Goal: Task Accomplishment & Management: Manage account settings

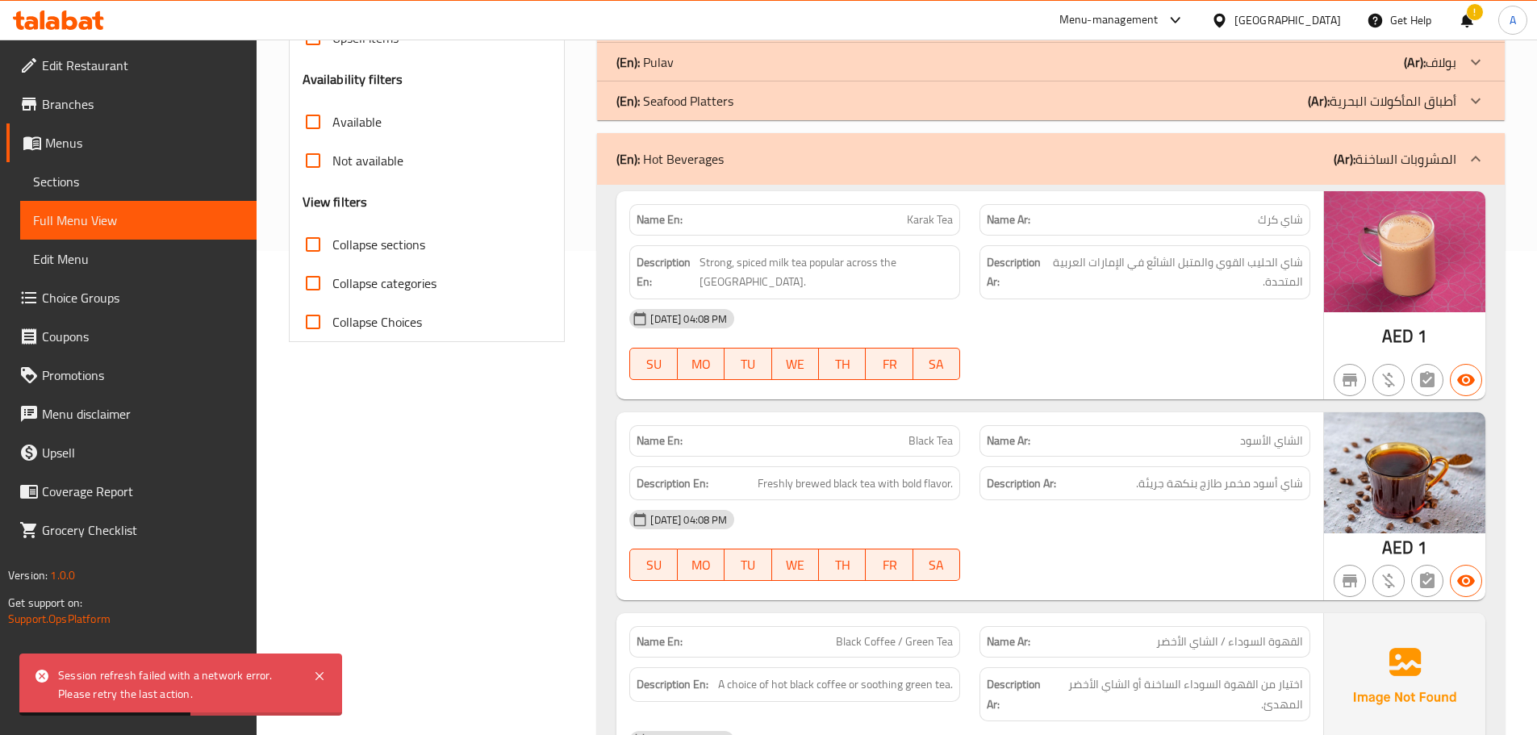
scroll to position [484, 0]
click at [1273, 16] on div "[GEOGRAPHIC_DATA]" at bounding box center [1288, 20] width 107 height 18
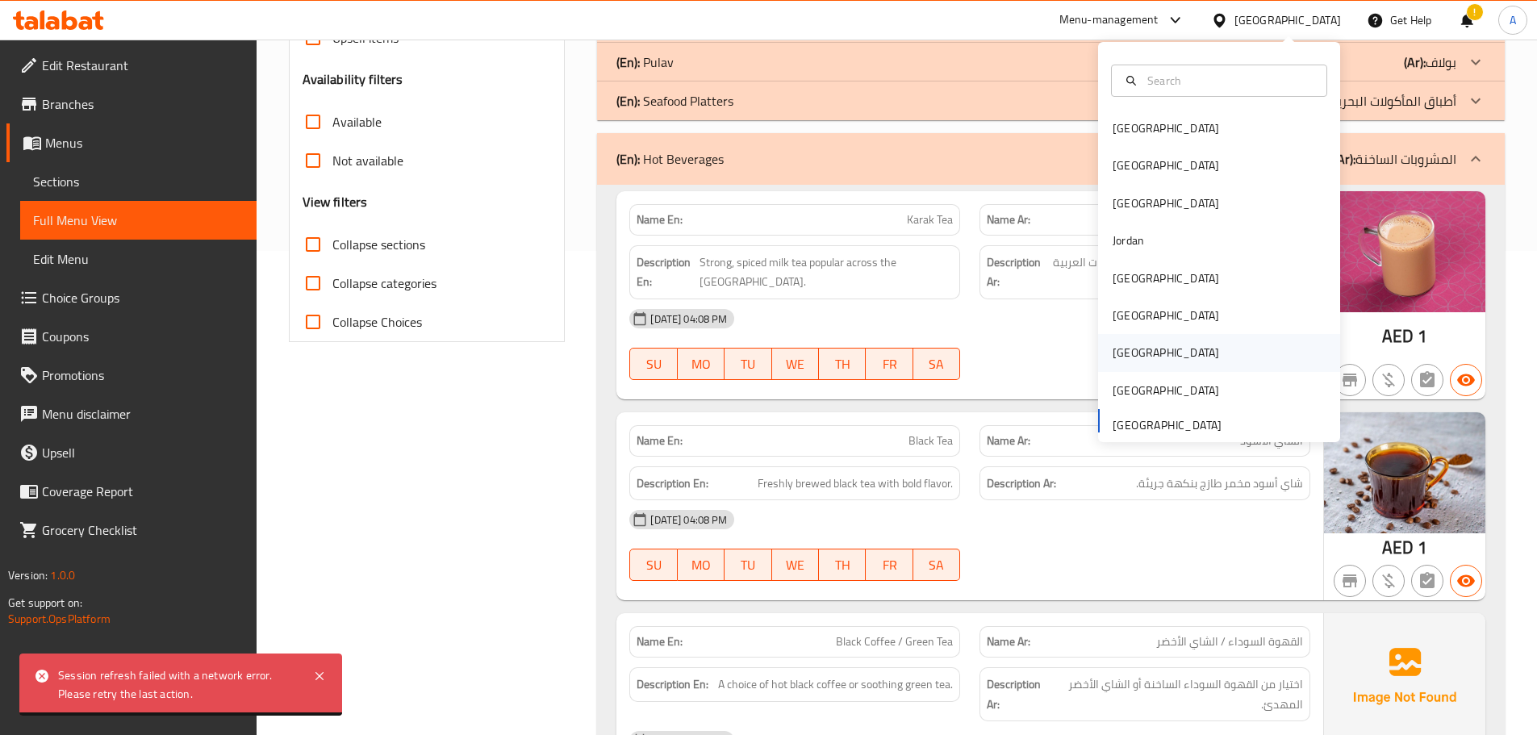
click at [1113, 345] on div "[GEOGRAPHIC_DATA]" at bounding box center [1166, 353] width 107 height 18
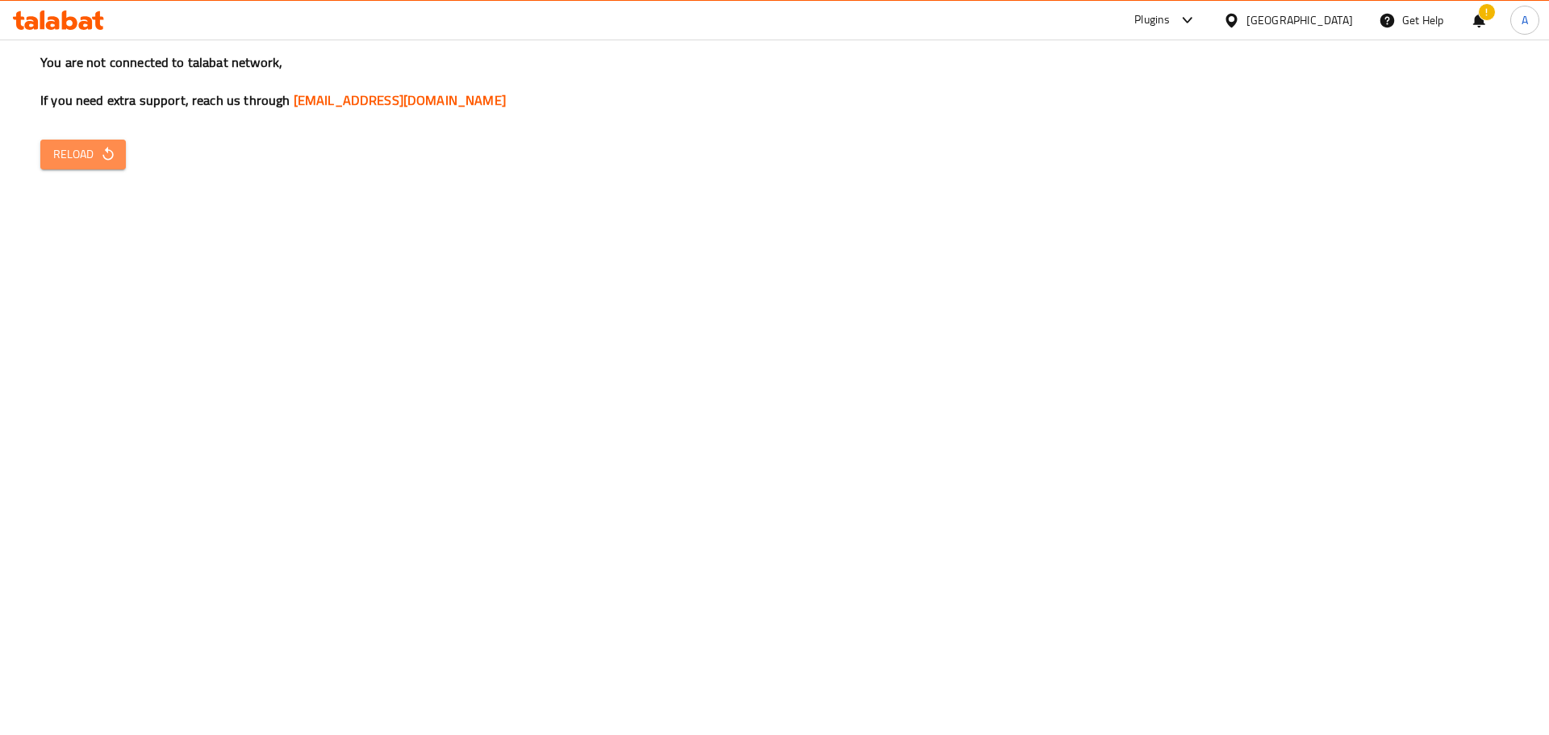
click at [102, 148] on icon "button" at bounding box center [108, 154] width 16 height 16
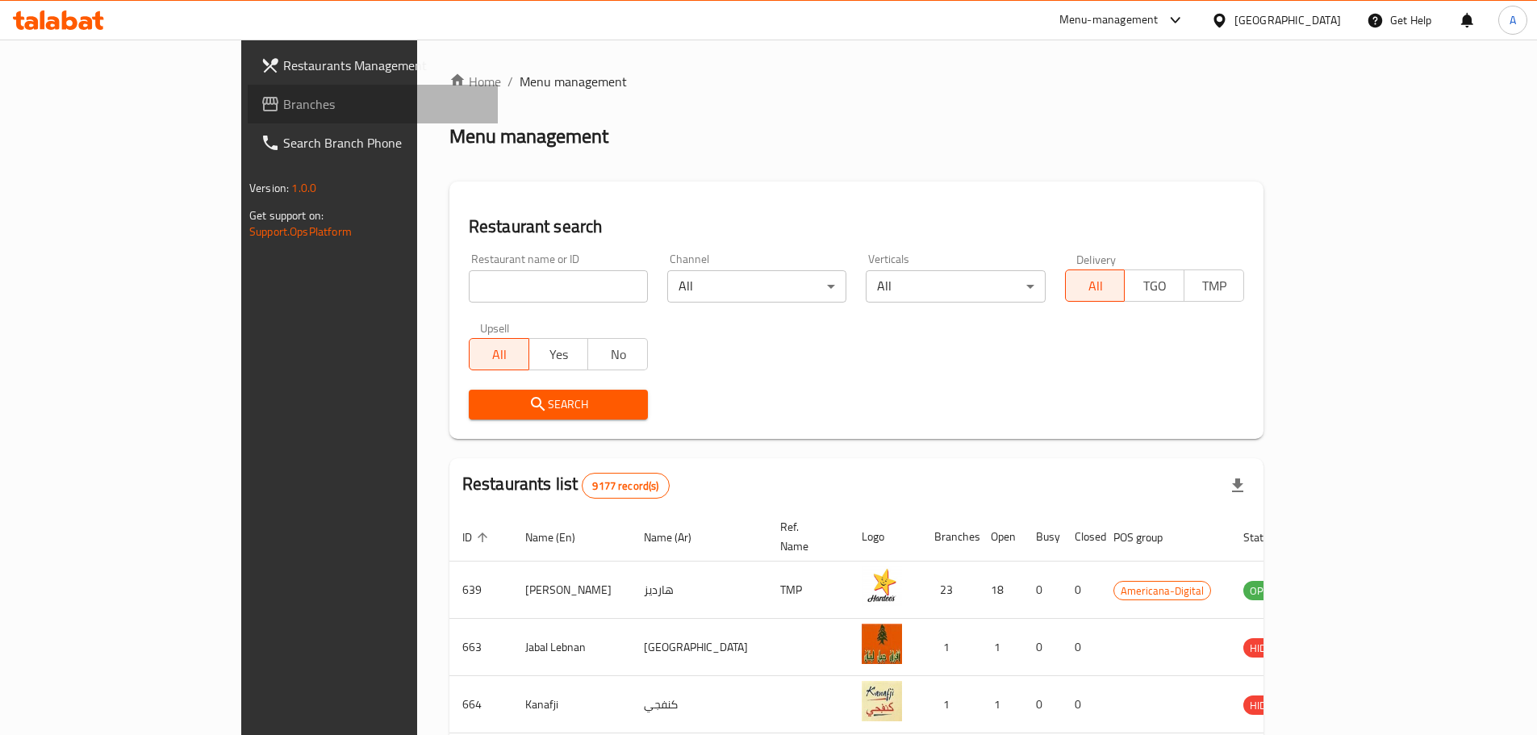
click at [248, 117] on link "Branches" at bounding box center [373, 104] width 250 height 39
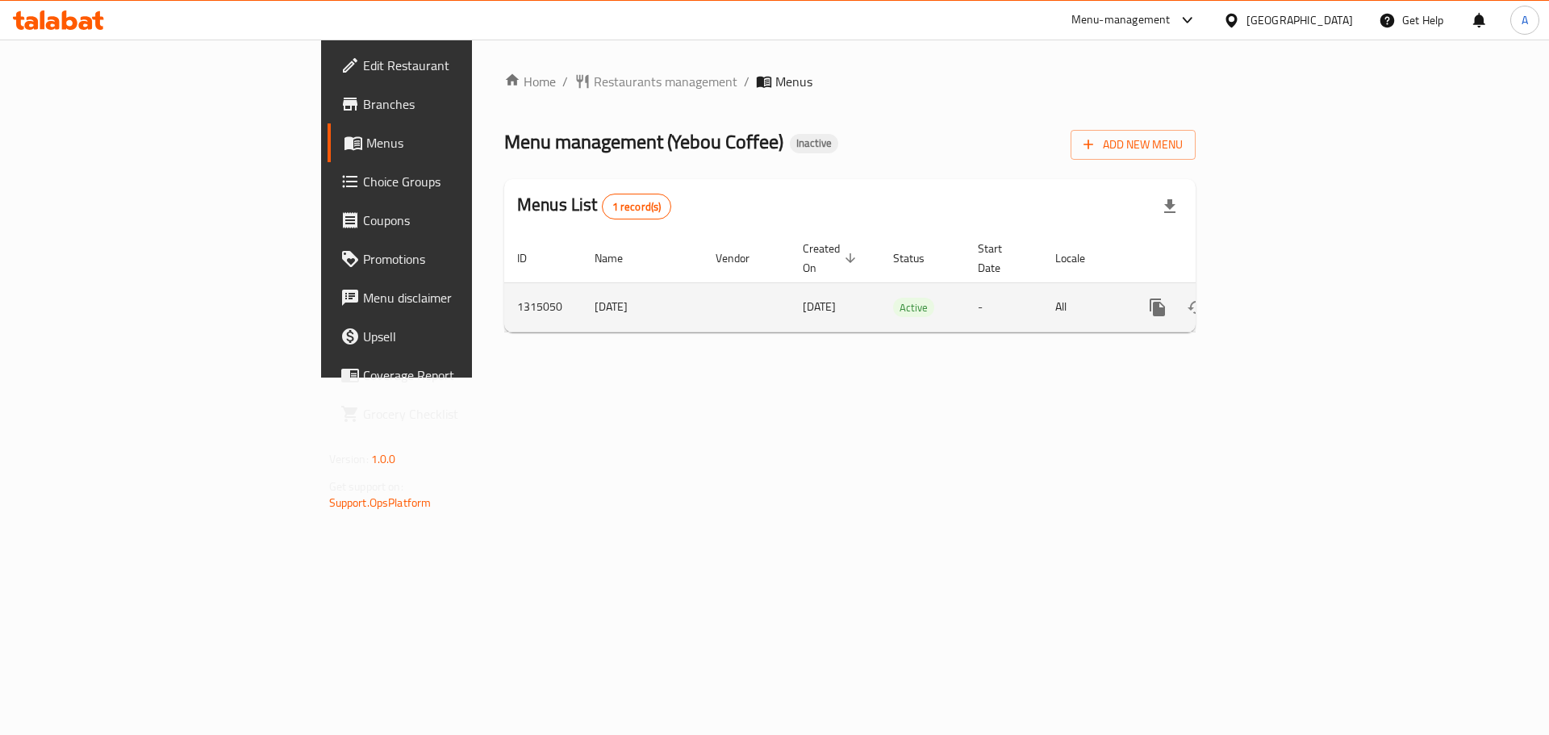
click at [1284, 298] on icon "enhanced table" at bounding box center [1274, 307] width 19 height 19
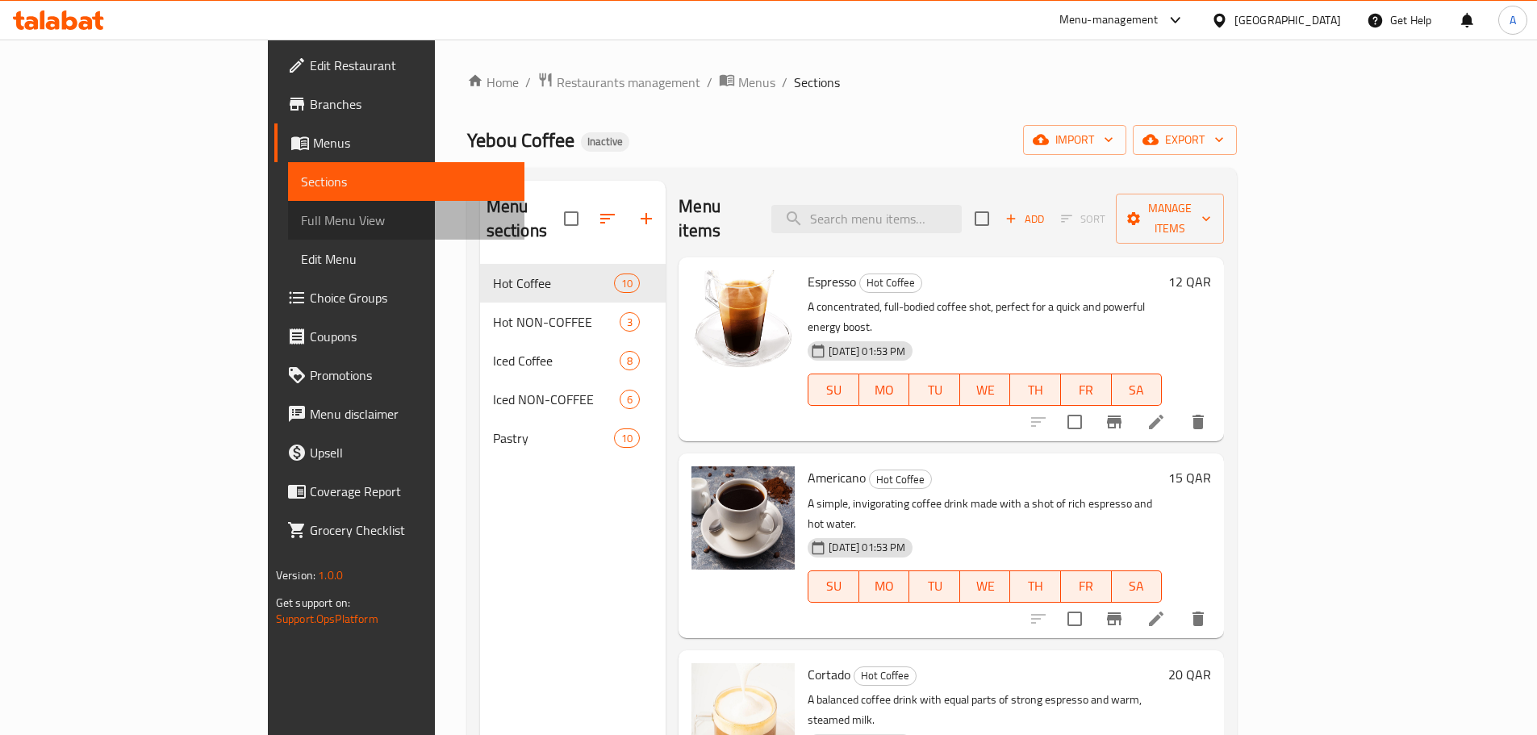
click at [301, 211] on span "Full Menu View" at bounding box center [406, 220] width 211 height 19
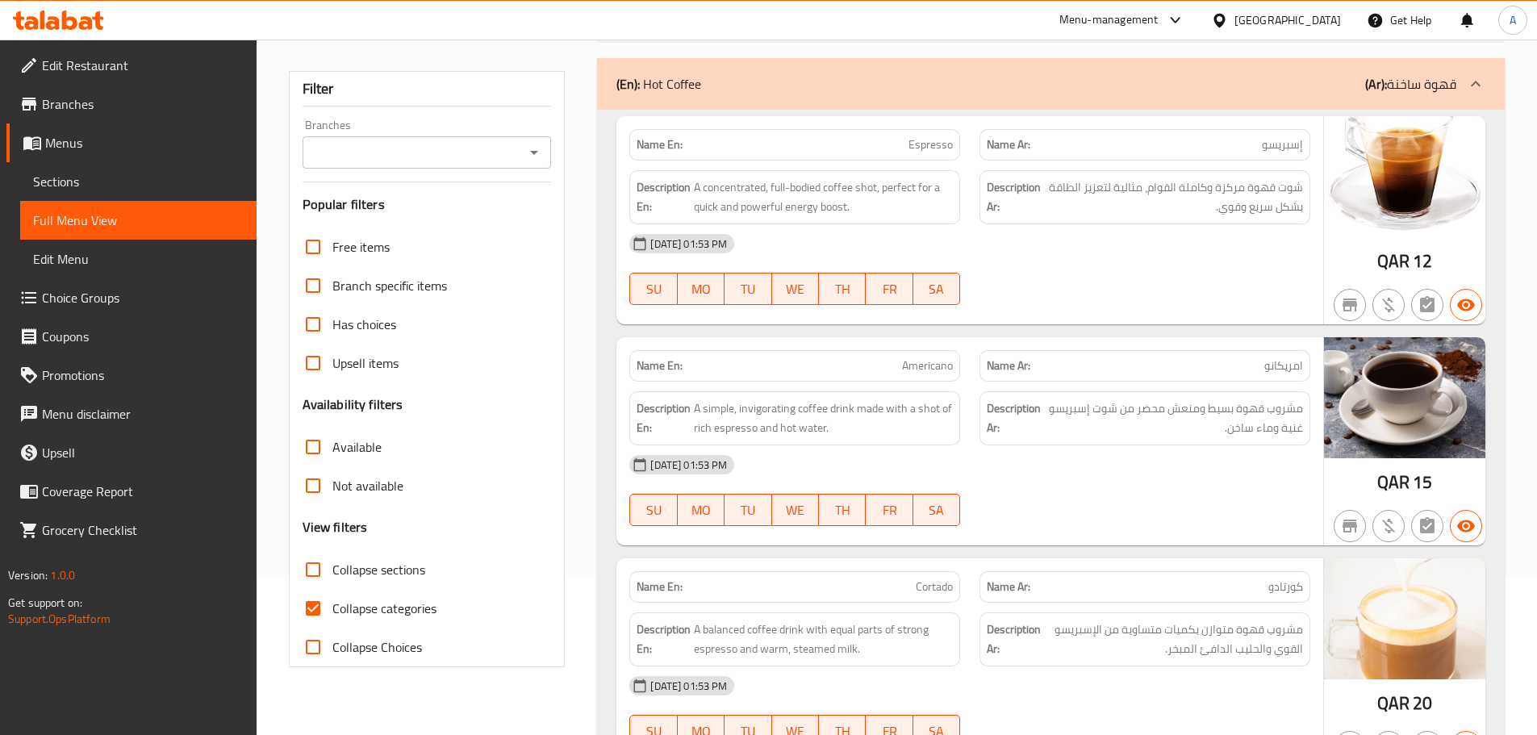
scroll to position [404, 0]
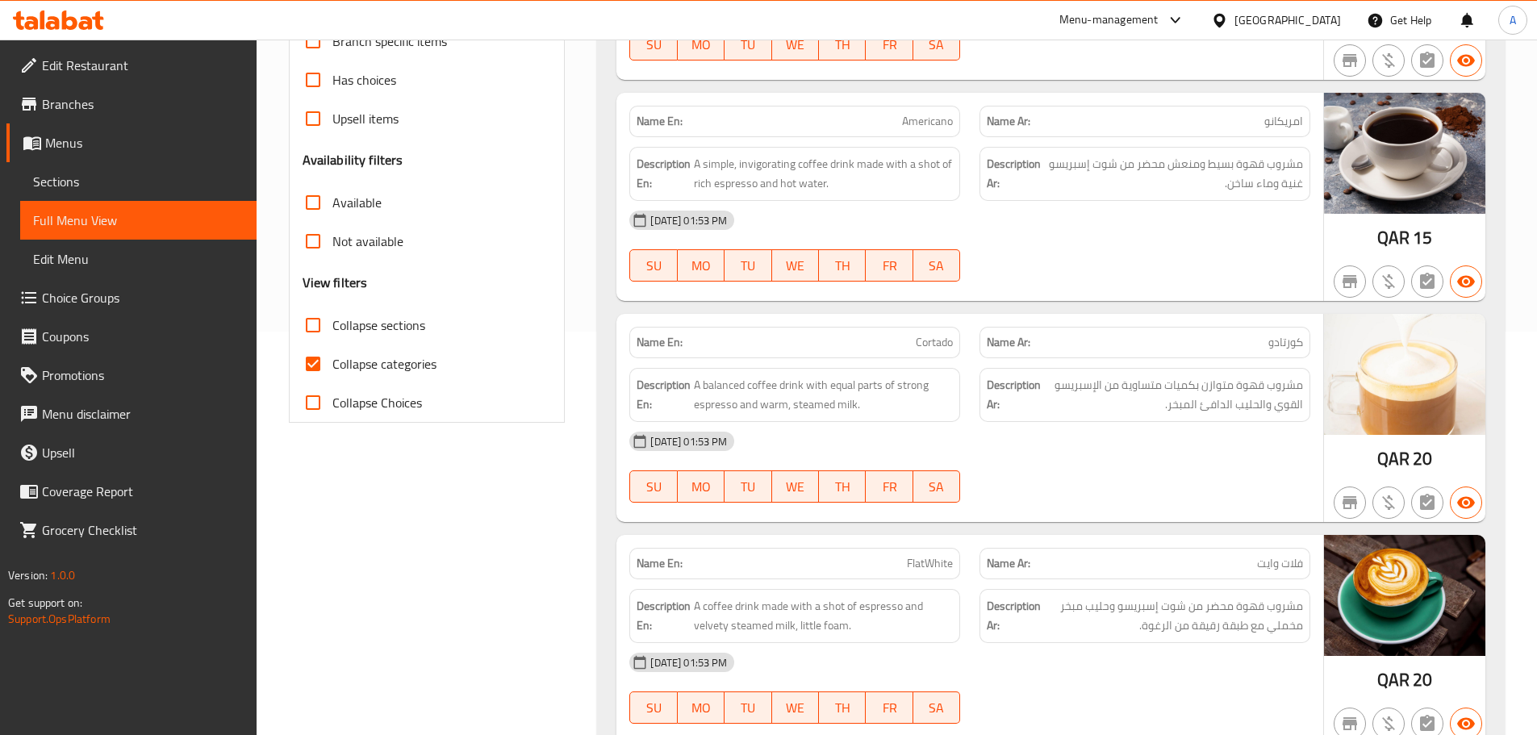
click at [399, 360] on span "Collapse categories" at bounding box center [384, 363] width 104 height 19
click at [332, 360] on input "Collapse categories" at bounding box center [313, 364] width 39 height 39
checkbox input "false"
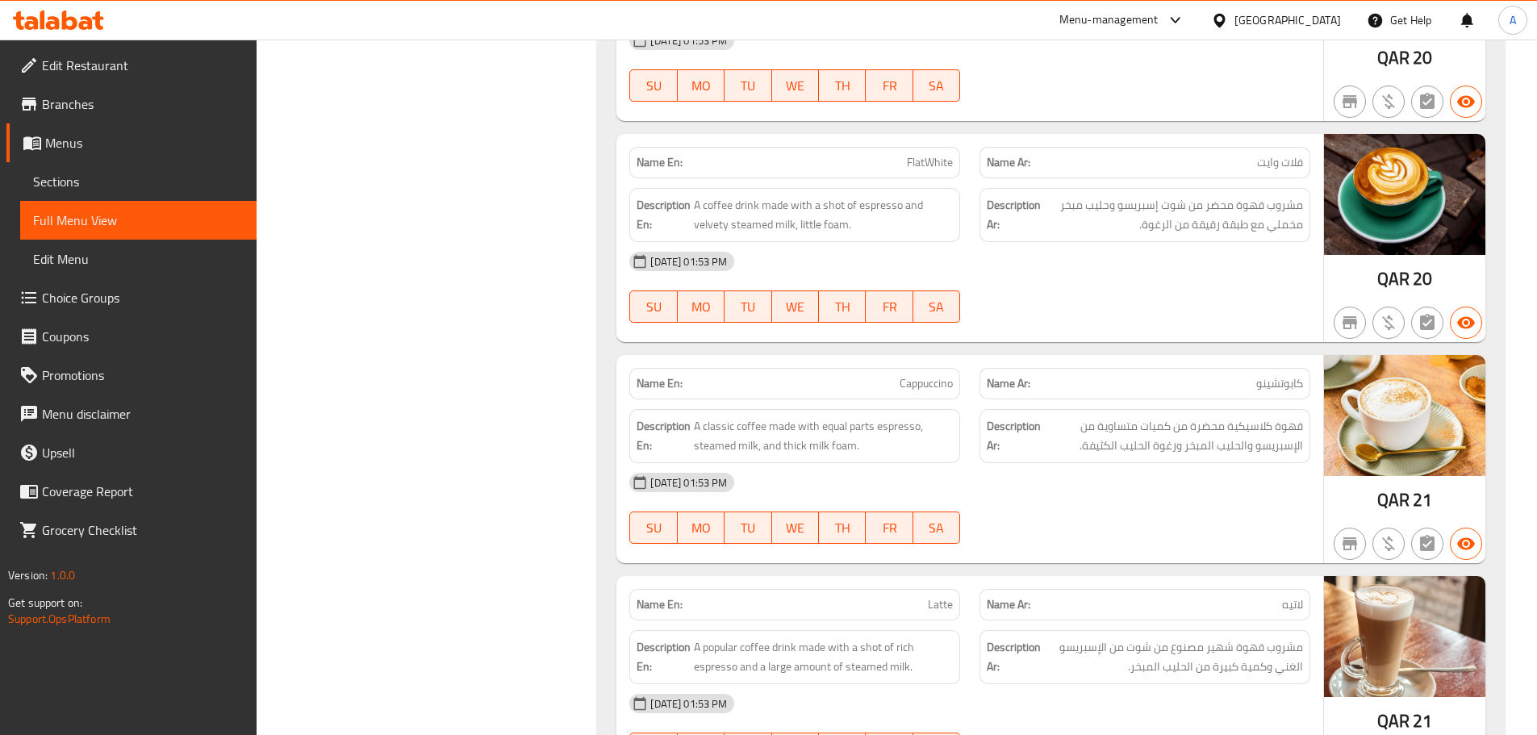
scroll to position [888, 0]
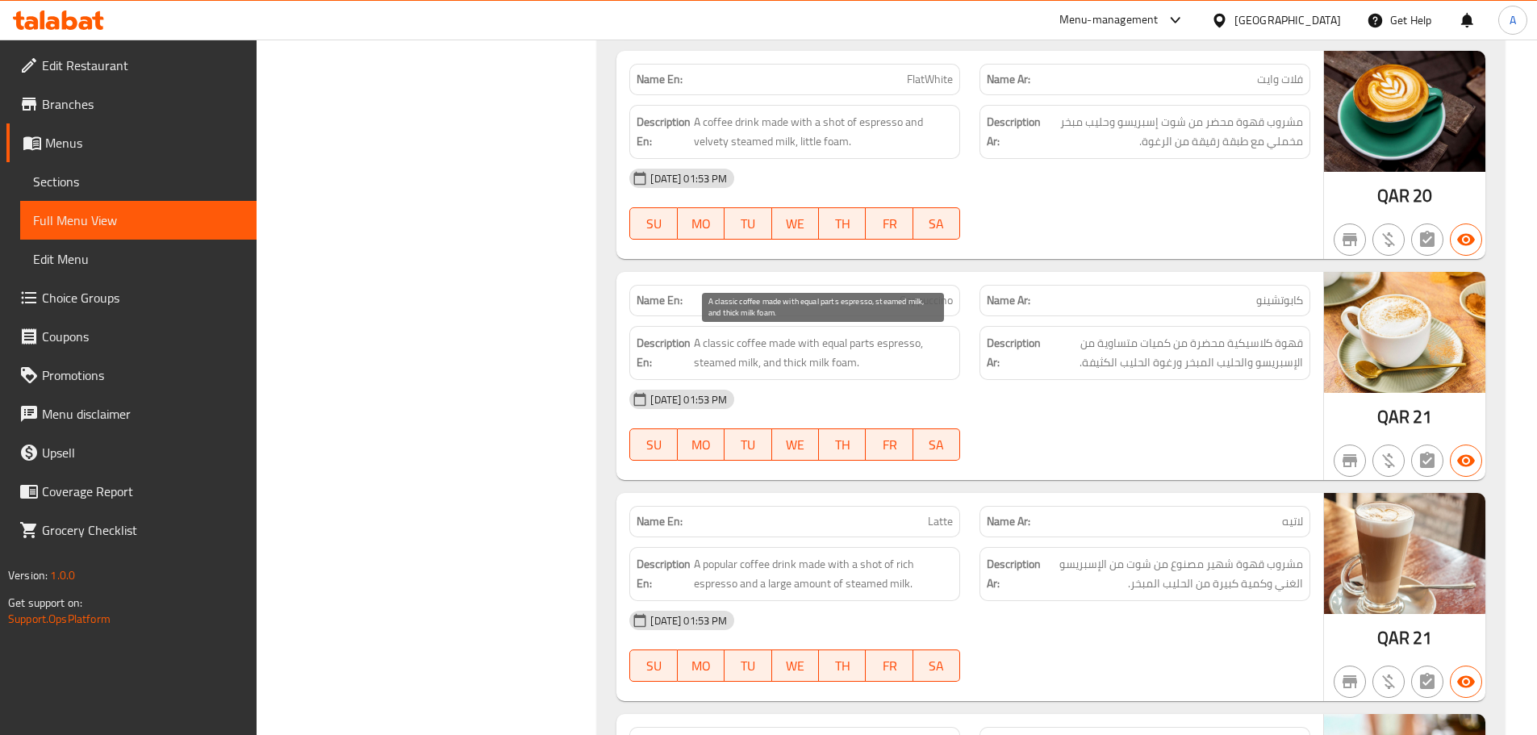
click at [796, 370] on span "A classic coffee made with equal parts espresso, steamed milk, and thick milk f…" at bounding box center [823, 353] width 259 height 40
click at [986, 401] on div "29-09-2025 01:53 PM" at bounding box center [970, 399] width 700 height 39
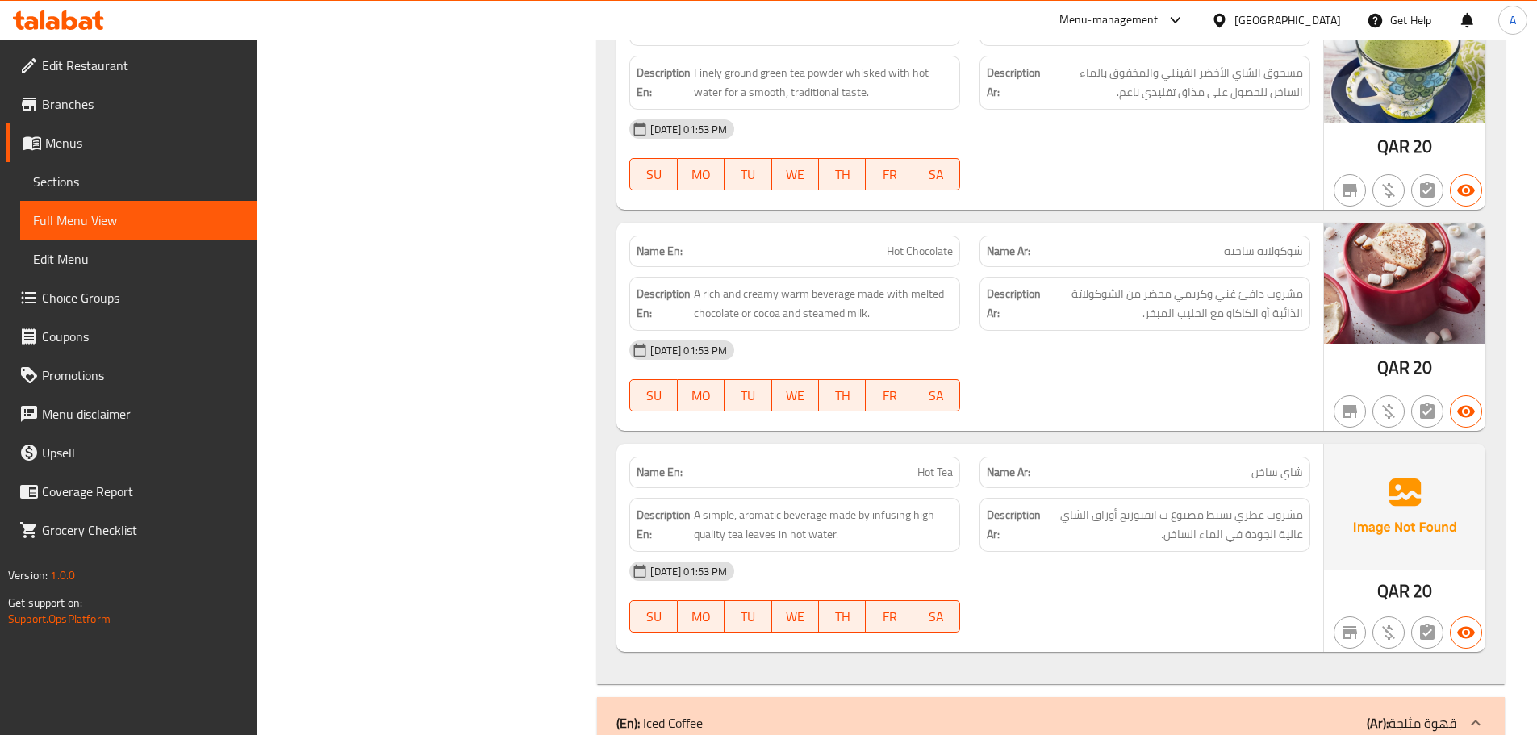
scroll to position [2582, 0]
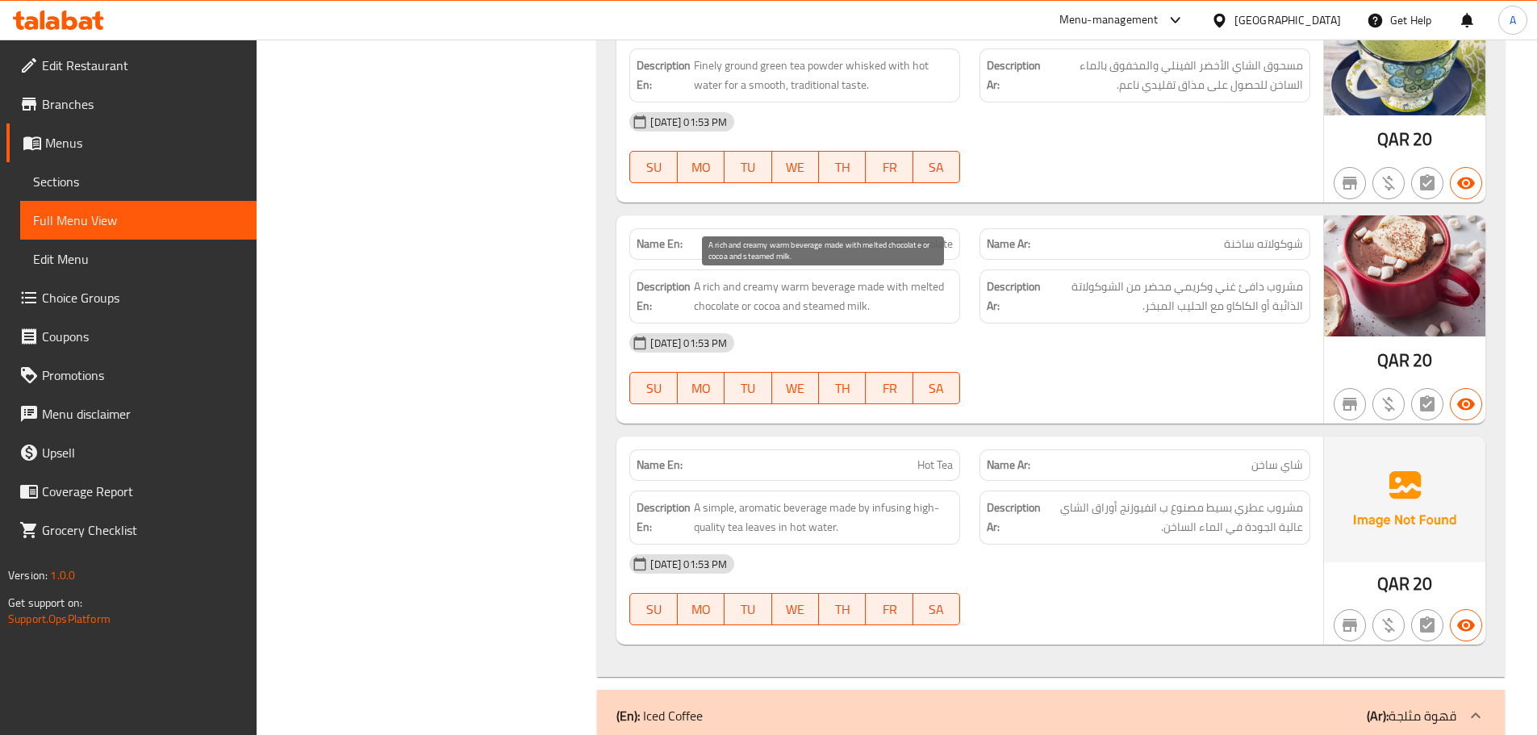
click at [844, 281] on span "A rich and creamy warm beverage made with melted chocolate or cocoa and steamed…" at bounding box center [823, 297] width 259 height 40
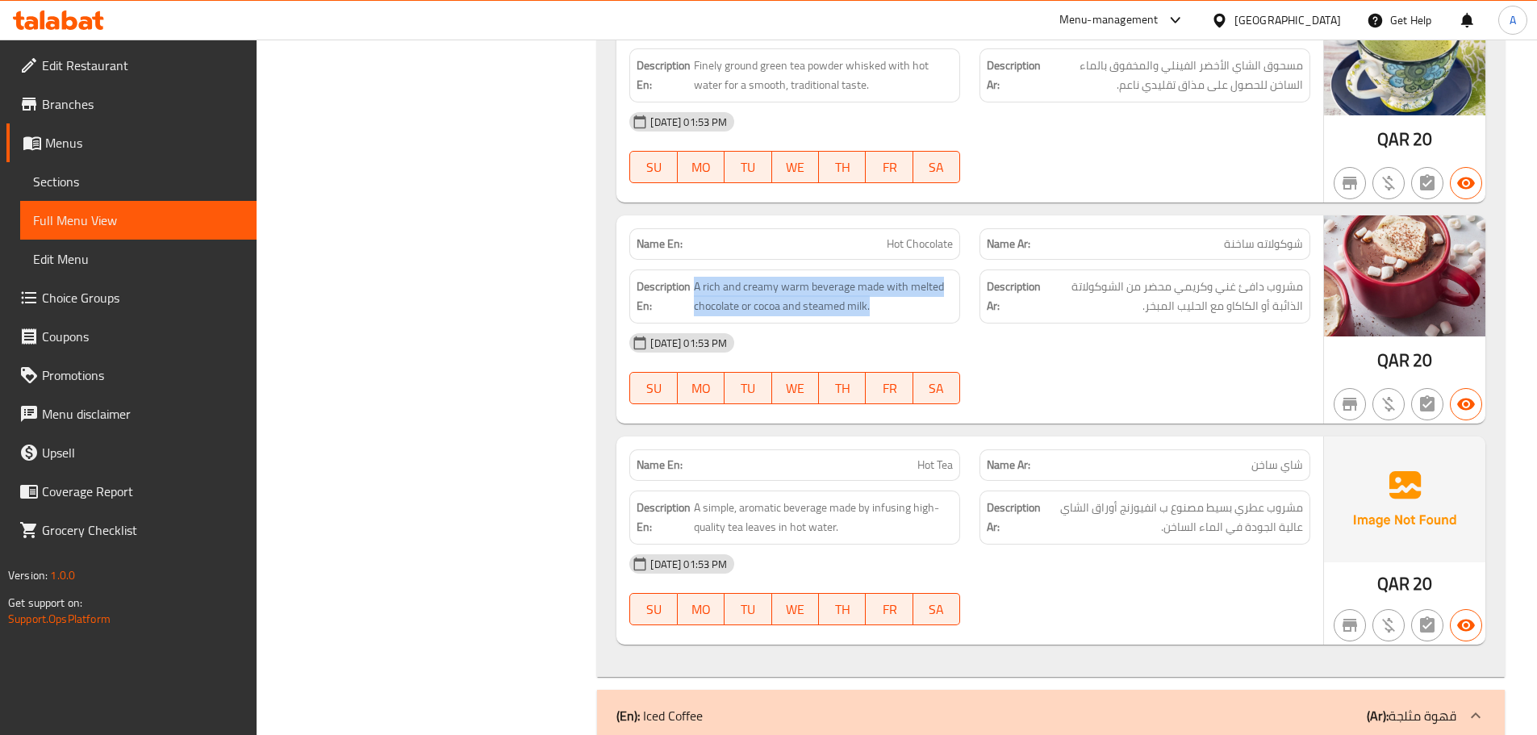
copy span "A rich and creamy warm beverage made with melted chocolate or cocoa and steamed…"
click at [851, 291] on span "A rich and creamy warm beverage made with melted chocolate or cocoa and steamed…" at bounding box center [823, 297] width 259 height 40
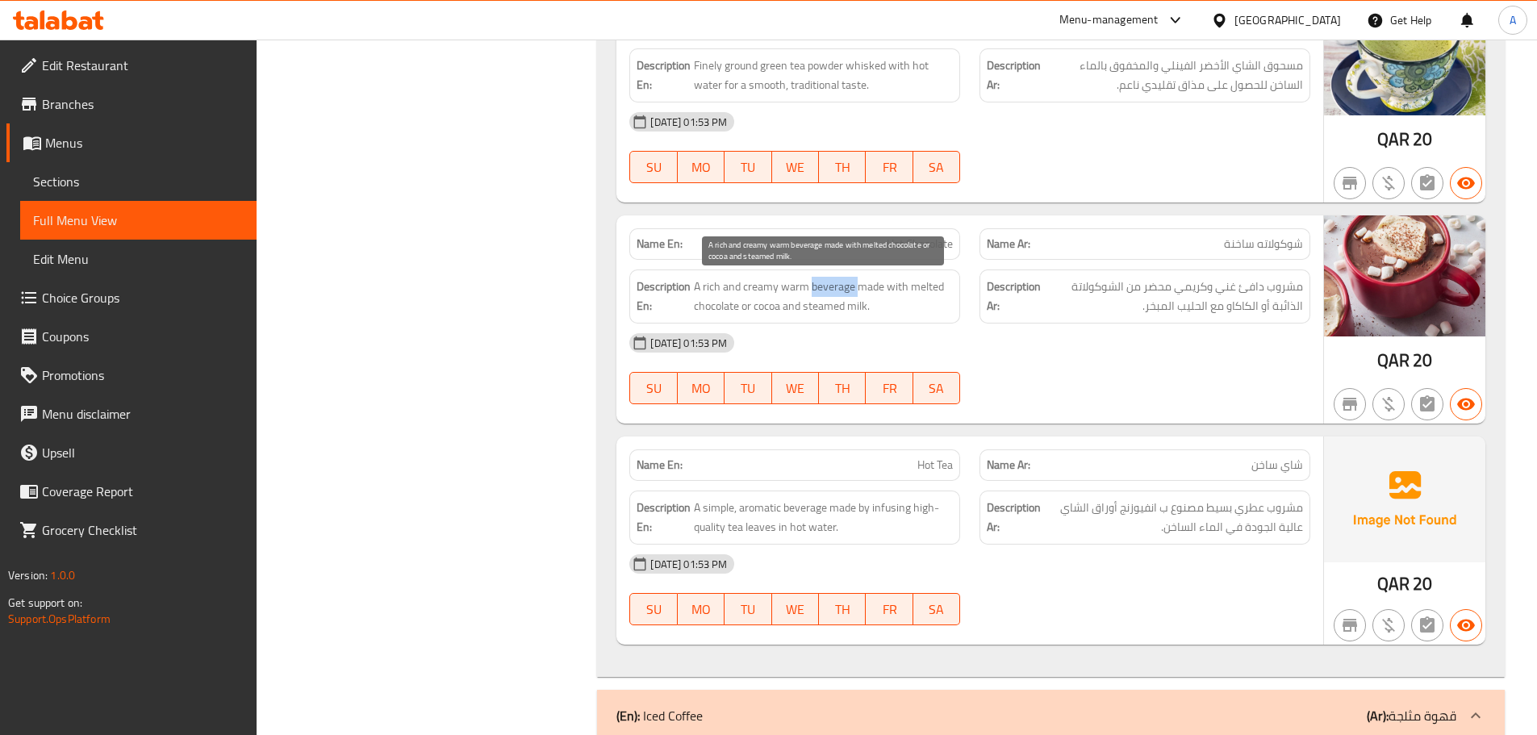
click at [851, 291] on span "A rich and creamy warm beverage made with melted chocolate or cocoa and steamed…" at bounding box center [823, 297] width 259 height 40
click at [1074, 384] on div "29-09-2025 01:53 PM SU MO TU WE TH FR SA" at bounding box center [970, 369] width 700 height 90
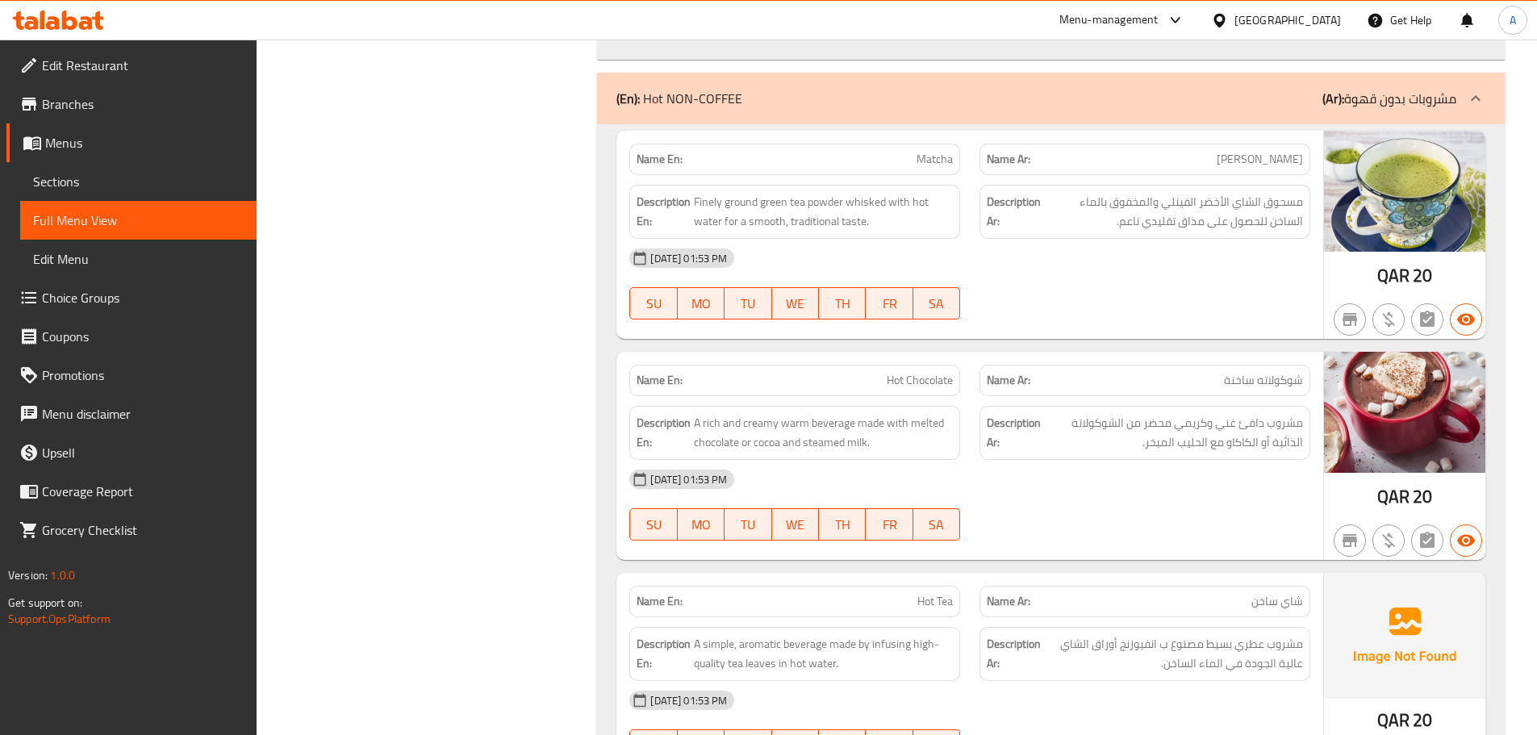
scroll to position [2421, 0]
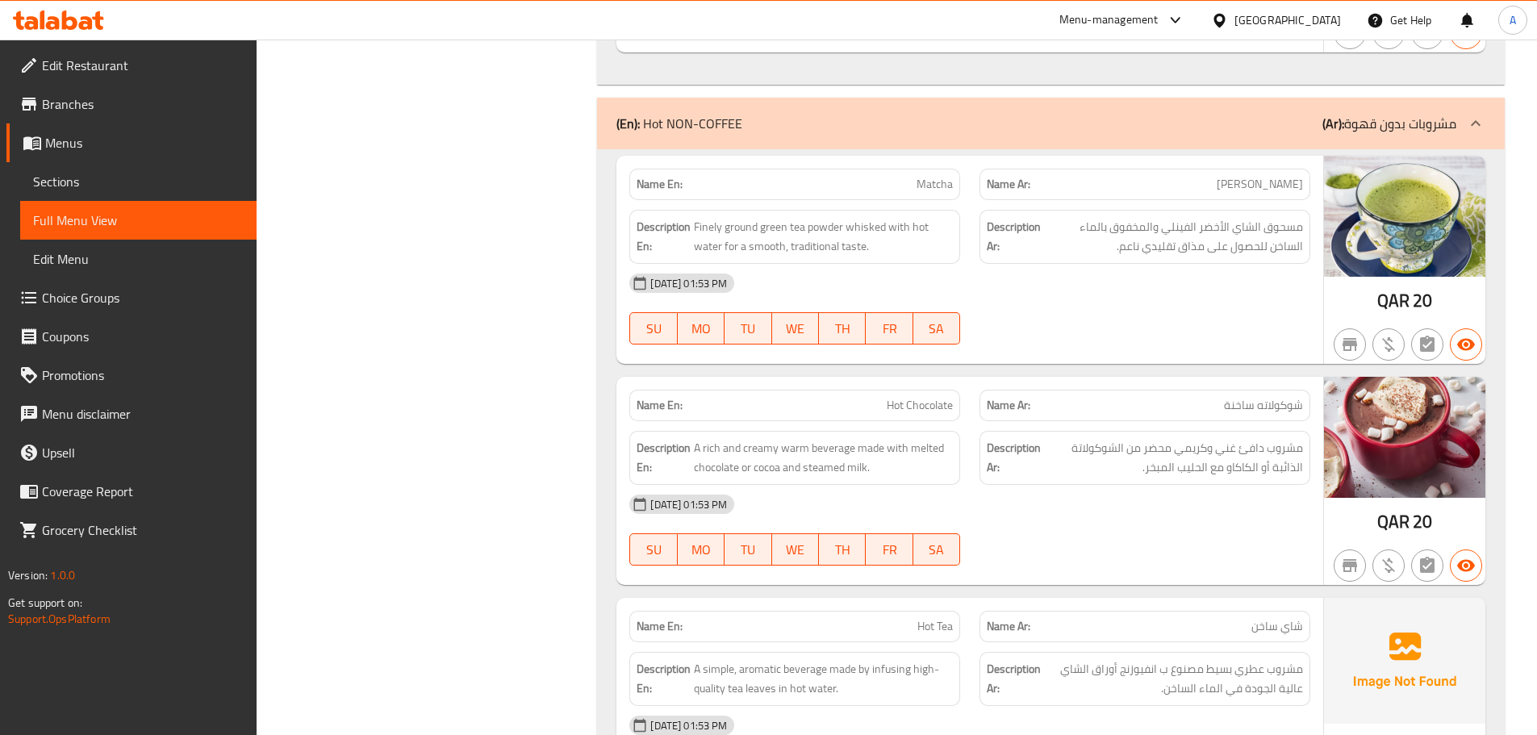
click at [207, 190] on span "Sections" at bounding box center [138, 181] width 211 height 19
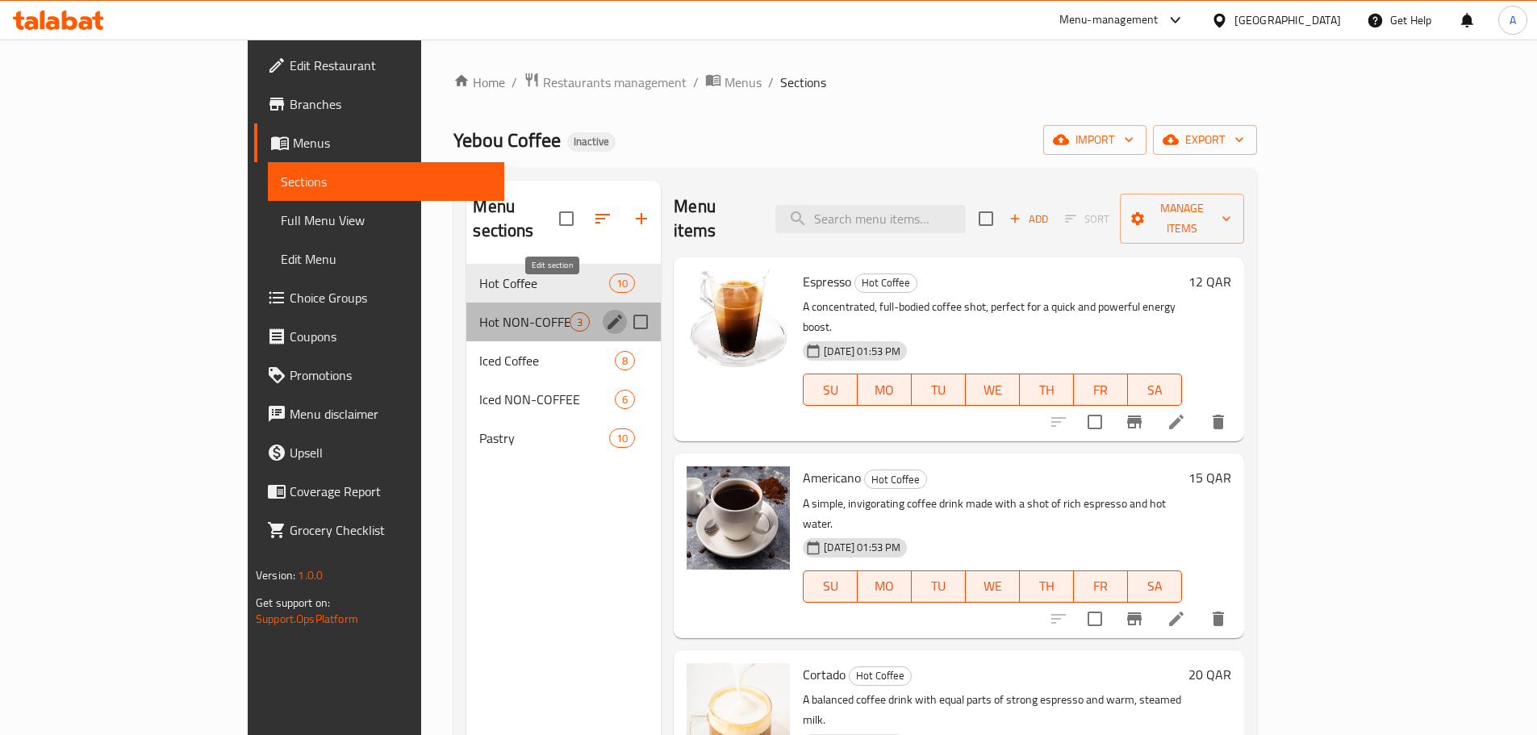
click at [608, 315] on icon "edit" at bounding box center [615, 322] width 15 height 15
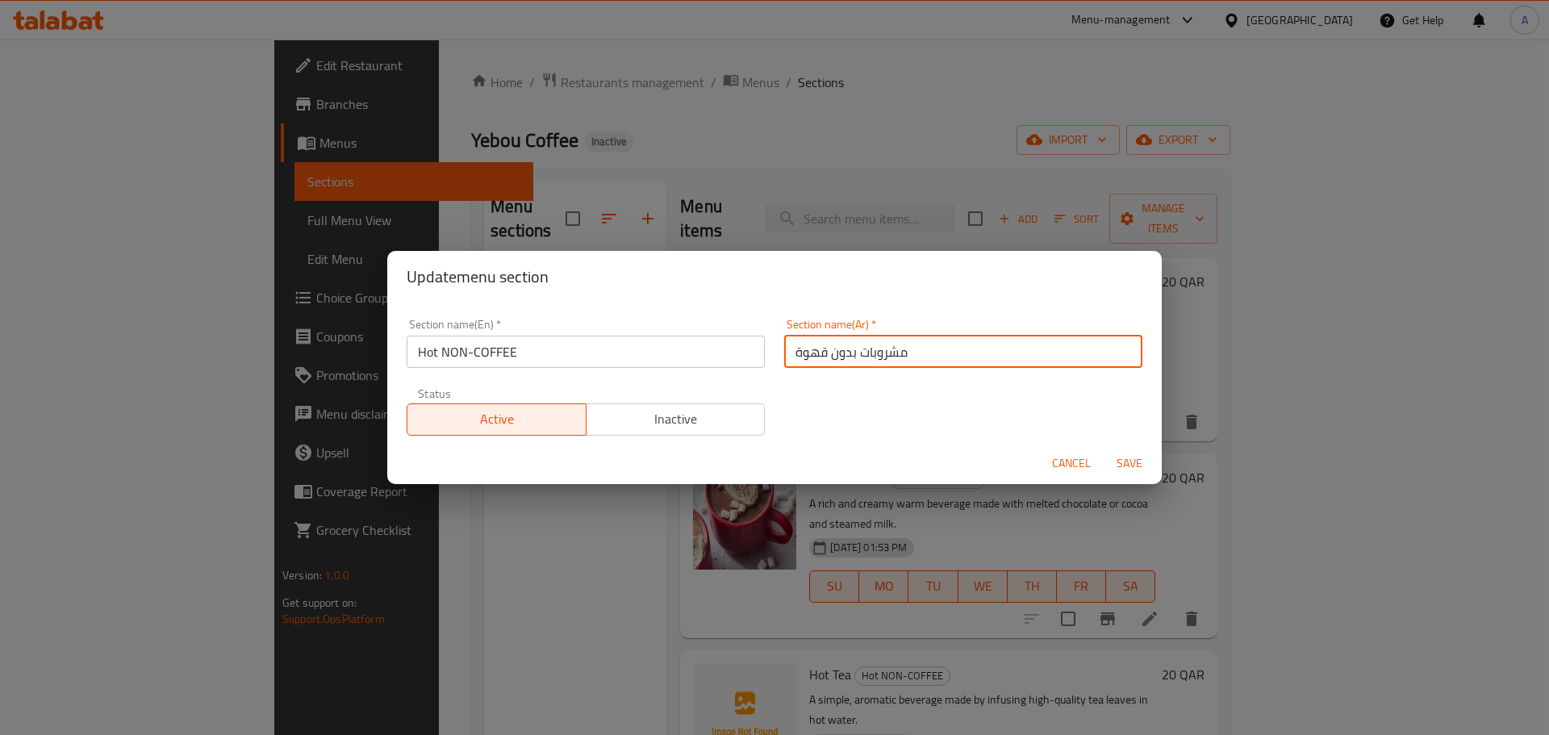
click at [855, 347] on input "مشروبات بدون قهوة" at bounding box center [963, 352] width 358 height 32
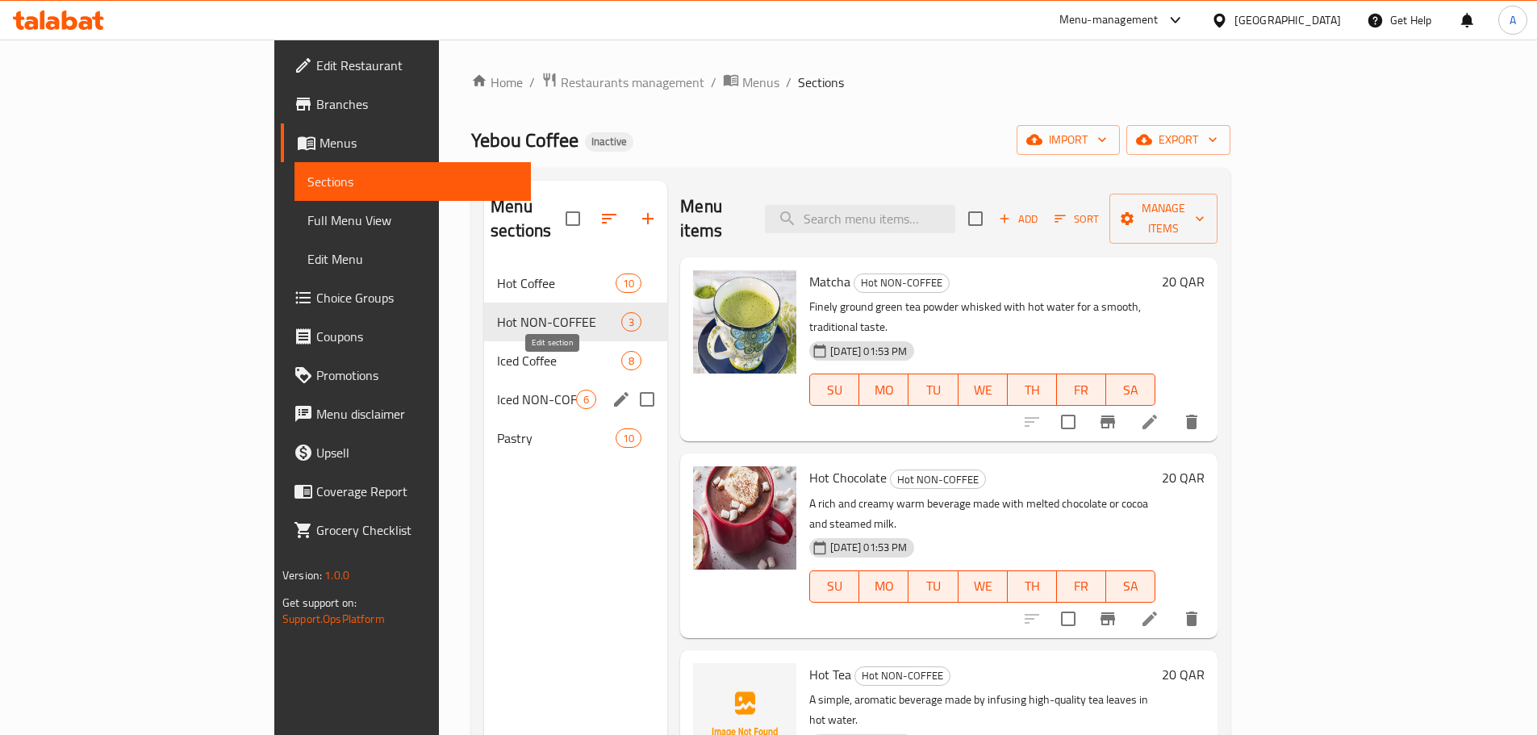
click at [612, 390] on icon "edit" at bounding box center [621, 399] width 19 height 19
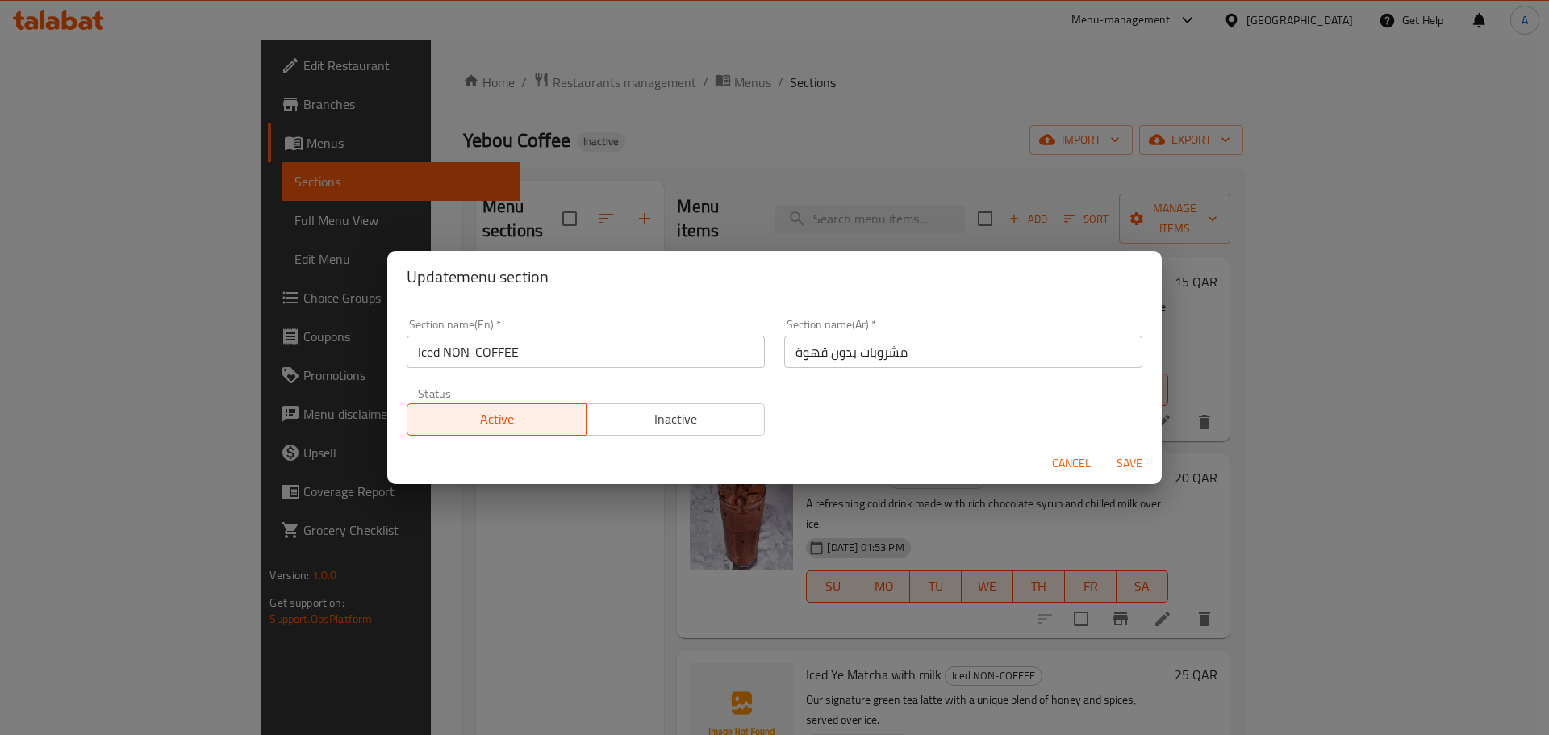
click at [860, 361] on input "مشروبات بدون قهوة" at bounding box center [963, 352] width 358 height 32
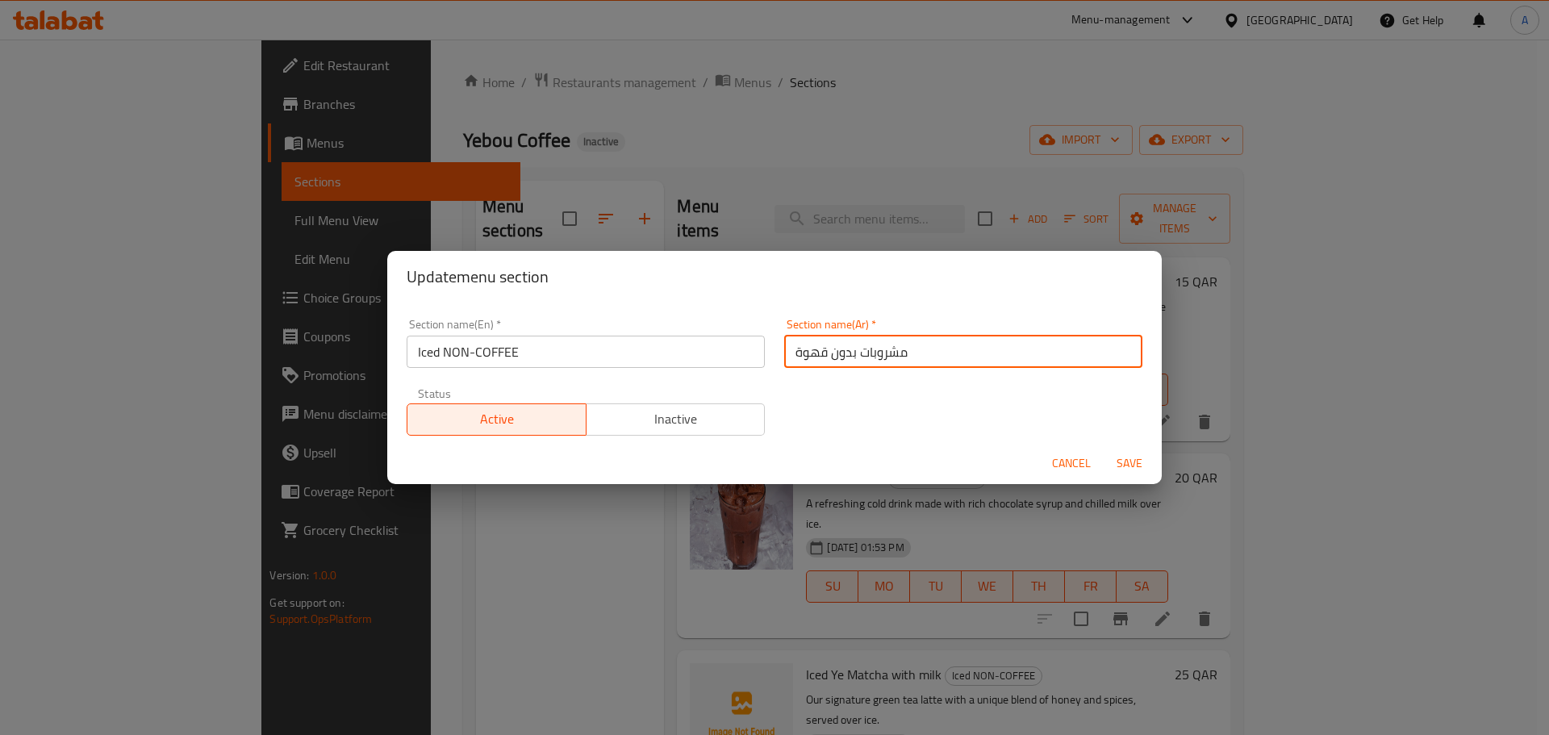
click at [867, 358] on input "مشروبات بدون قهوة" at bounding box center [963, 352] width 358 height 32
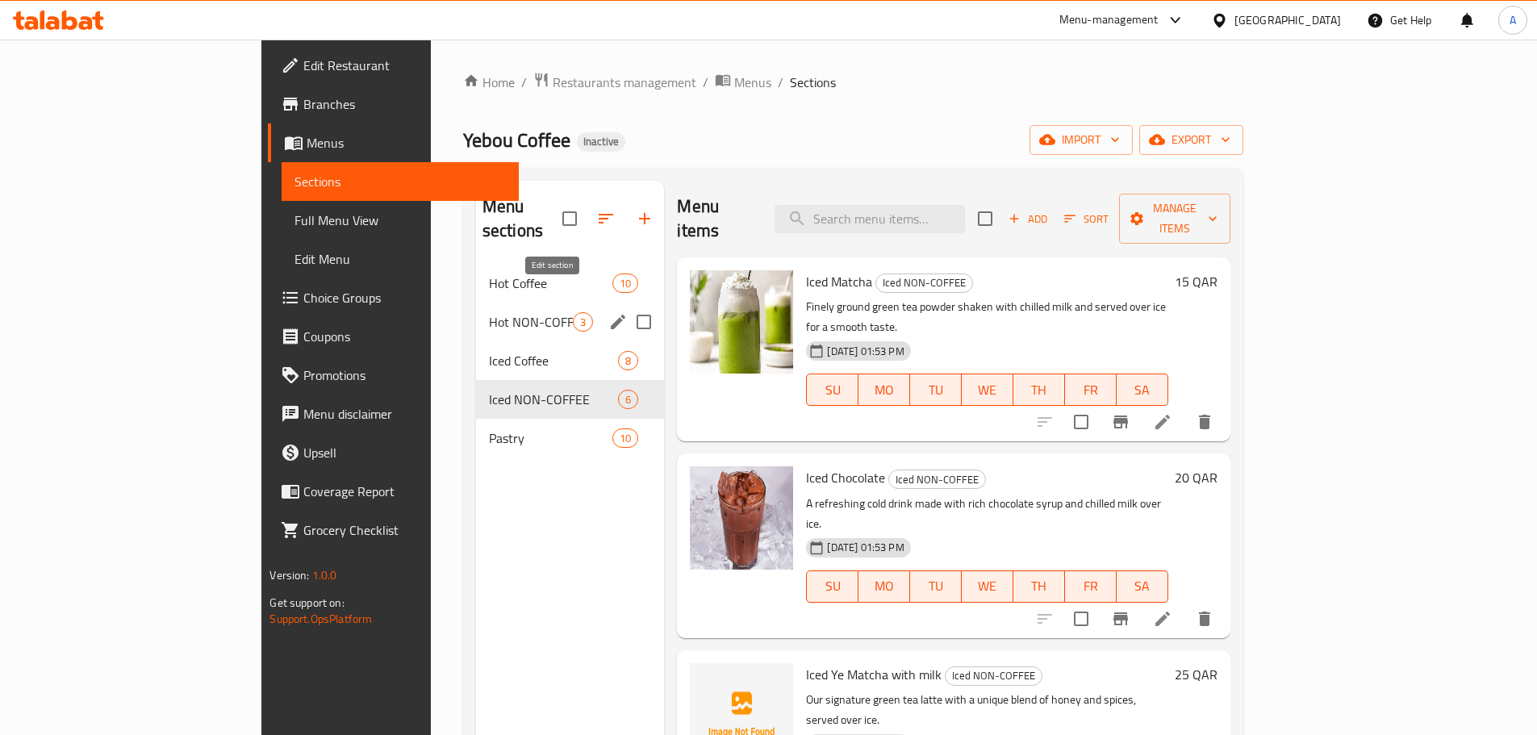
click at [608, 312] on icon "edit" at bounding box center [617, 321] width 19 height 19
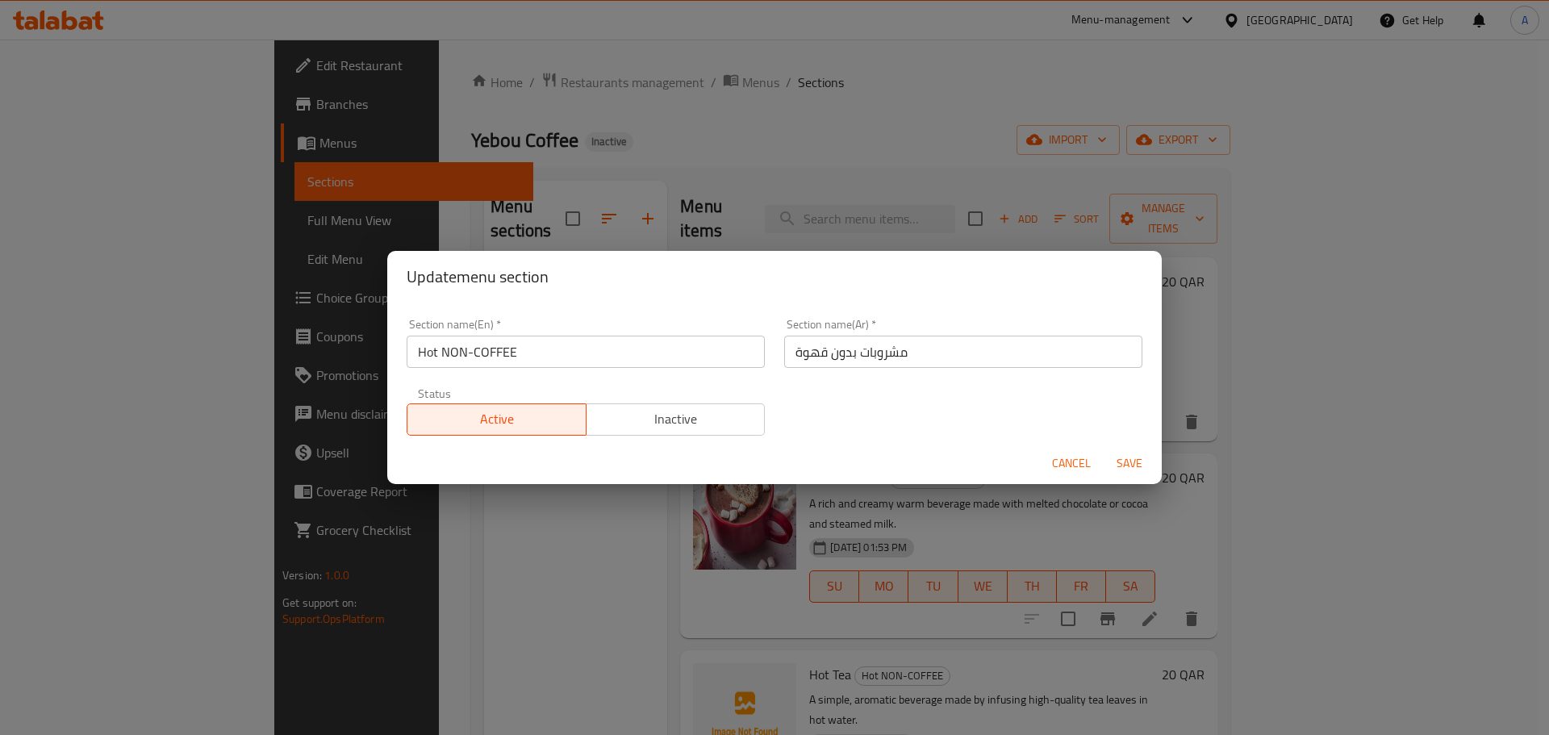
click at [914, 351] on input "مشروبات بدون قهوة" at bounding box center [963, 352] width 358 height 32
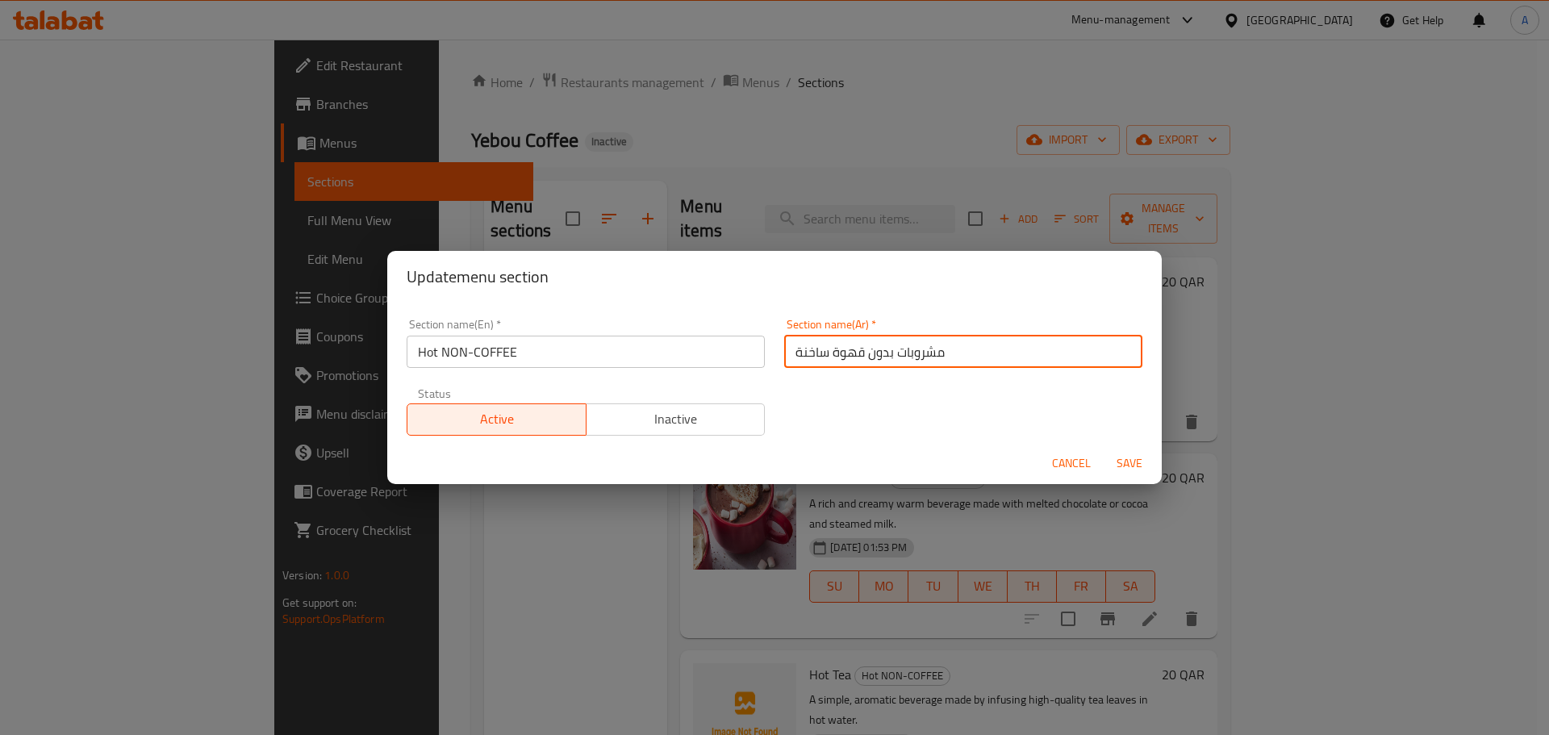
type input "مشروبات بدون قهوة ساخنة"
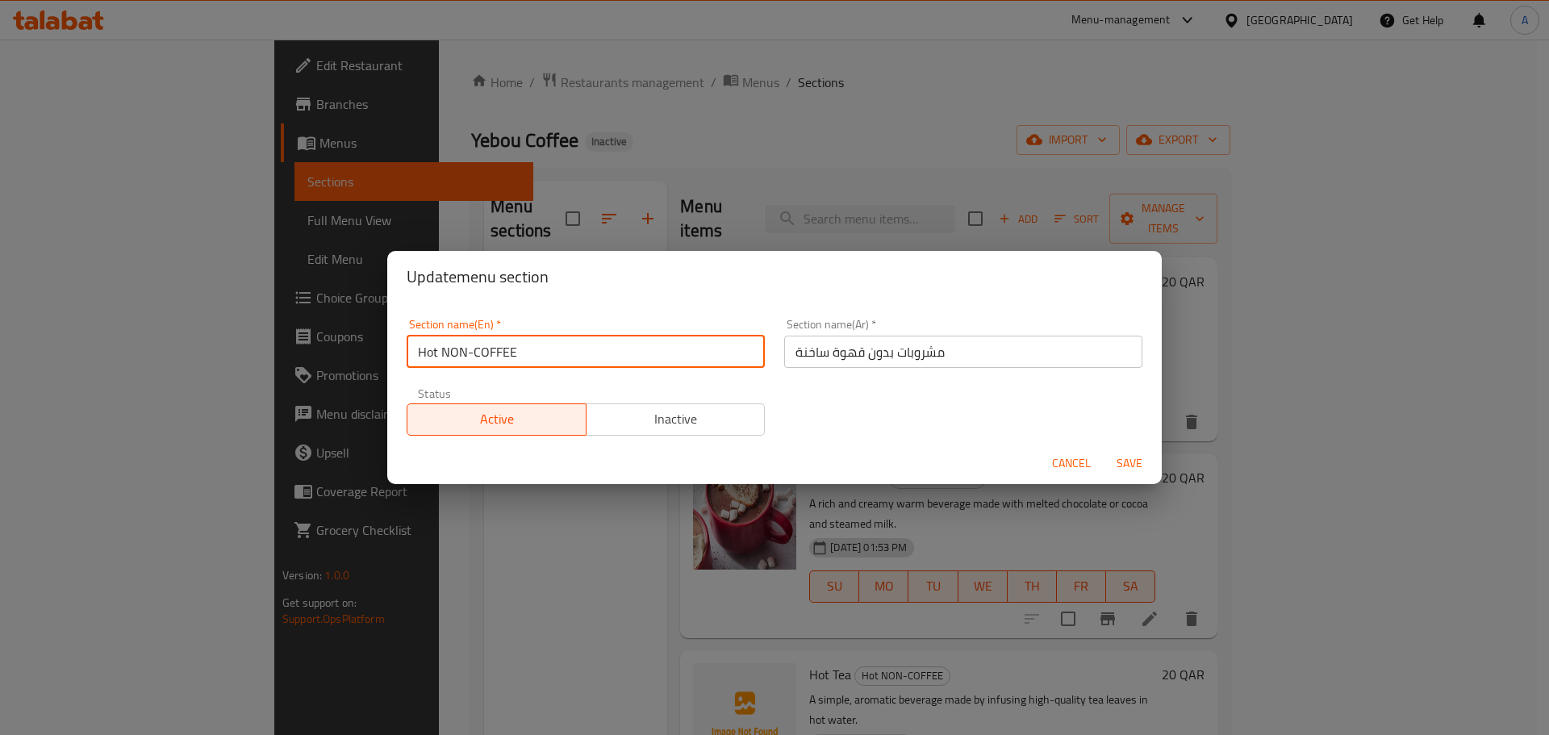
drag, startPoint x: 439, startPoint y: 352, endPoint x: 562, endPoint y: 353, distance: 122.7
click at [561, 353] on input "Hot NON-COFFEE" at bounding box center [586, 352] width 358 height 32
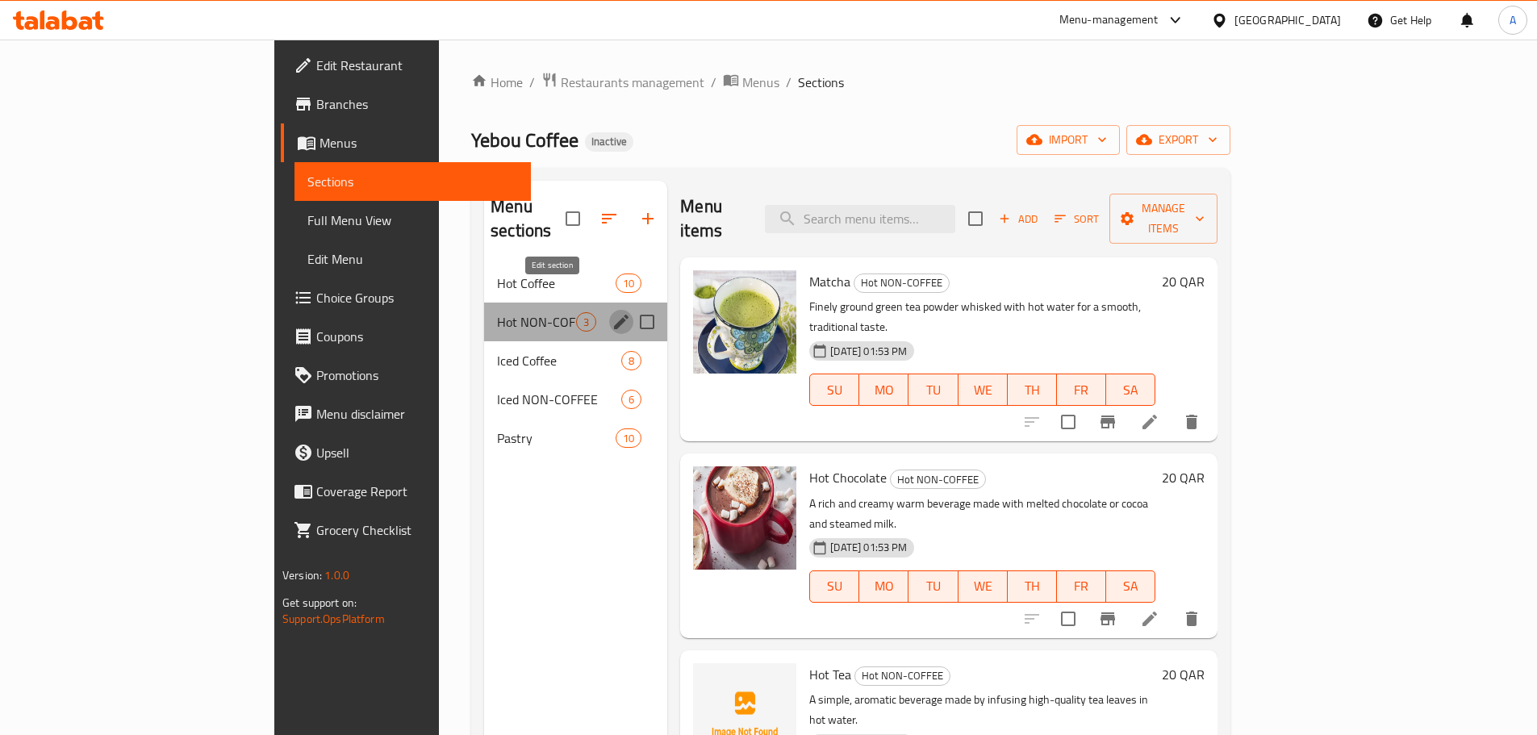
click at [612, 312] on icon "edit" at bounding box center [621, 321] width 19 height 19
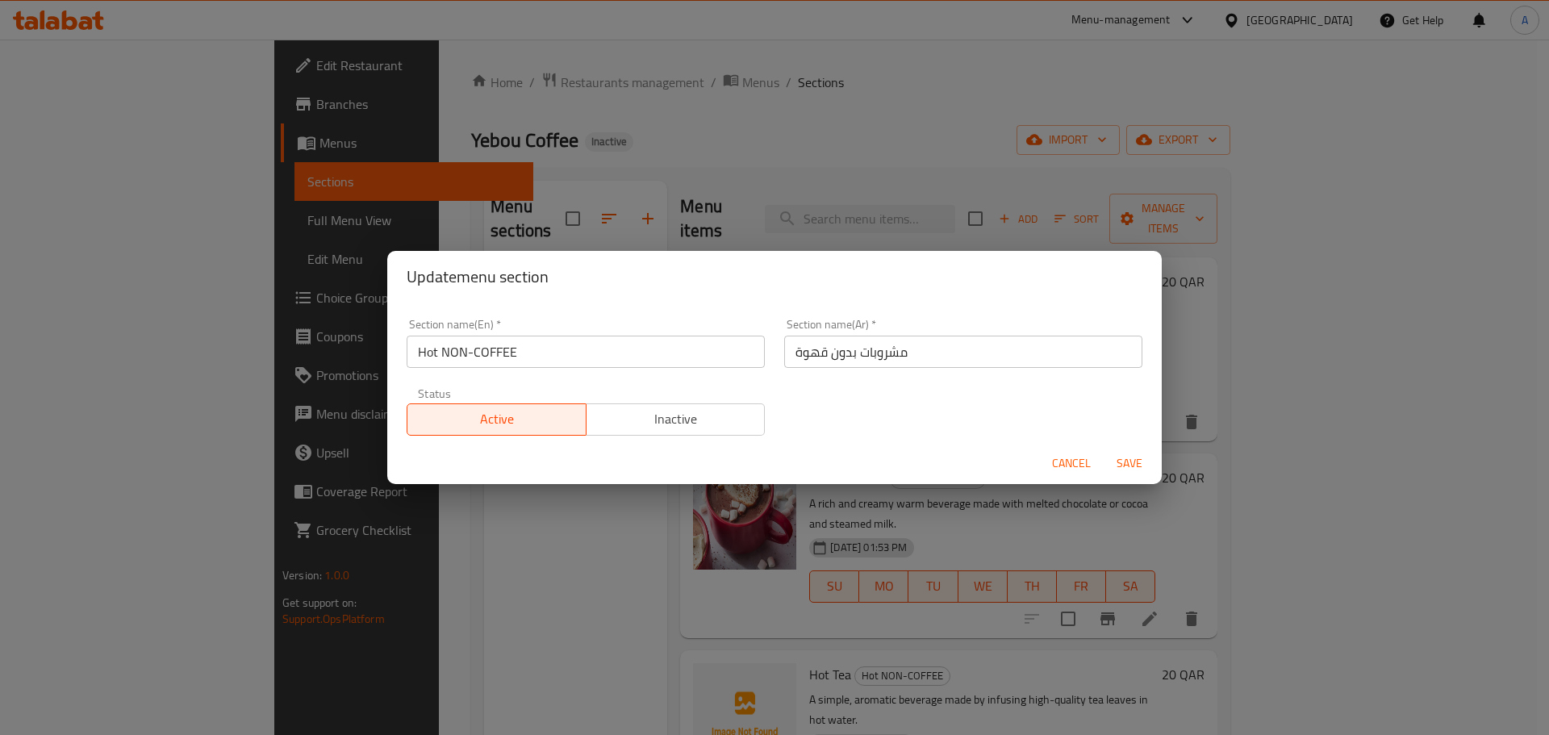
click at [648, 343] on input "Hot NON-COFFEE" at bounding box center [586, 352] width 358 height 32
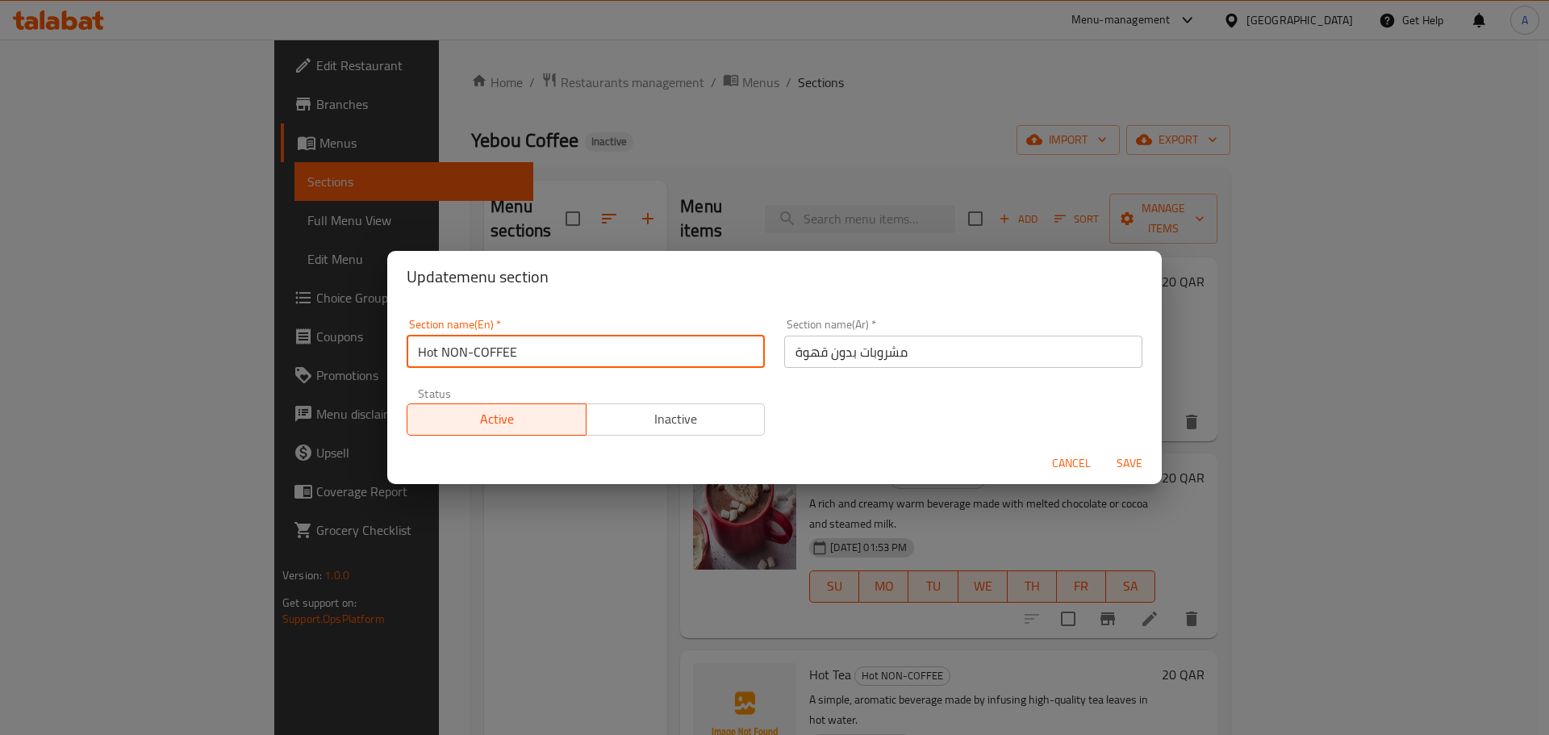
click at [648, 343] on input "Hot NON-COFFEE" at bounding box center [586, 352] width 358 height 32
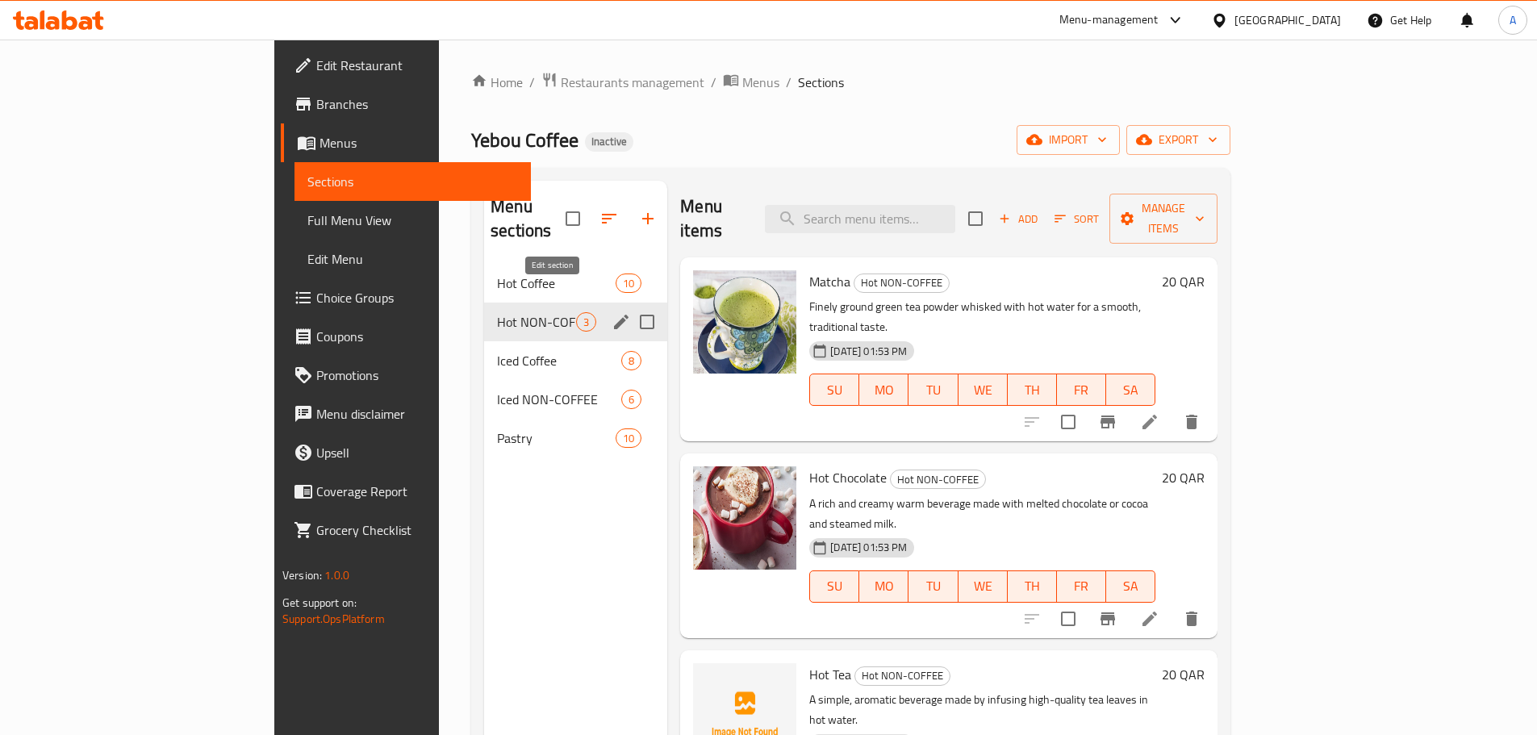
click at [614, 315] on icon "edit" at bounding box center [621, 322] width 15 height 15
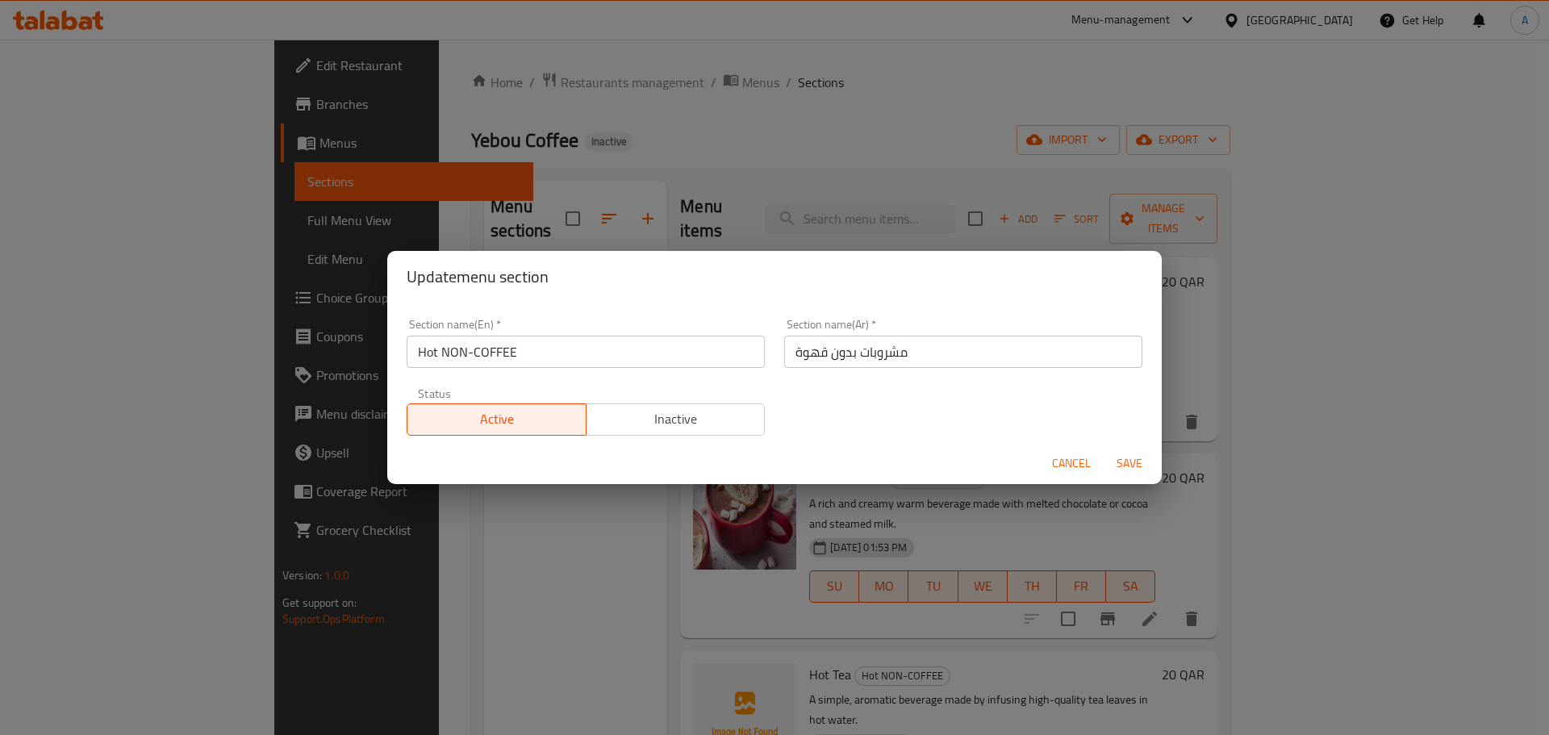
click at [538, 355] on input "Hot NON-COFFEE" at bounding box center [586, 352] width 358 height 32
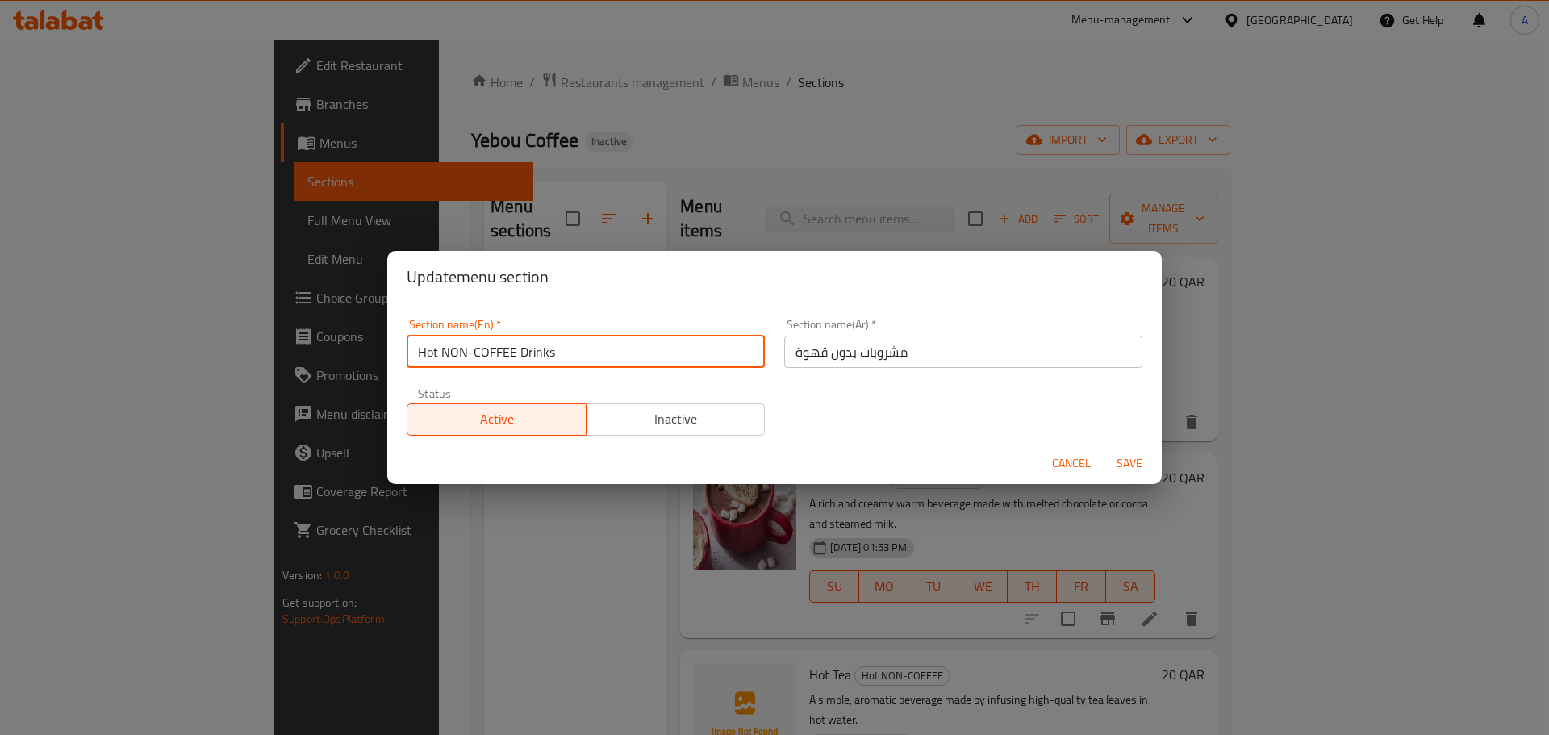
type input "Hot NON-COFFEE Drinks"
click at [935, 349] on input "مشروبات بدون قهوة" at bounding box center [963, 352] width 358 height 32
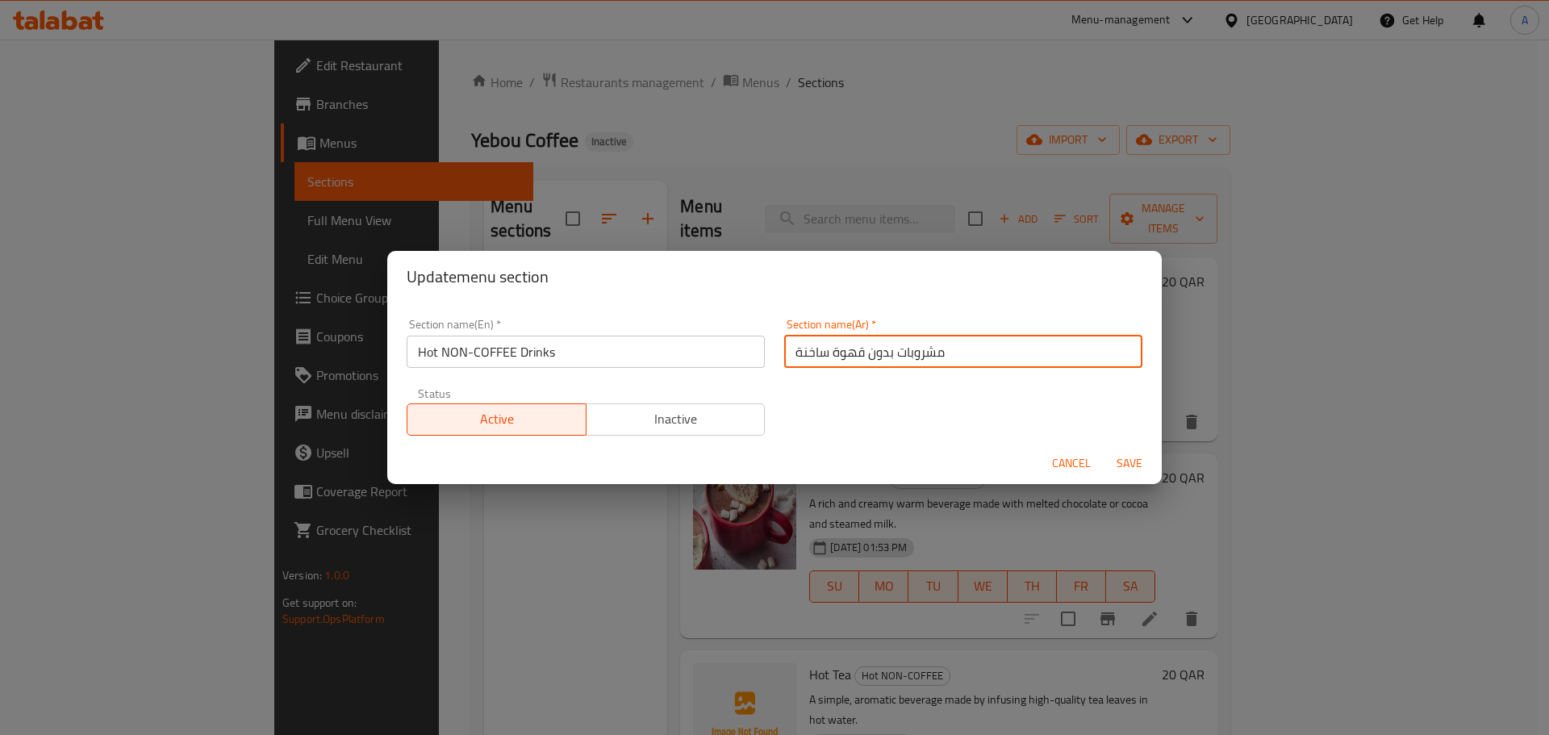
type input "مشروبات بدون قهوة ساخنة"
click at [1104, 449] on button "Save" at bounding box center [1130, 464] width 52 height 30
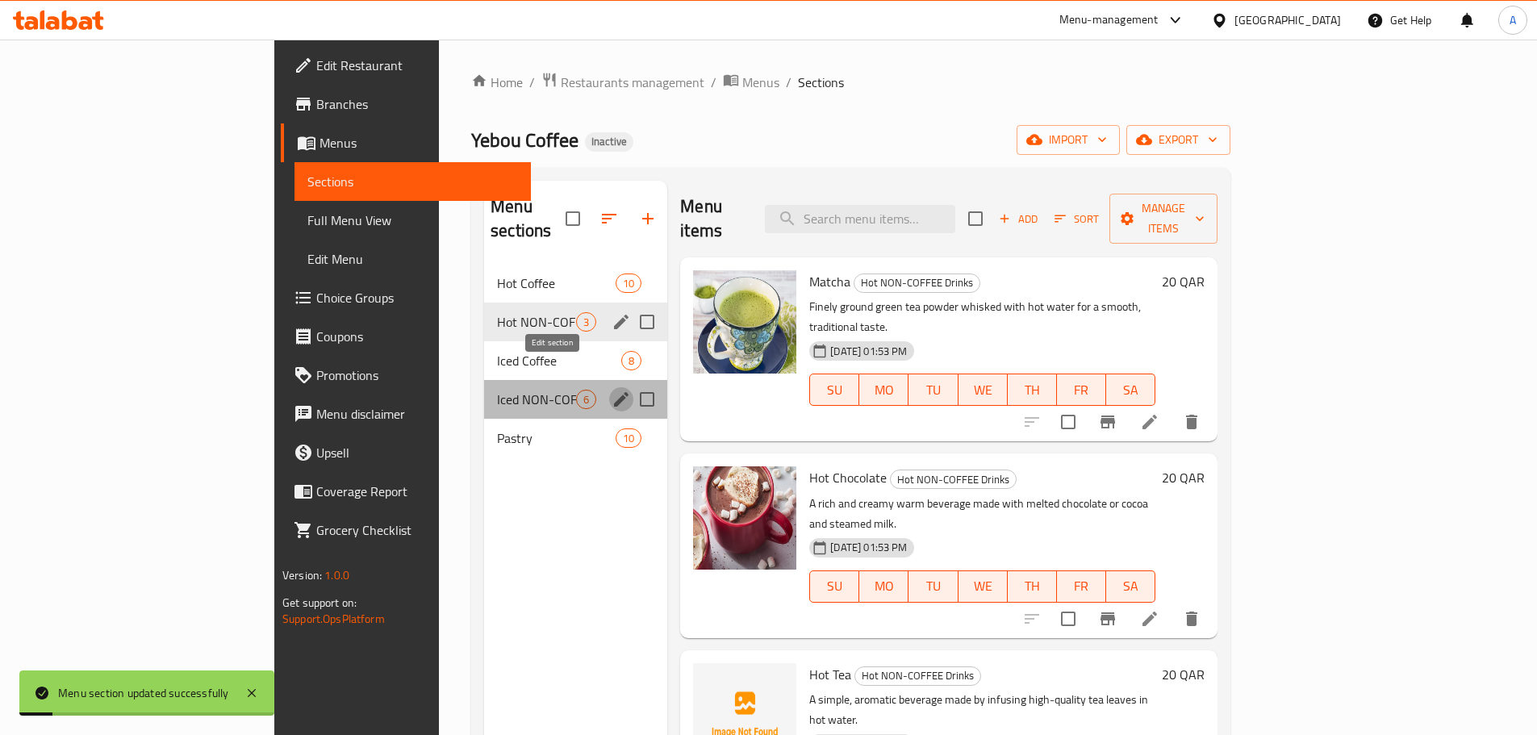
click at [612, 390] on icon "edit" at bounding box center [621, 399] width 19 height 19
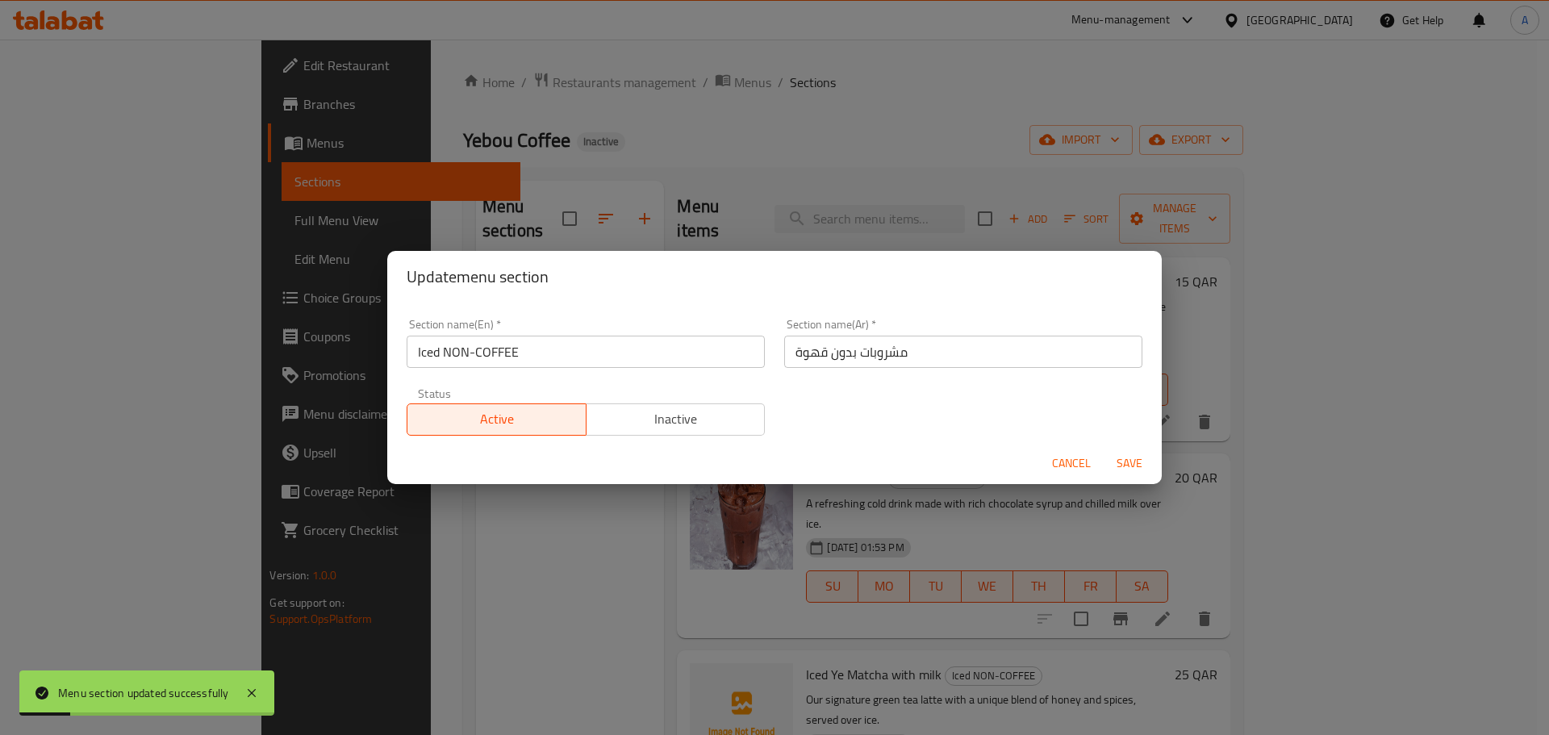
click at [604, 353] on input "Iced NON-COFFEE" at bounding box center [586, 352] width 358 height 32
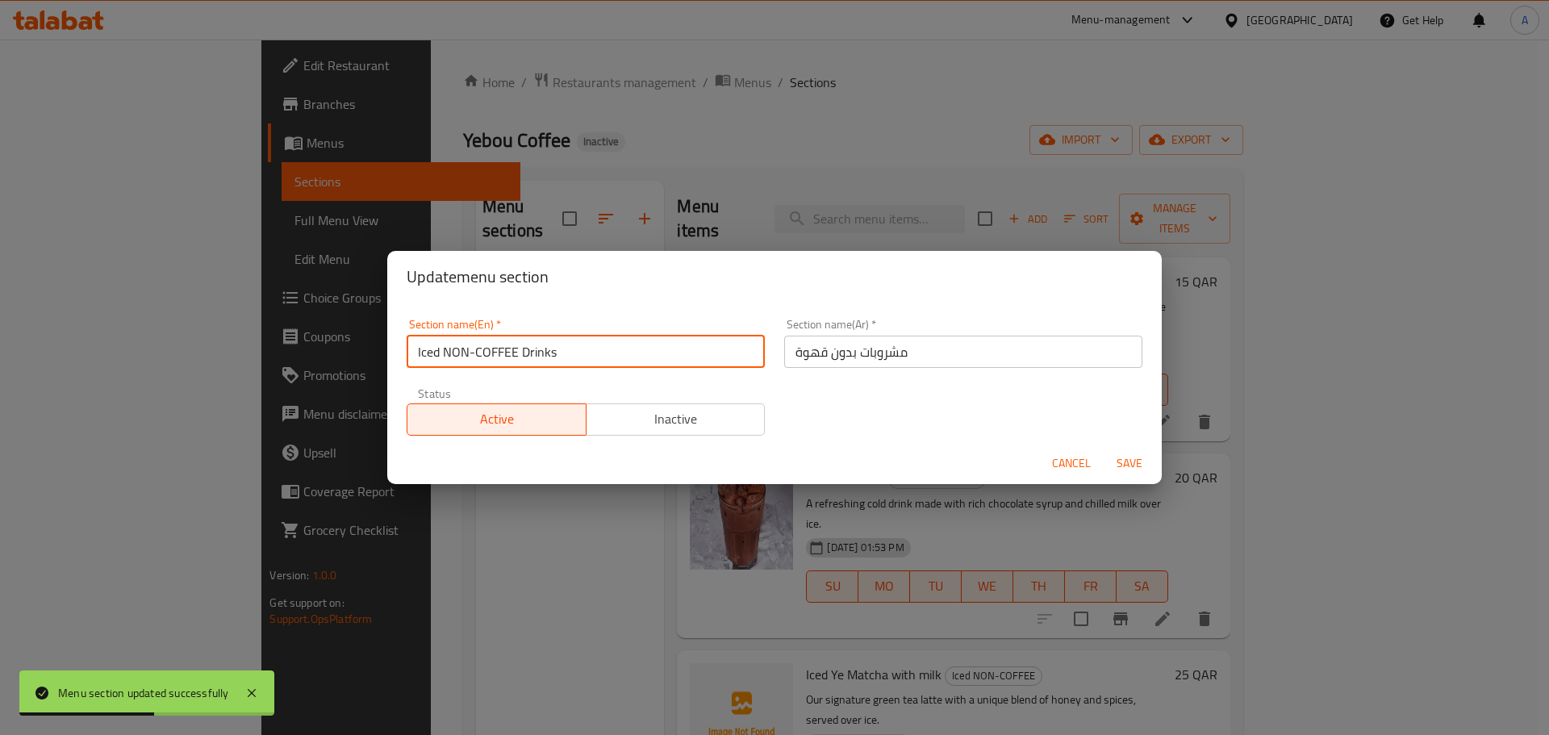
type input "Iced NON-COFFEE Drinks"
click at [964, 346] on input "مشروبات بدون قهوة" at bounding box center [963, 352] width 358 height 32
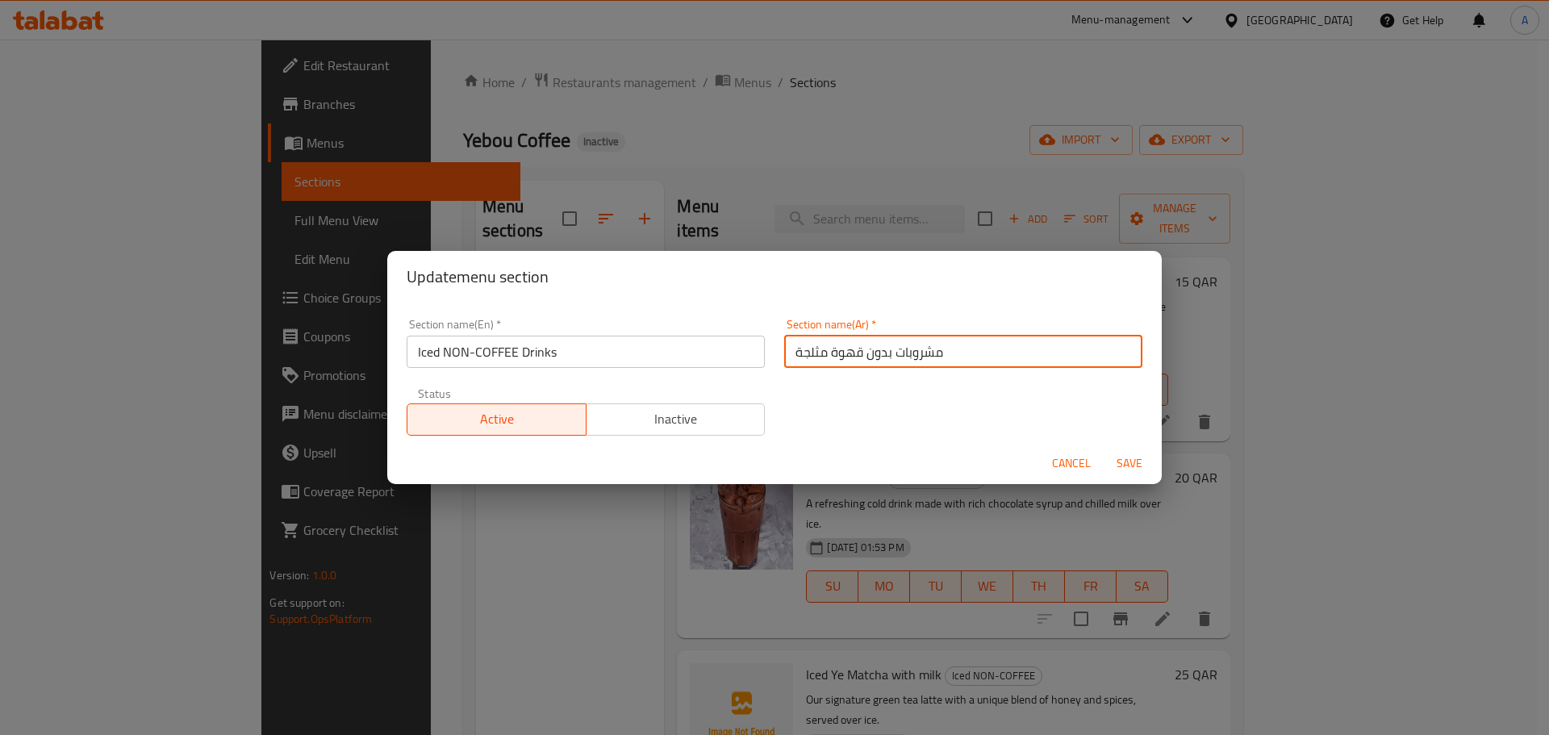
type input "مشروبات بدون قهوة مثلجة"
click at [1104, 449] on button "Save" at bounding box center [1130, 464] width 52 height 30
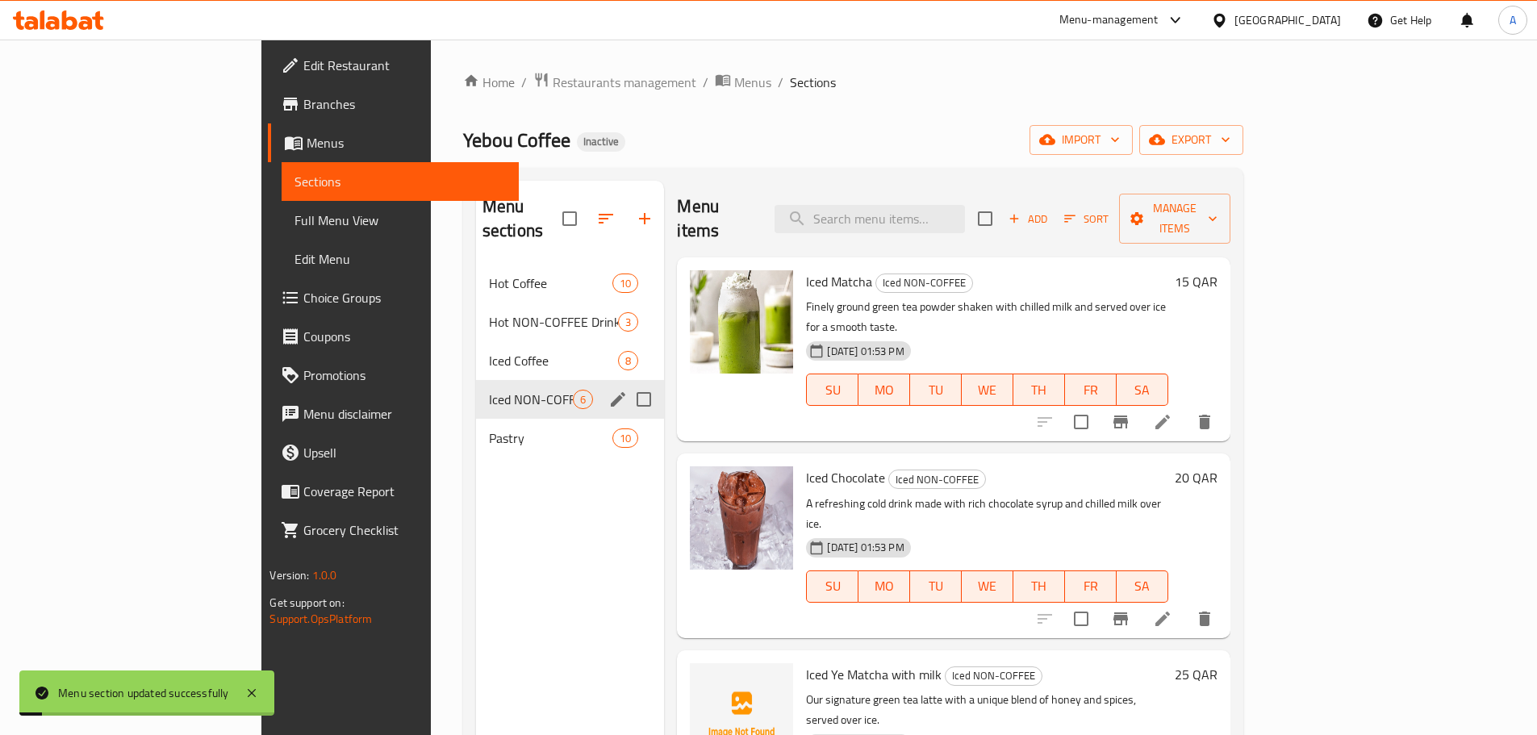
click at [295, 211] on span "Full Menu View" at bounding box center [400, 220] width 211 height 19
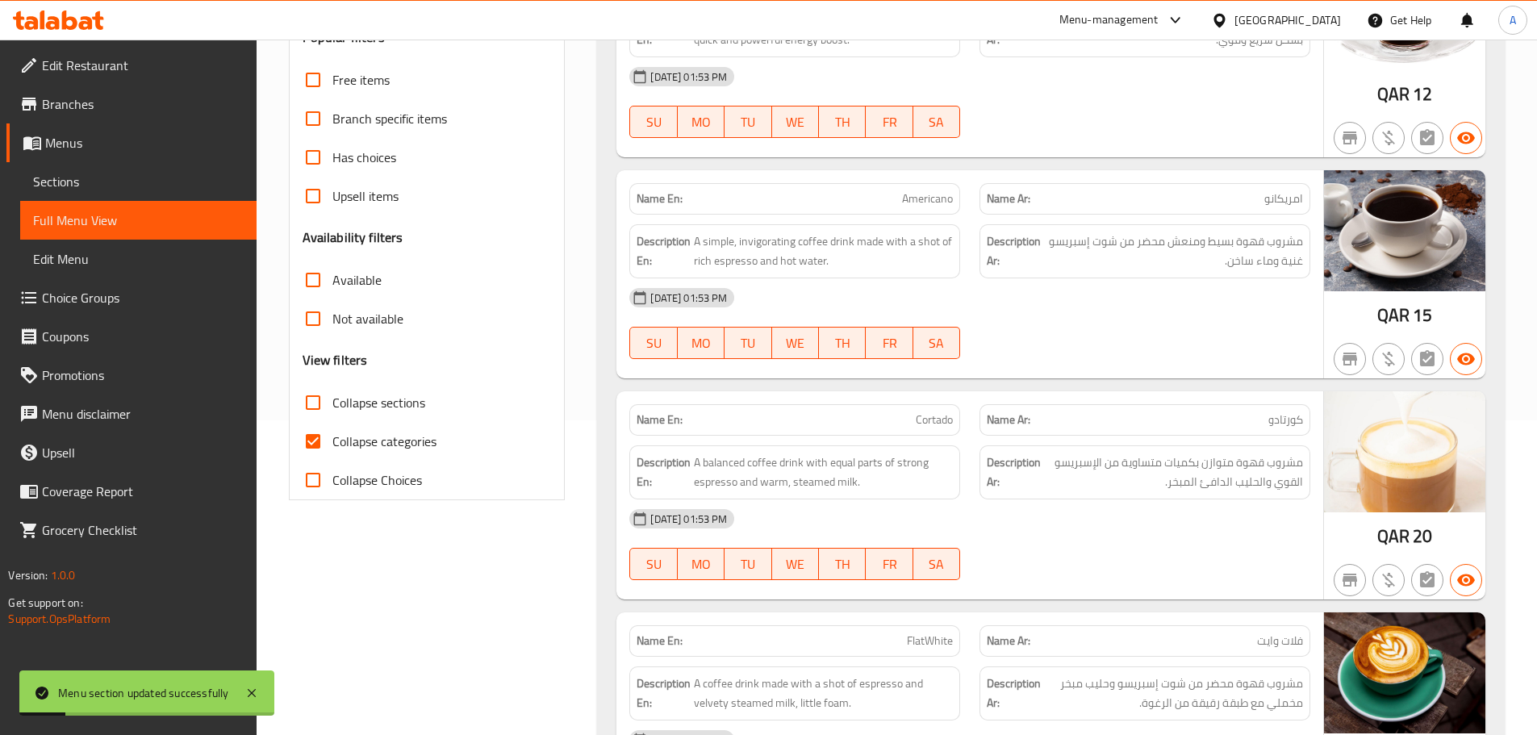
scroll to position [323, 0]
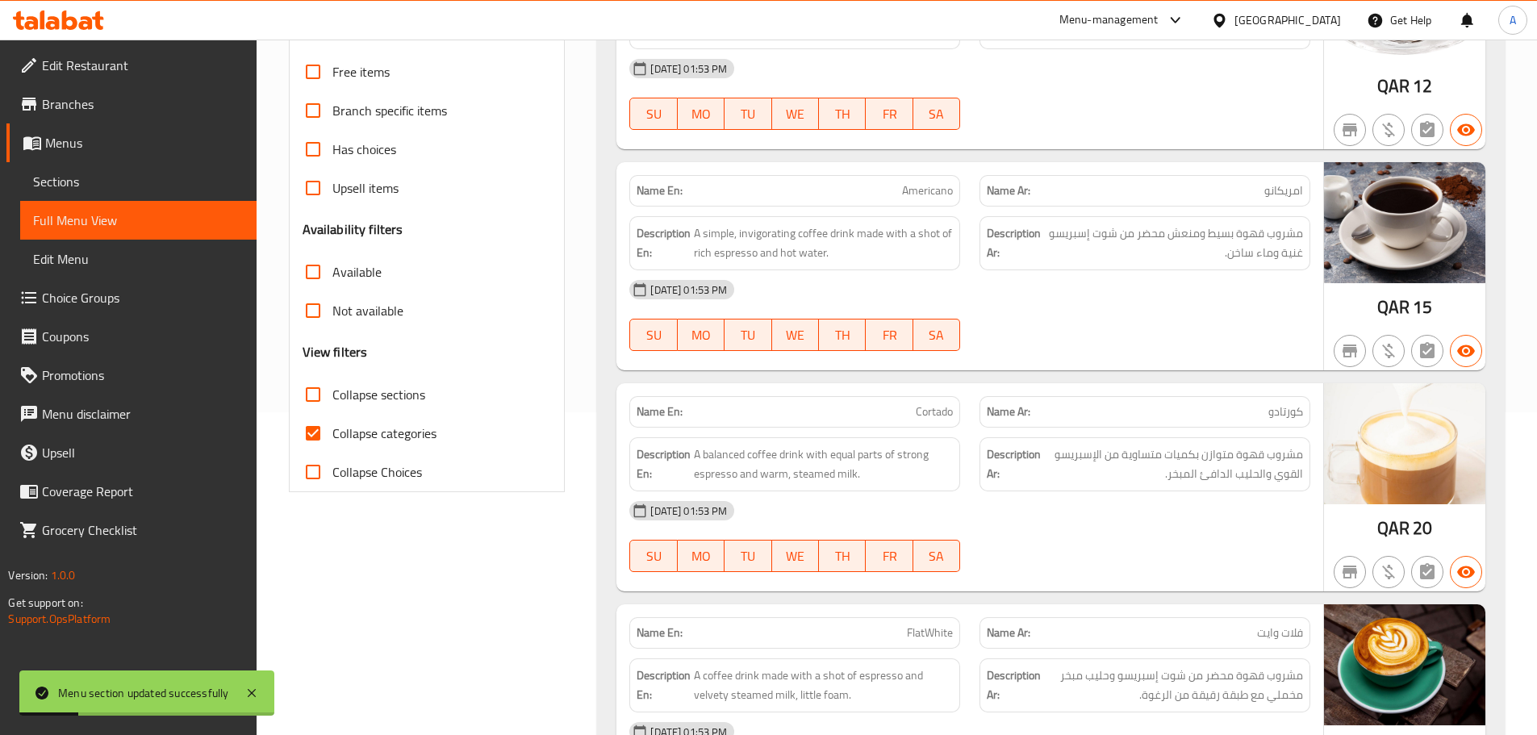
click at [332, 432] on span "Collapse categories" at bounding box center [384, 433] width 104 height 19
click at [332, 432] on input "Collapse categories" at bounding box center [313, 433] width 39 height 39
checkbox input "false"
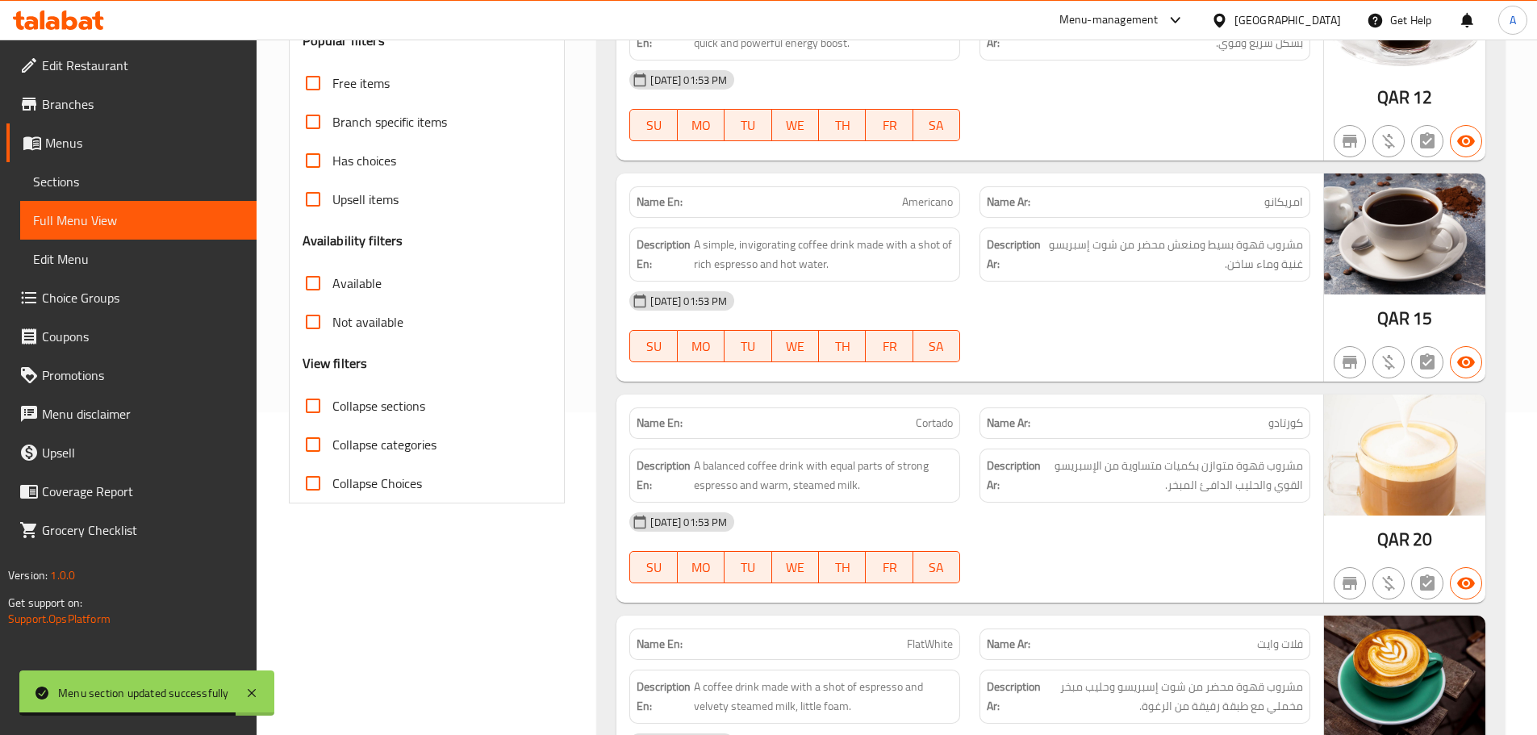
scroll to position [2237, 0]
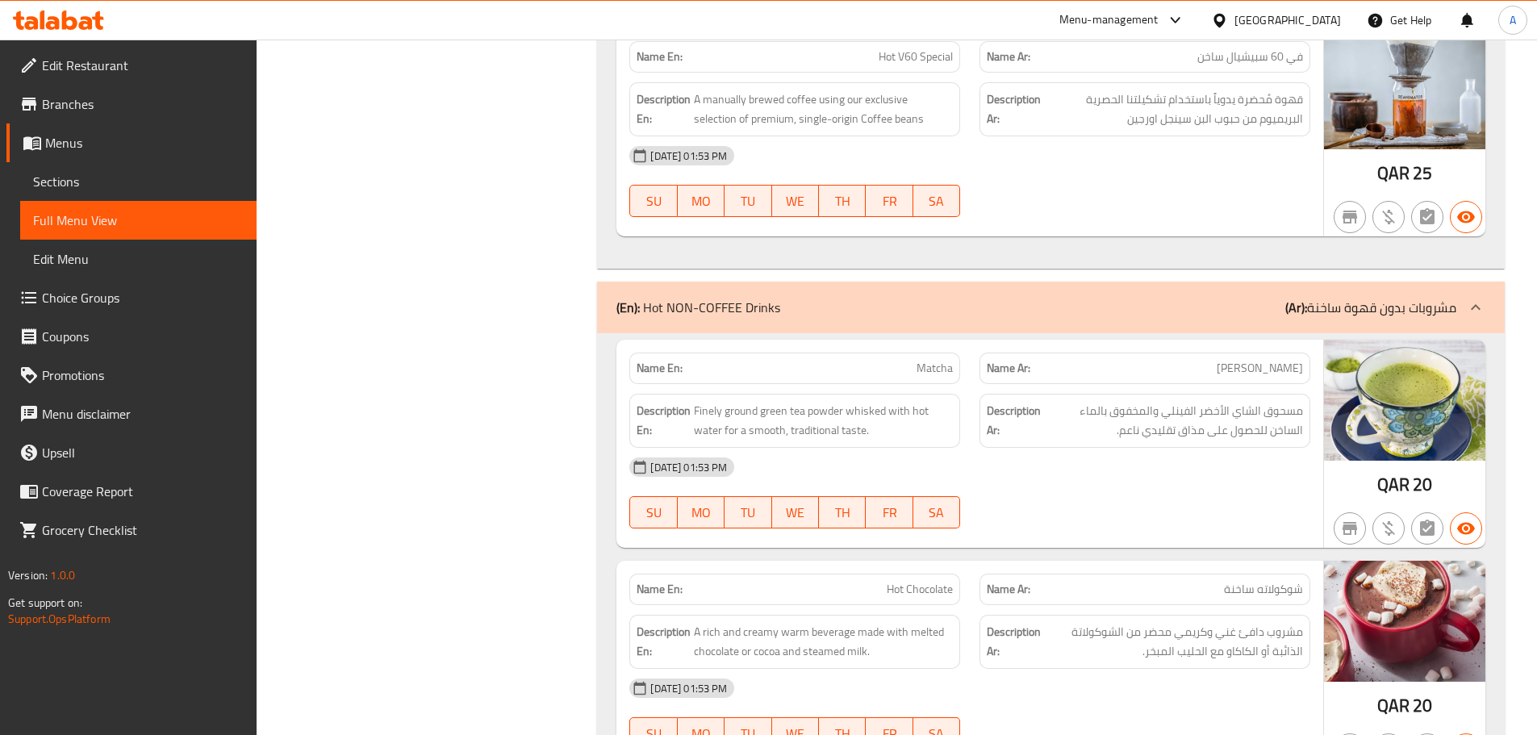
click at [1133, 496] on div "29-09-2025 01:53 PM SU MO TU WE TH FR SA" at bounding box center [970, 493] width 700 height 90
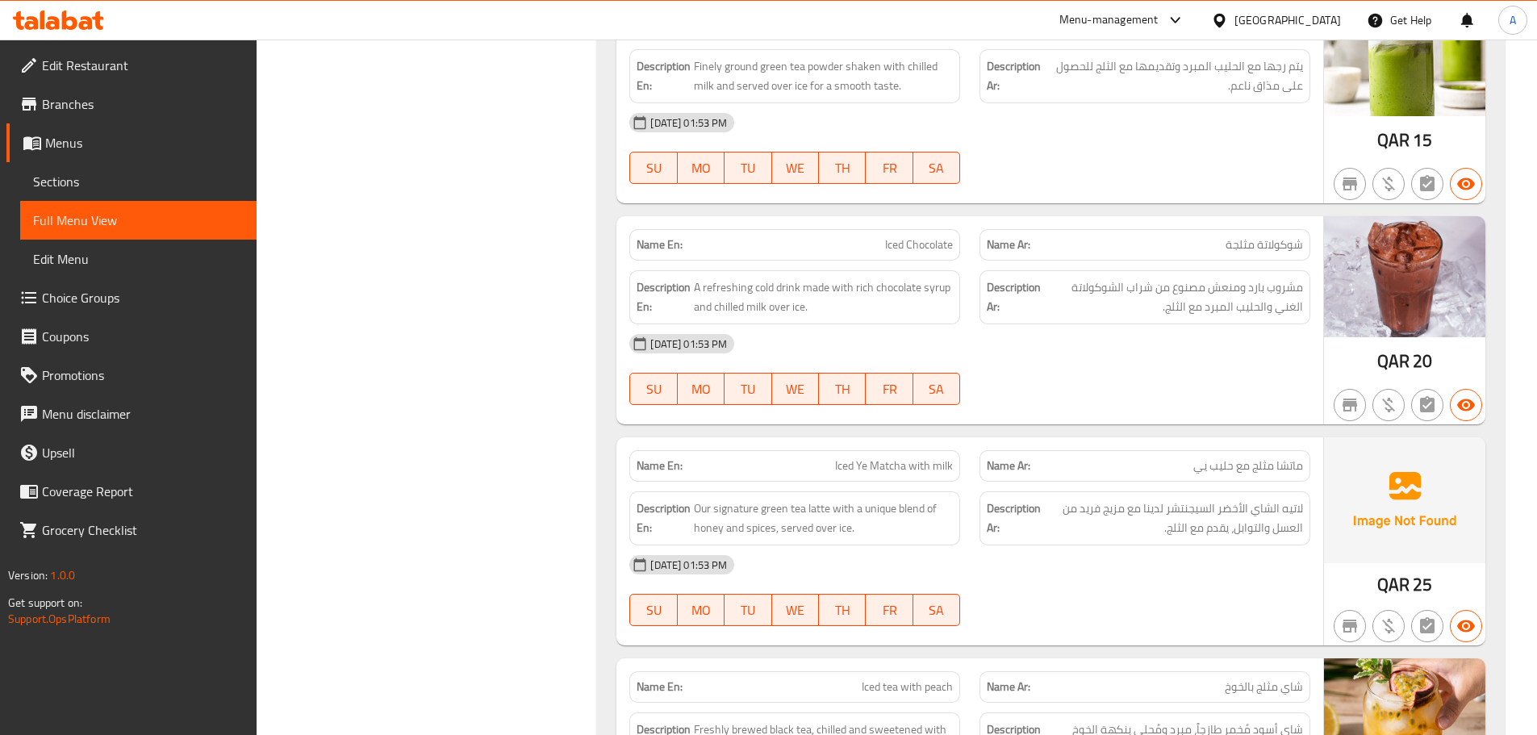
scroll to position [5223, 0]
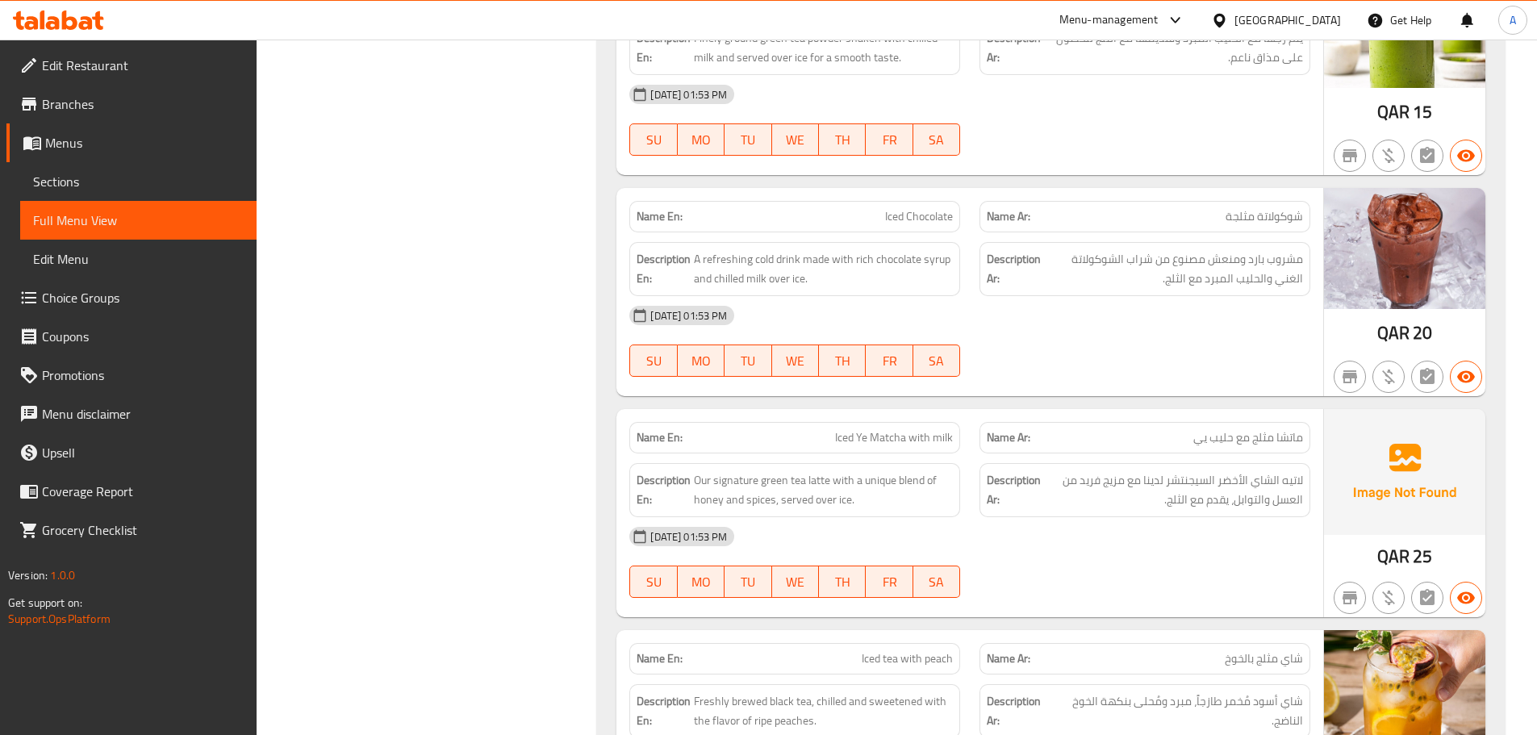
click at [1233, 433] on span "ماتشا مثلج مع حليب يي" at bounding box center [1249, 437] width 110 height 17
copy span "ماتشا مثلج مع حليب يي"
click at [1226, 524] on div "29-09-2025 01:53 PM" at bounding box center [970, 536] width 700 height 39
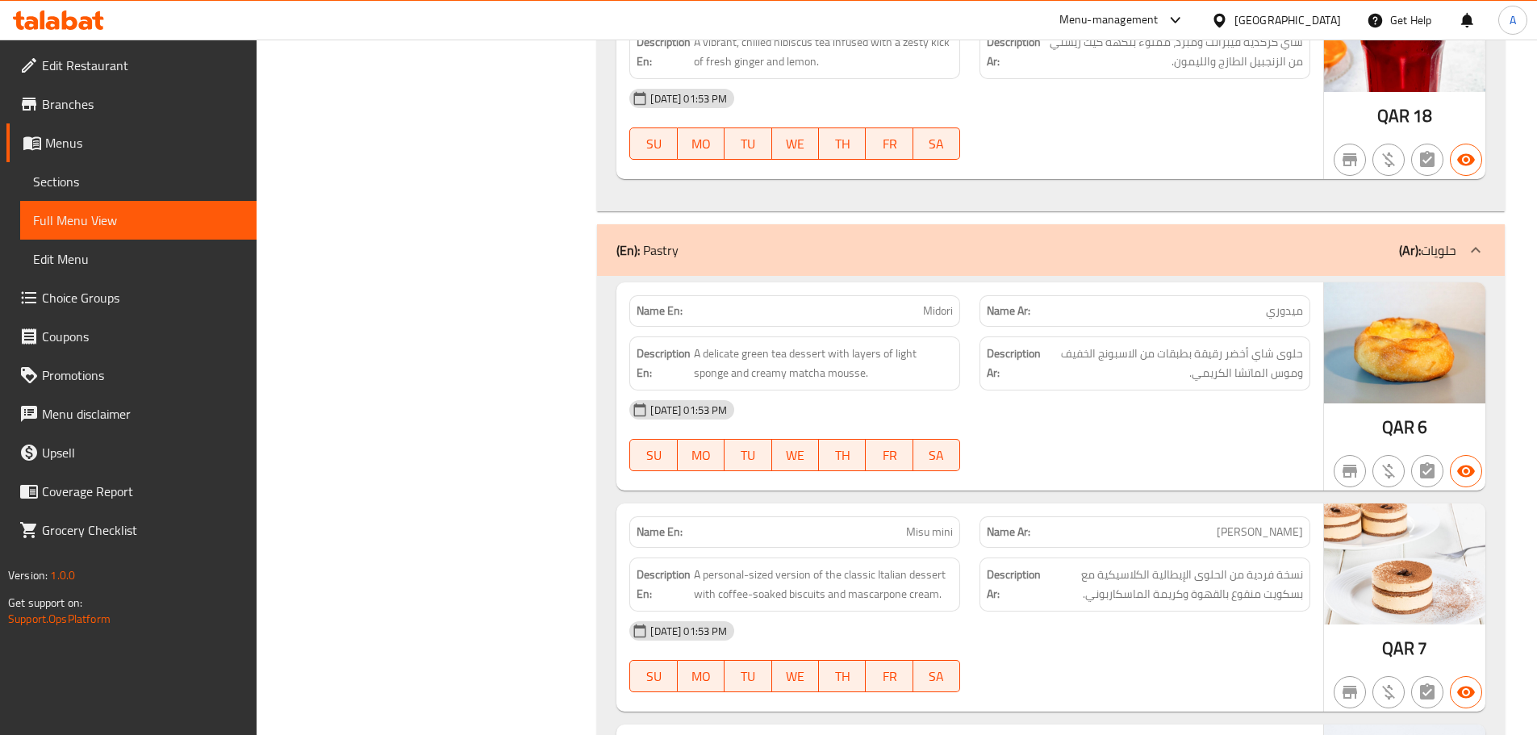
scroll to position [6353, 0]
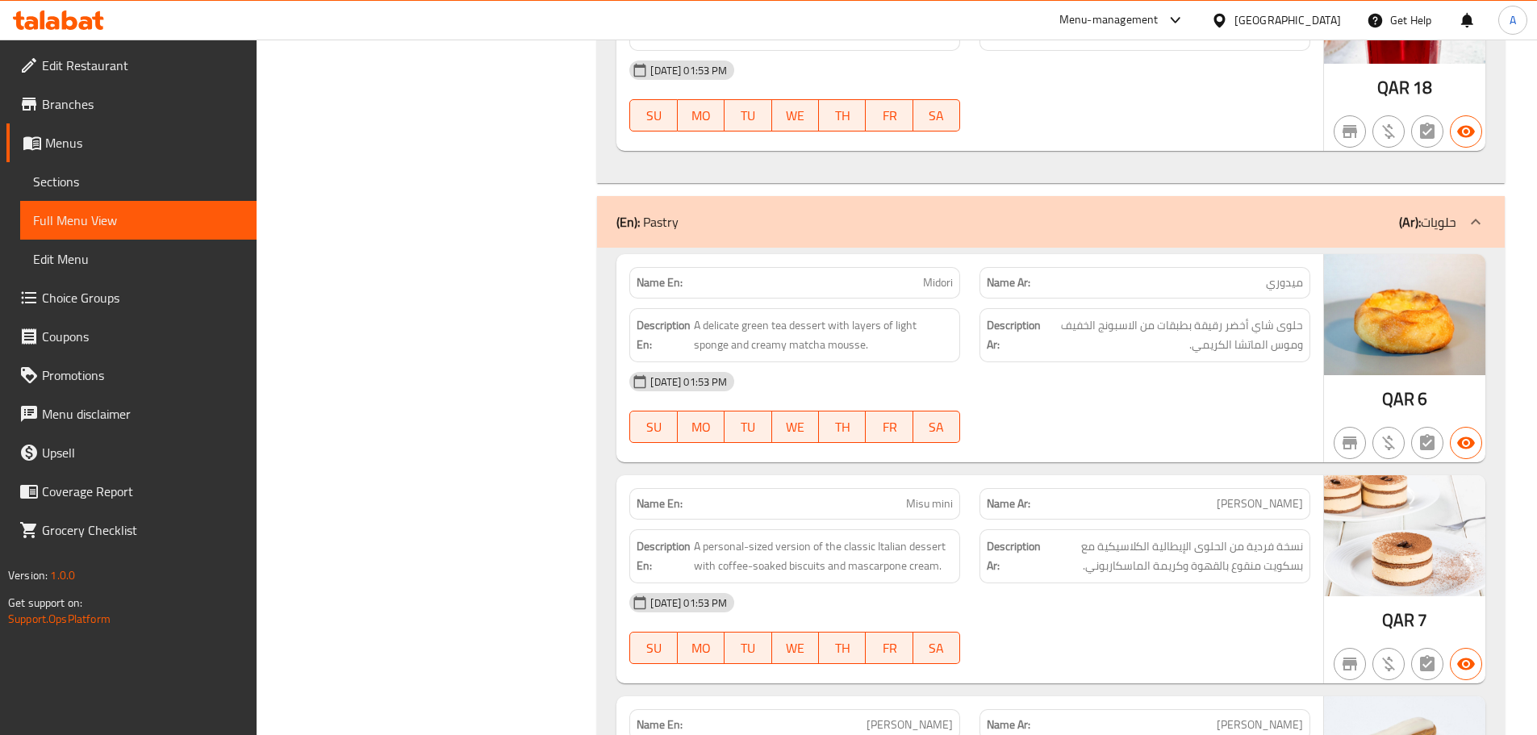
click at [943, 286] on span "Midori" at bounding box center [938, 282] width 30 height 17
copy span "Midori"
click at [1277, 404] on div "29-09-2025 01:53 PM SU MO TU WE TH FR SA" at bounding box center [970, 407] width 700 height 90
click at [1168, 378] on div "29-09-2025 01:53 PM" at bounding box center [970, 381] width 700 height 39
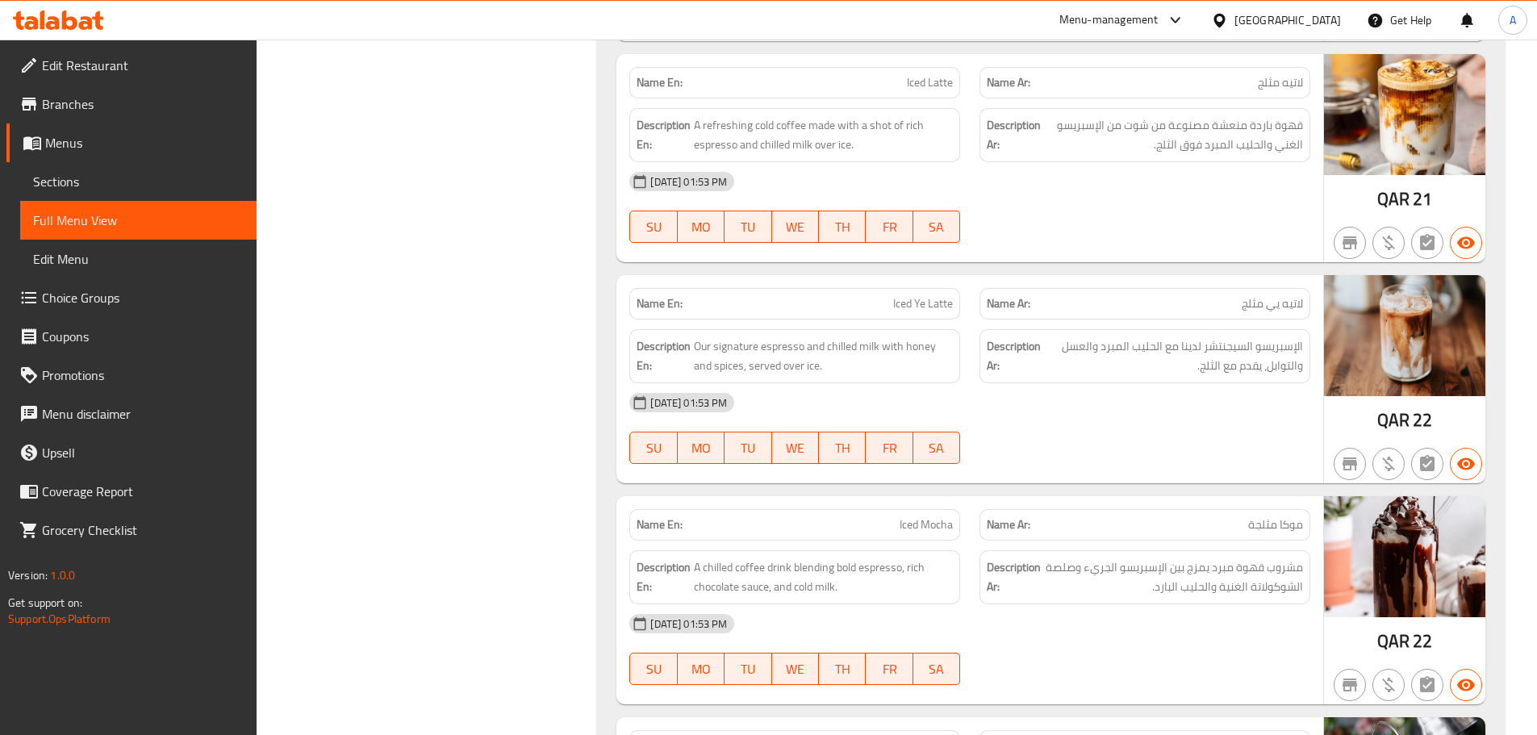
scroll to position [0, 0]
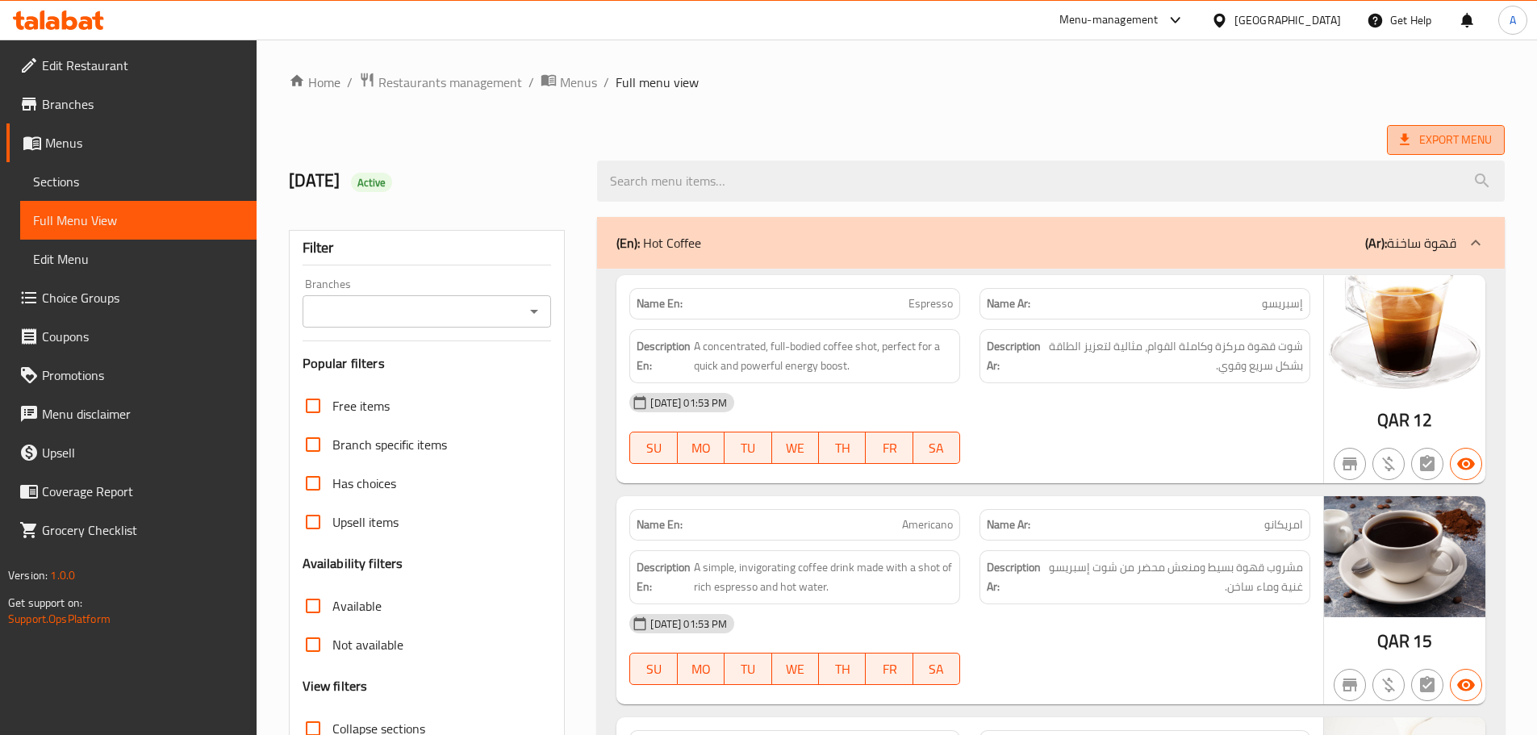
click at [1412, 148] on icon at bounding box center [1405, 140] width 16 height 16
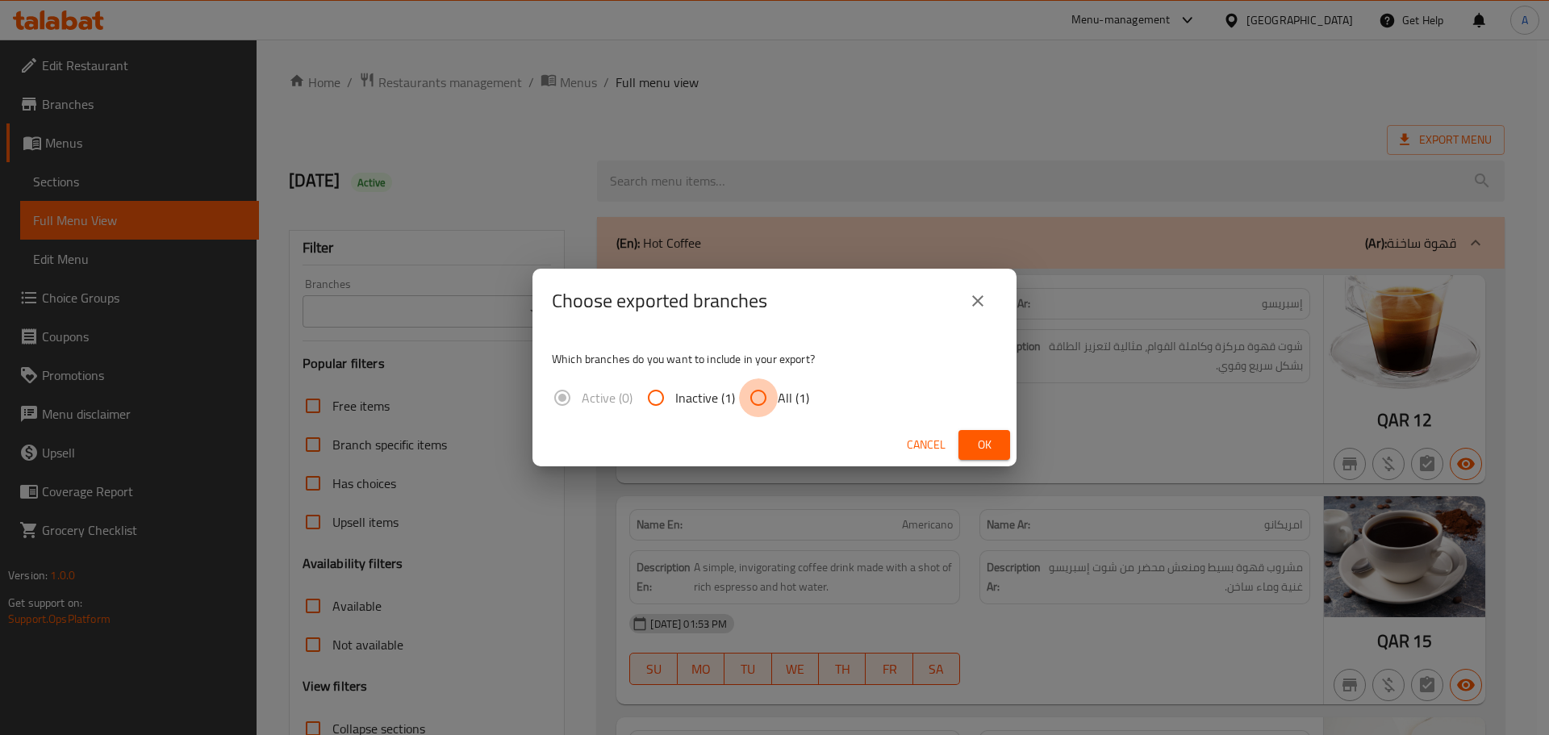
click at [763, 395] on input "All (1)" at bounding box center [758, 397] width 39 height 39
radio input "true"
click at [986, 439] on span "Ok" at bounding box center [985, 445] width 26 height 20
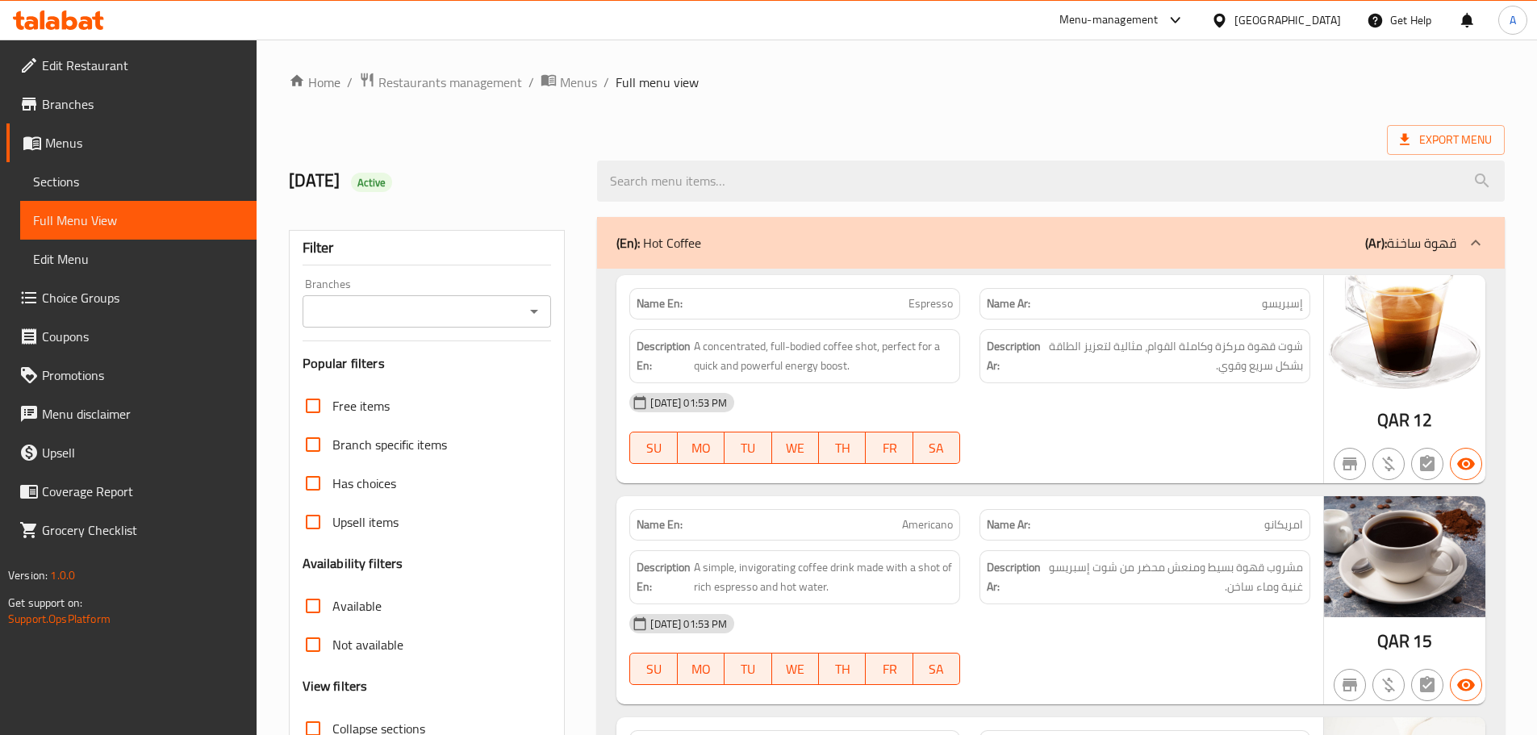
click at [1000, 415] on div "29-09-2025 01:53 PM" at bounding box center [970, 402] width 700 height 39
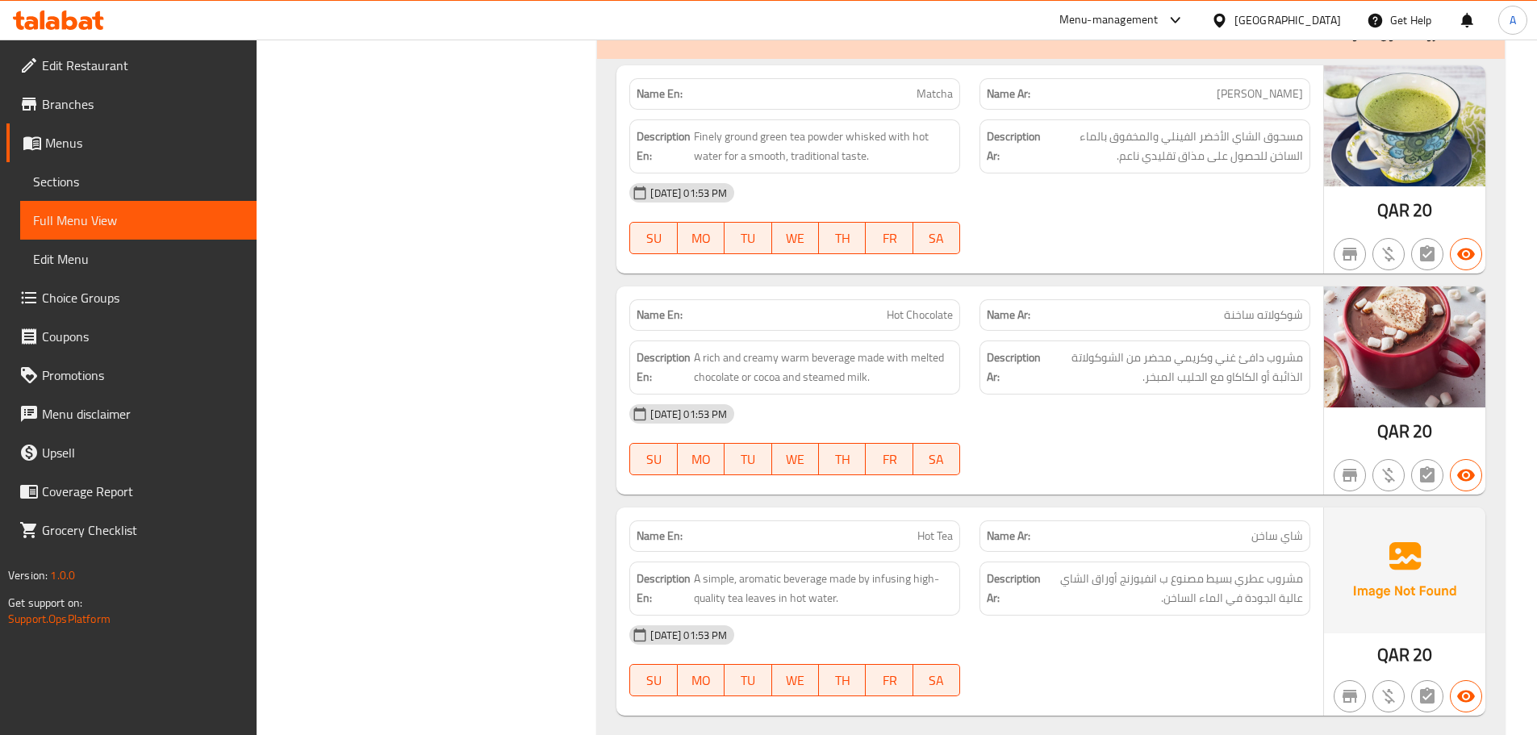
click at [912, 300] on div "Name En: Hot Chocolate" at bounding box center [794, 314] width 331 height 31
copy span "Hot Chocolate"
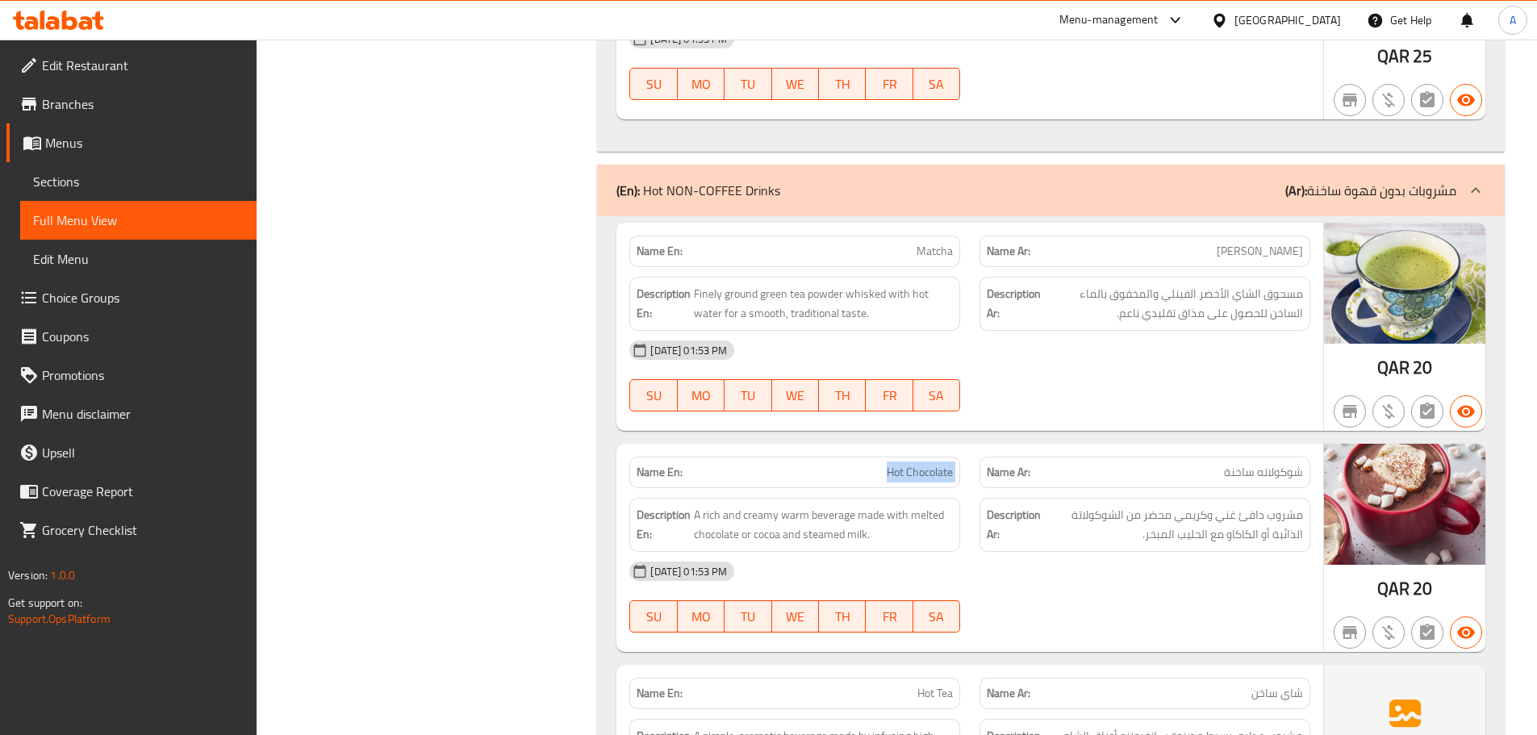
scroll to position [2350, 0]
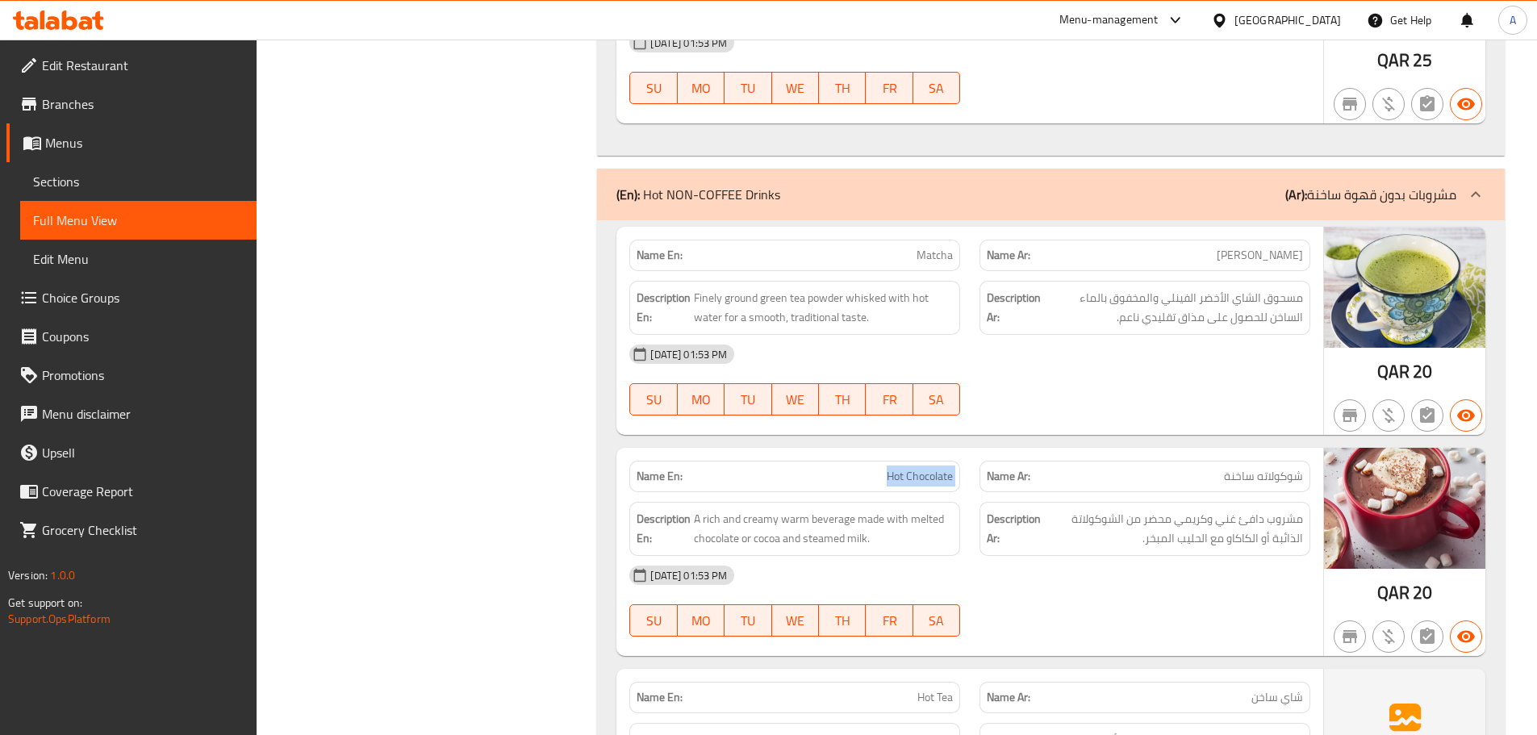
click at [87, 144] on span "Menus" at bounding box center [144, 142] width 199 height 19
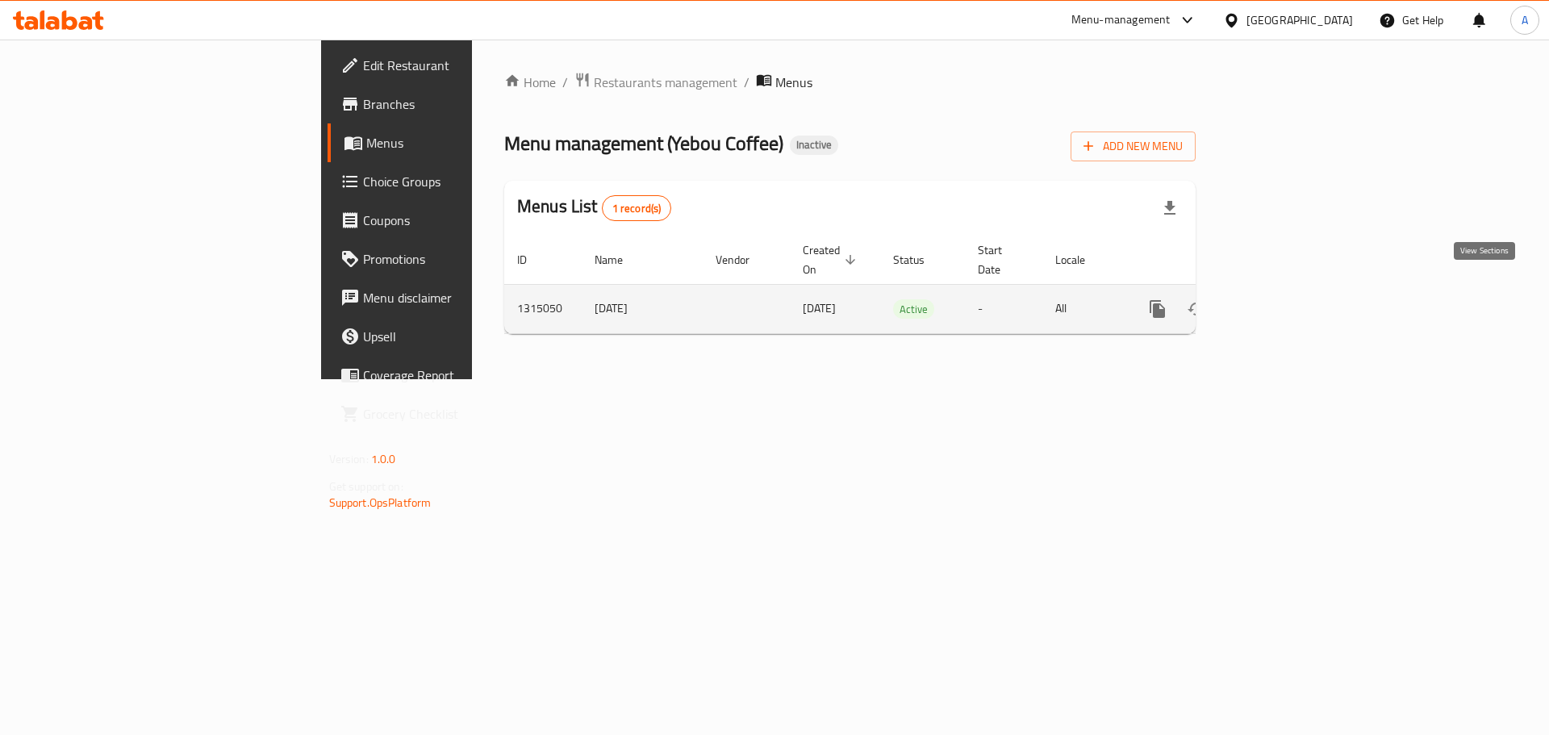
click at [1294, 290] on link "enhanced table" at bounding box center [1274, 309] width 39 height 39
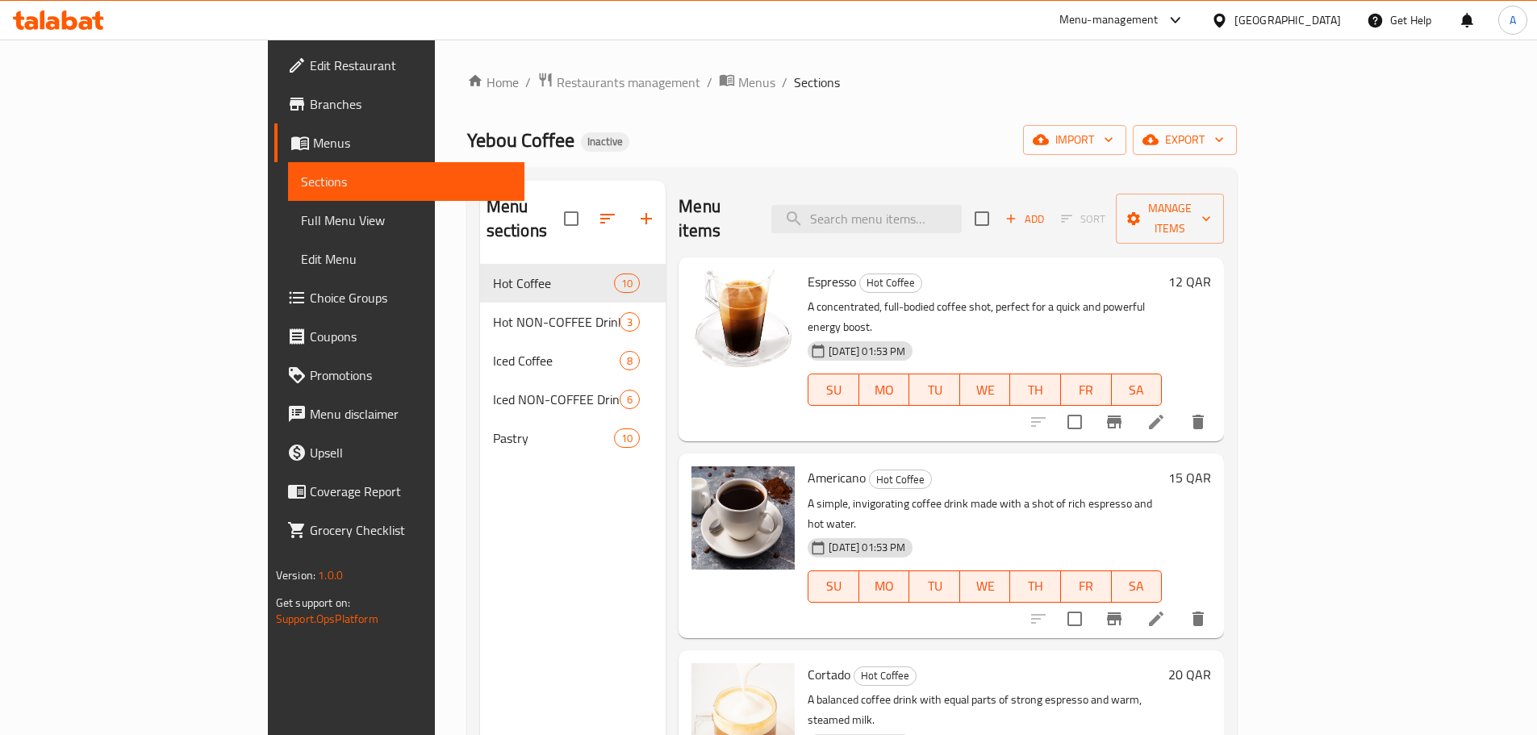
click at [1074, 335] on div "29-09-2025 01:53 PM SU MO TU WE TH FR SA" at bounding box center [984, 378] width 367 height 87
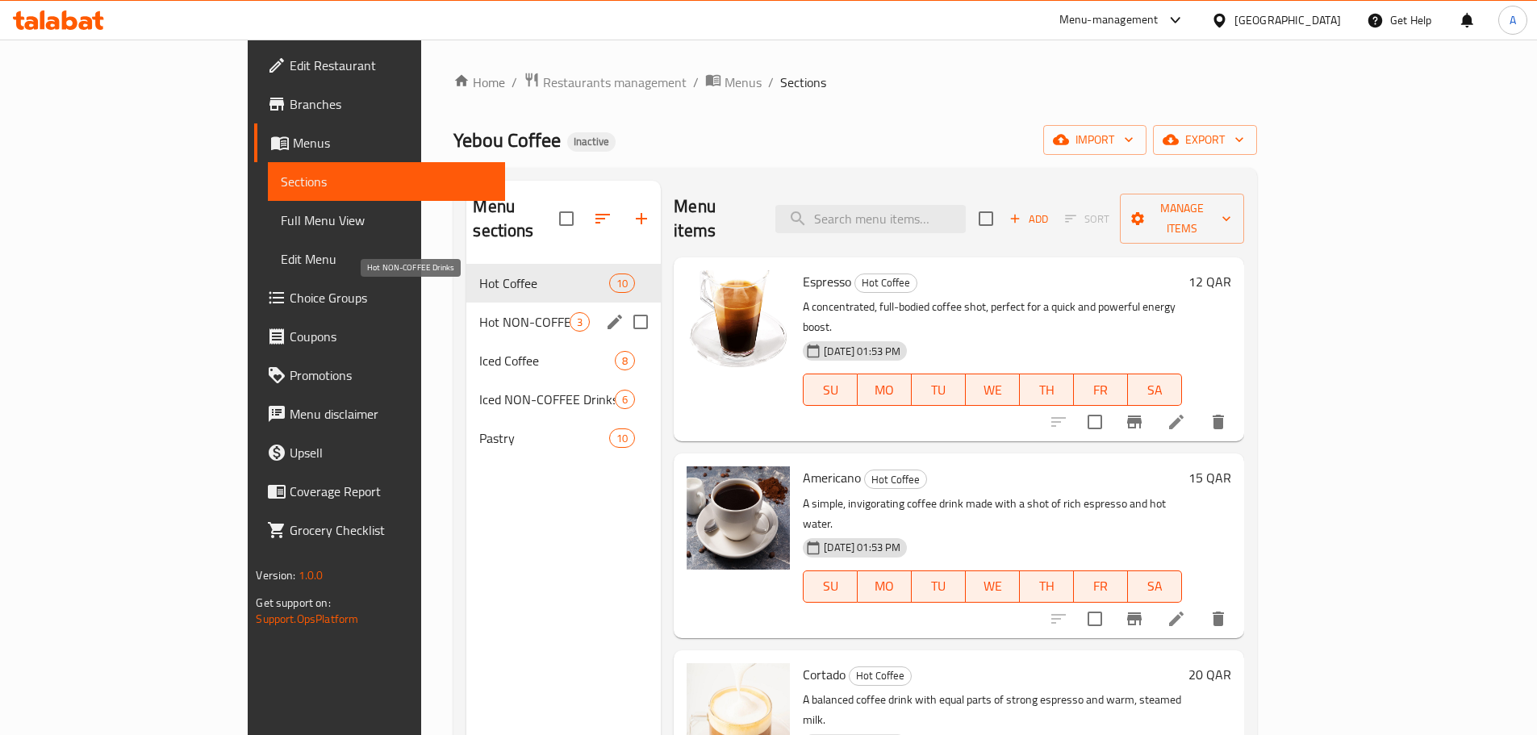
click at [479, 312] on span "Hot NON-COFFEE Drinks" at bounding box center [524, 321] width 90 height 19
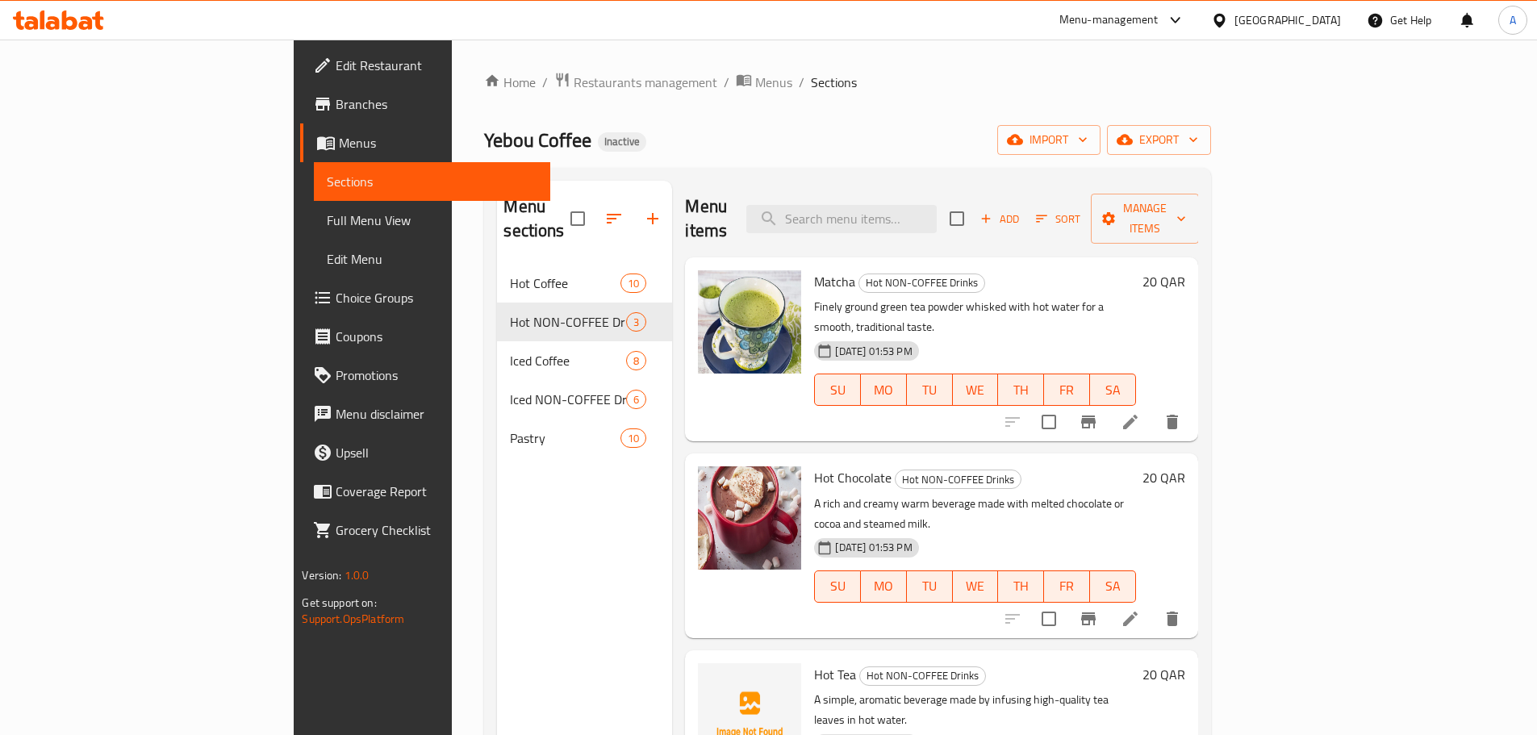
click at [1135, 466] on h6 "Hot Chocolate Hot NON-COFFEE Drinks" at bounding box center [974, 477] width 321 height 23
click at [1140, 609] on icon at bounding box center [1130, 618] width 19 height 19
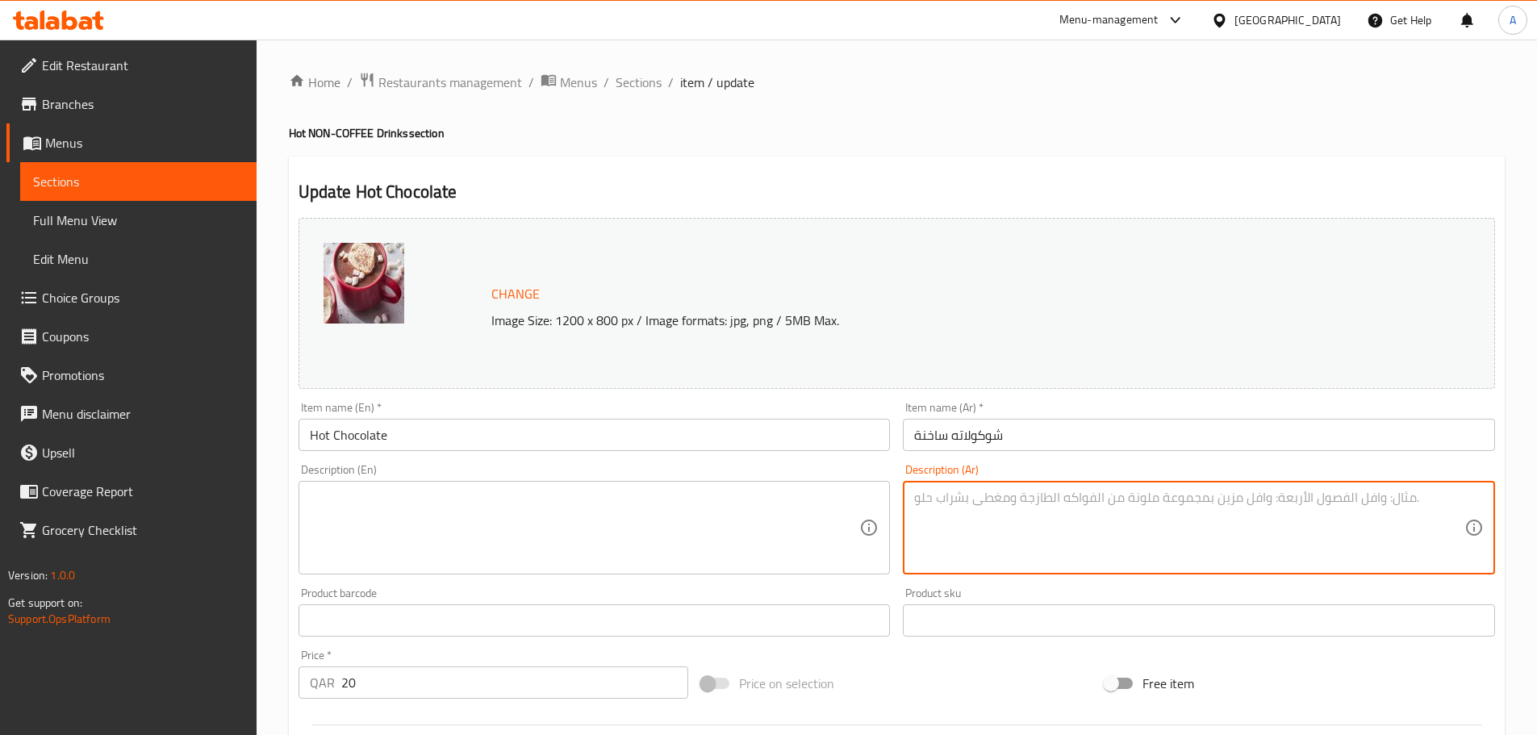
click at [604, 439] on input "Hot Chocolate" at bounding box center [595, 435] width 592 height 32
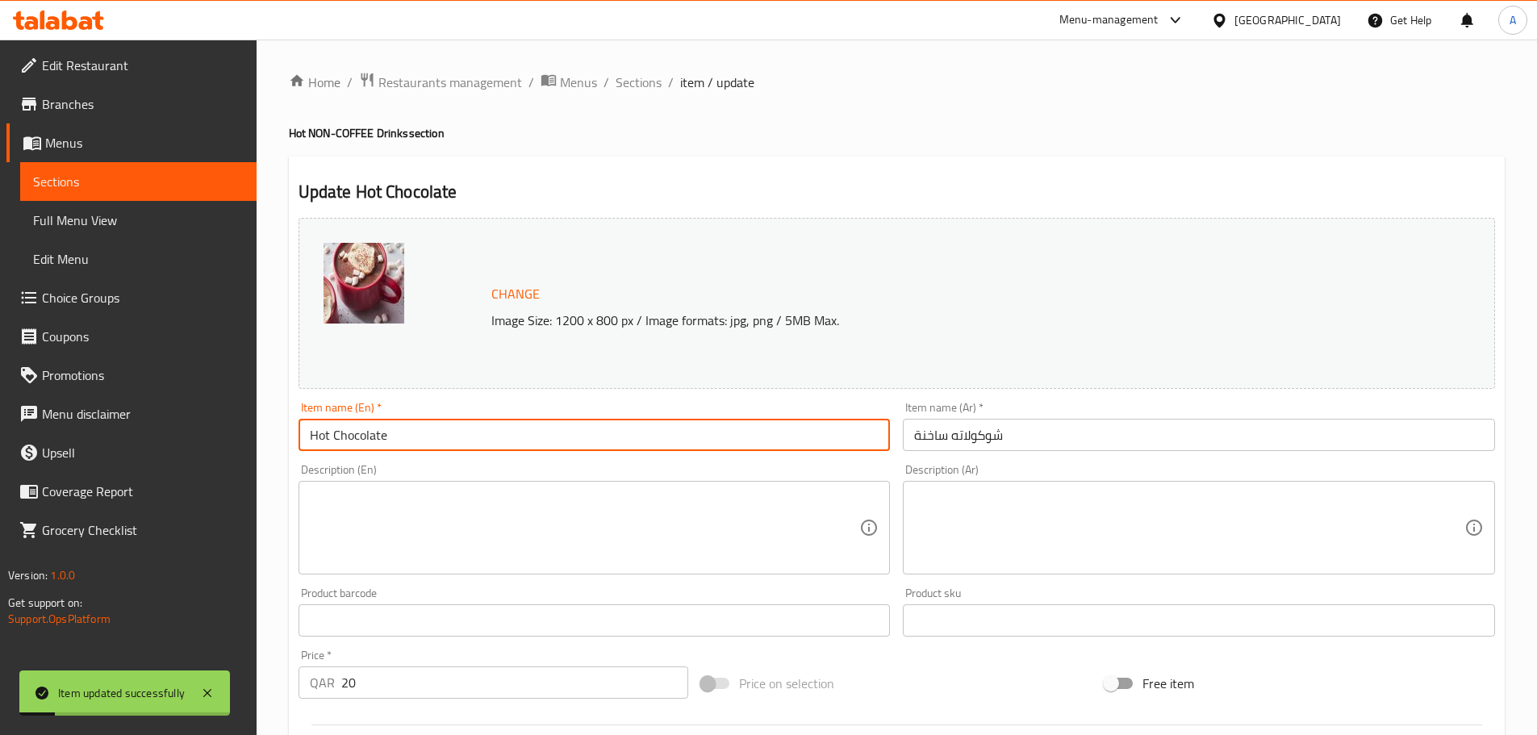
click at [659, 62] on div "Home / Restaurants management / Menus / Sections / item / update Hot NON-COFFEE…" at bounding box center [897, 602] width 1281 height 1124
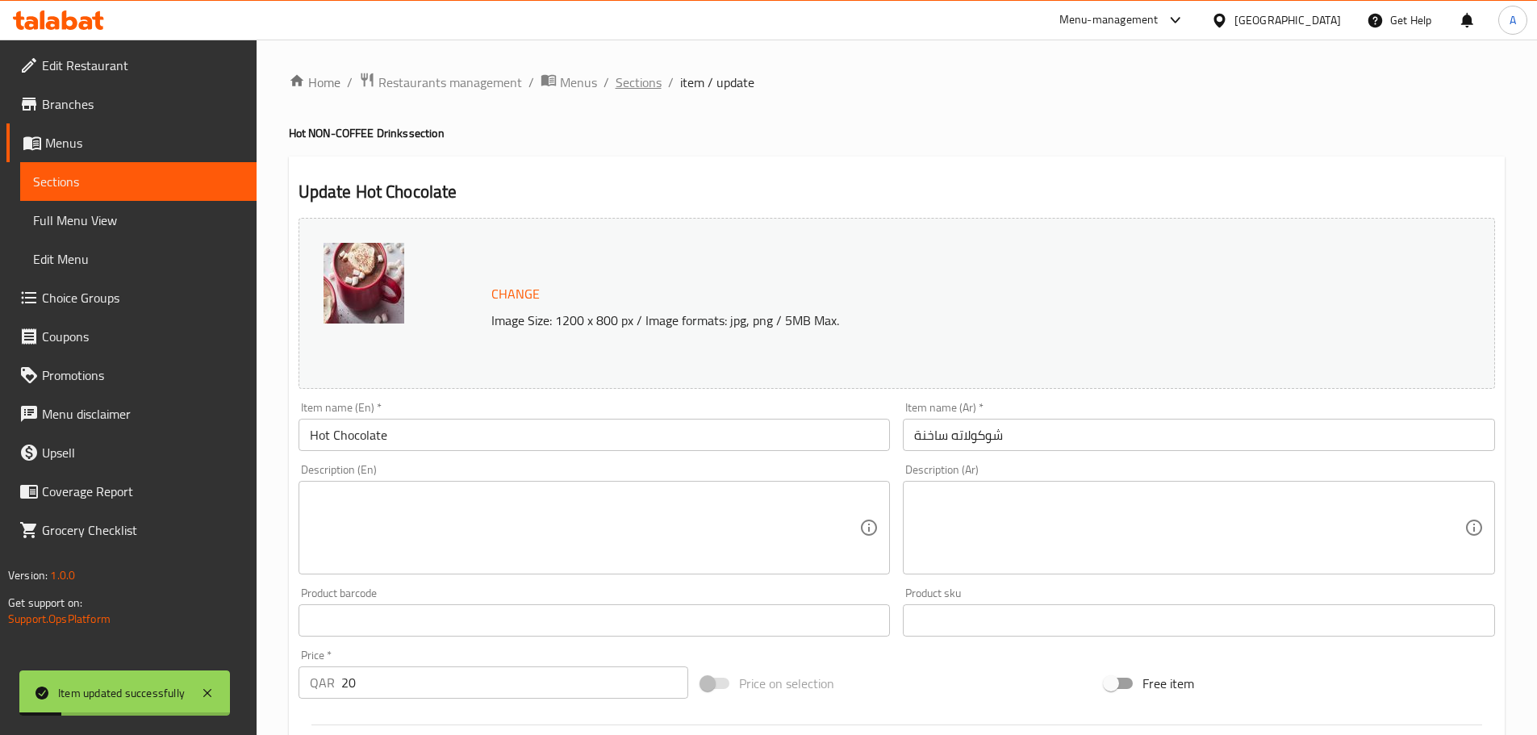
click at [649, 81] on span "Sections" at bounding box center [639, 82] width 46 height 19
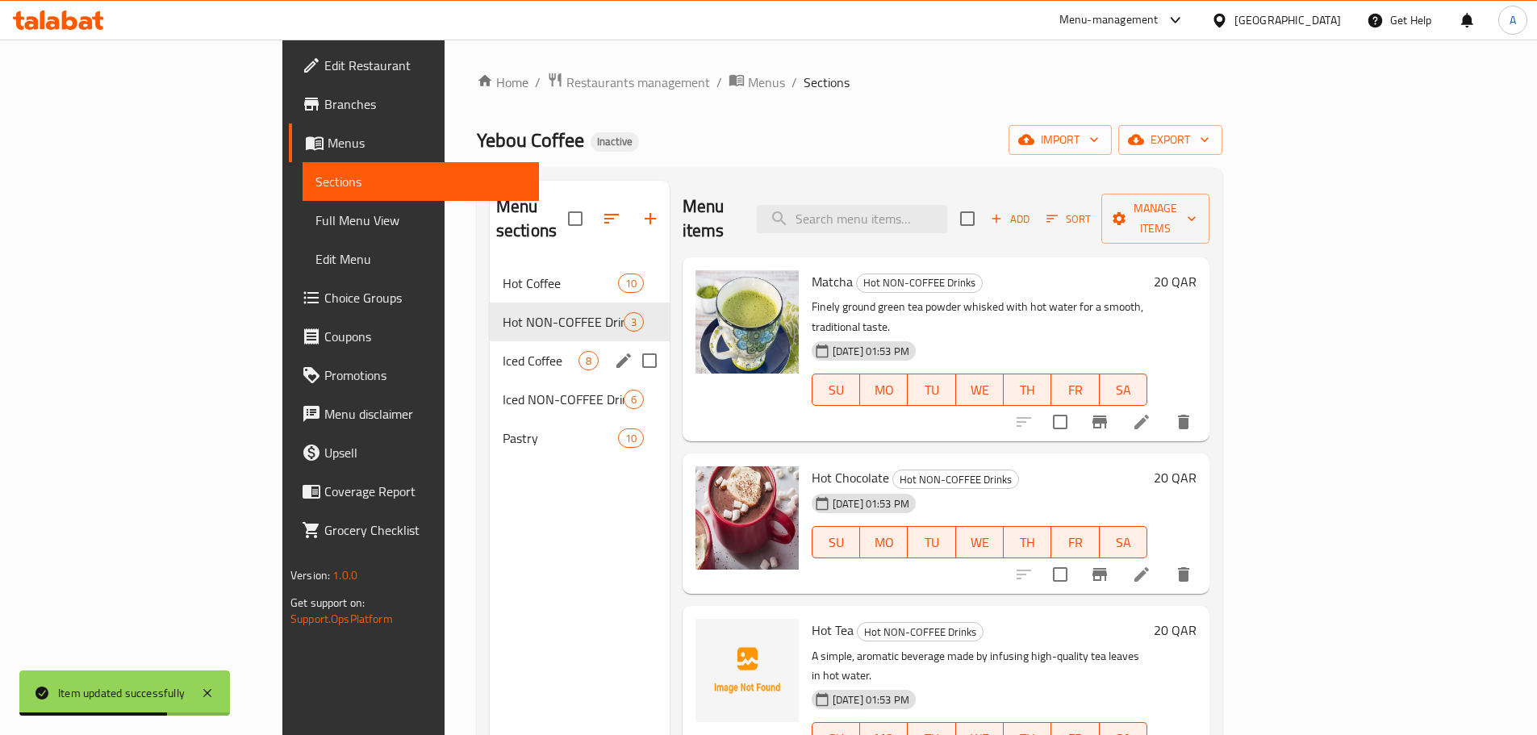
click at [614, 351] on icon "edit" at bounding box center [623, 360] width 19 height 19
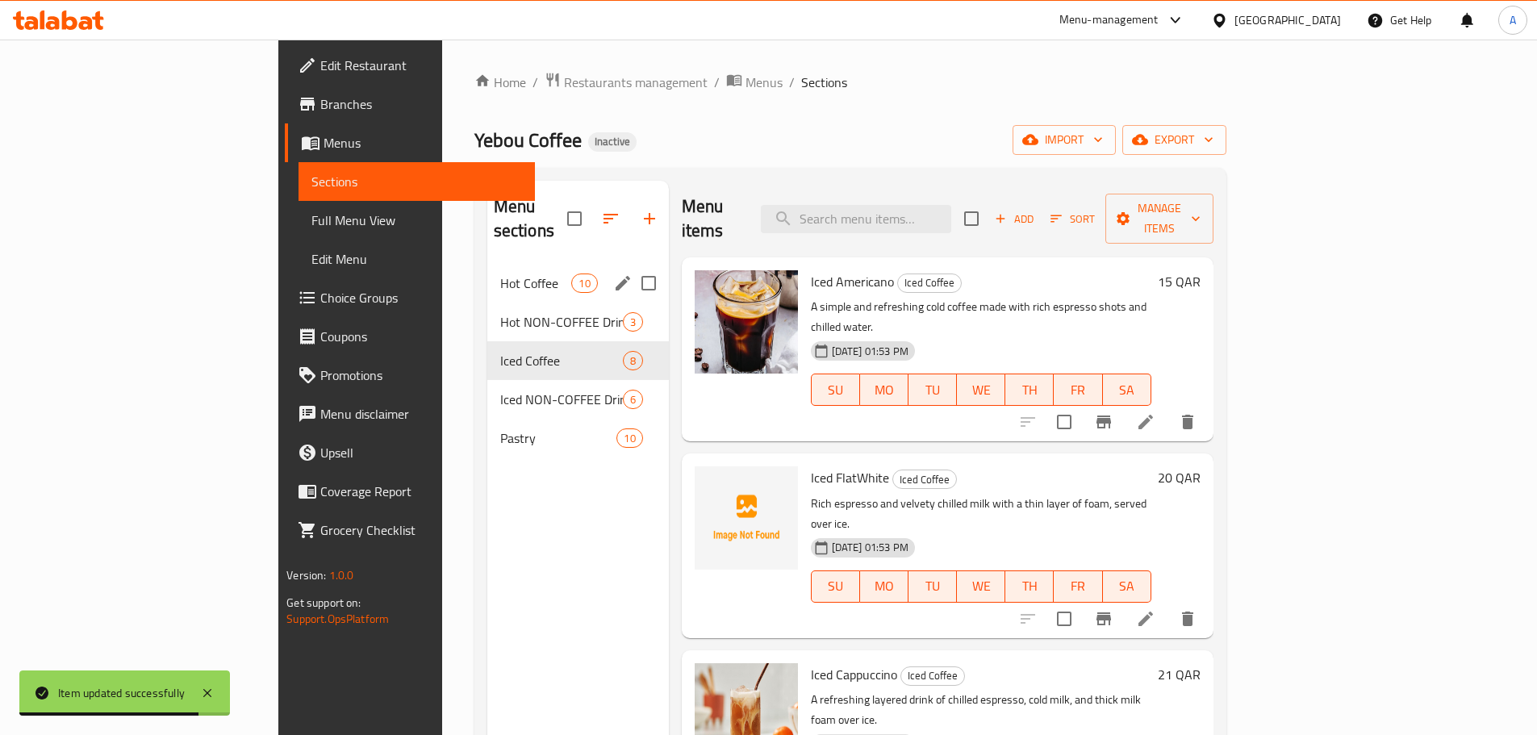
click at [613, 274] on icon "edit" at bounding box center [622, 283] width 19 height 19
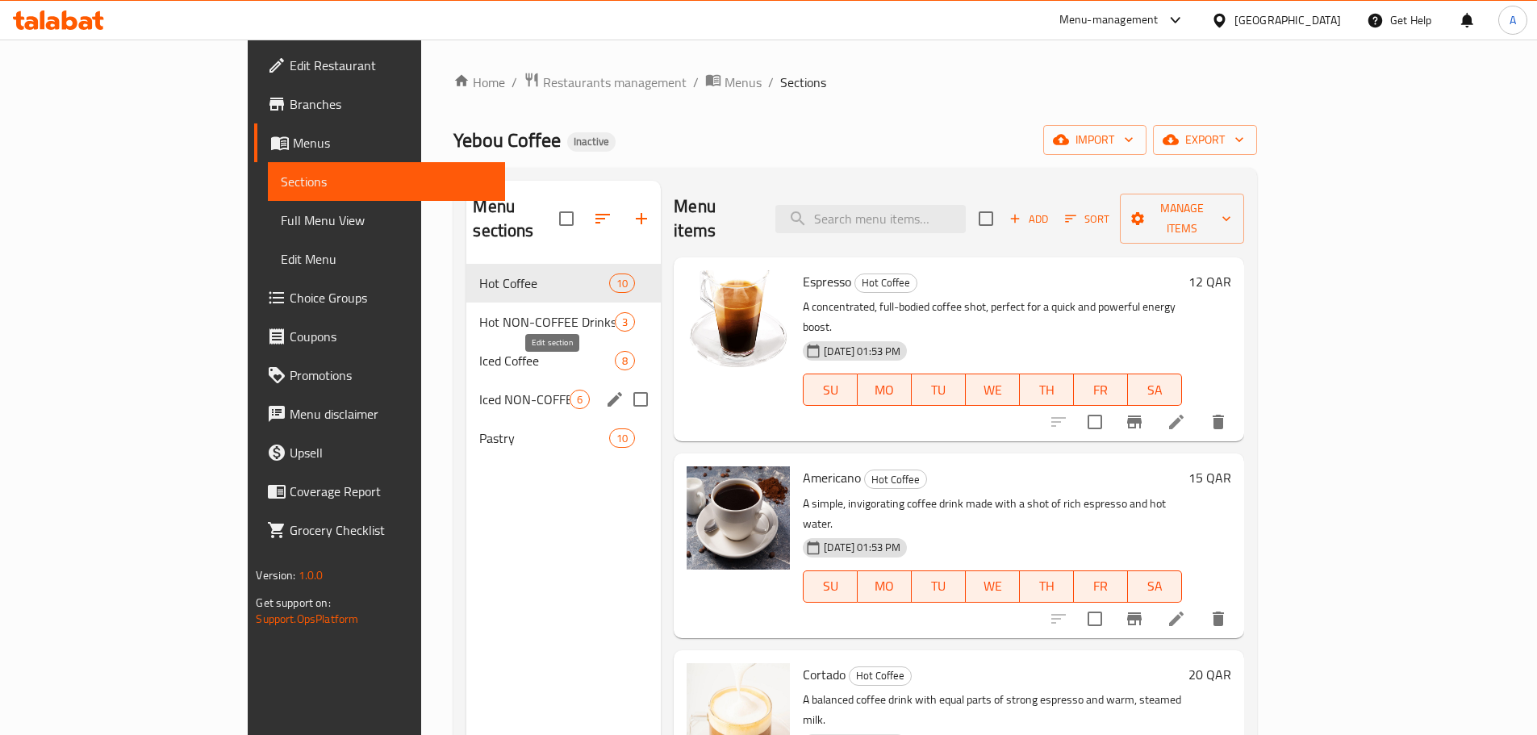
click at [605, 390] on icon "edit" at bounding box center [614, 399] width 19 height 19
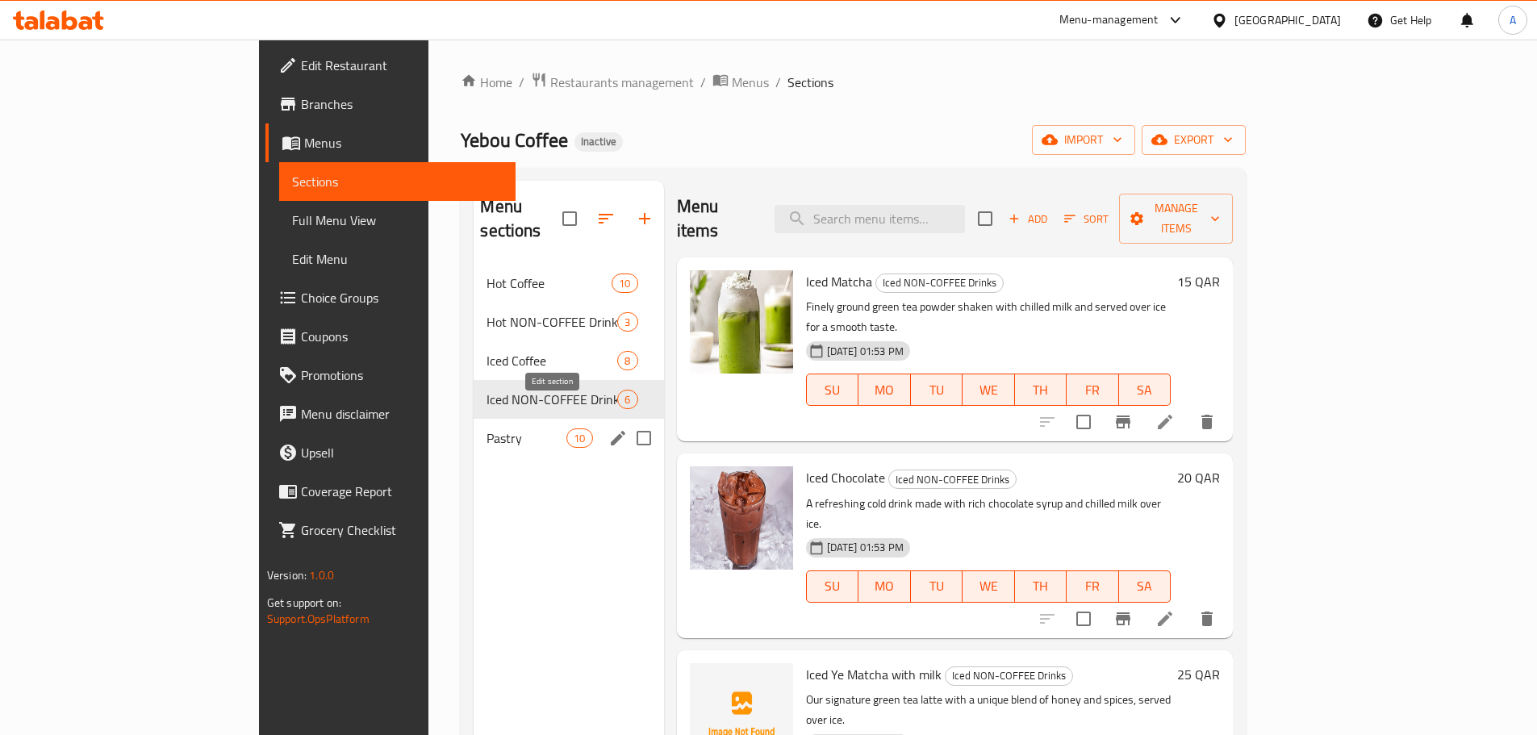
click at [608, 429] on icon "edit" at bounding box center [617, 438] width 19 height 19
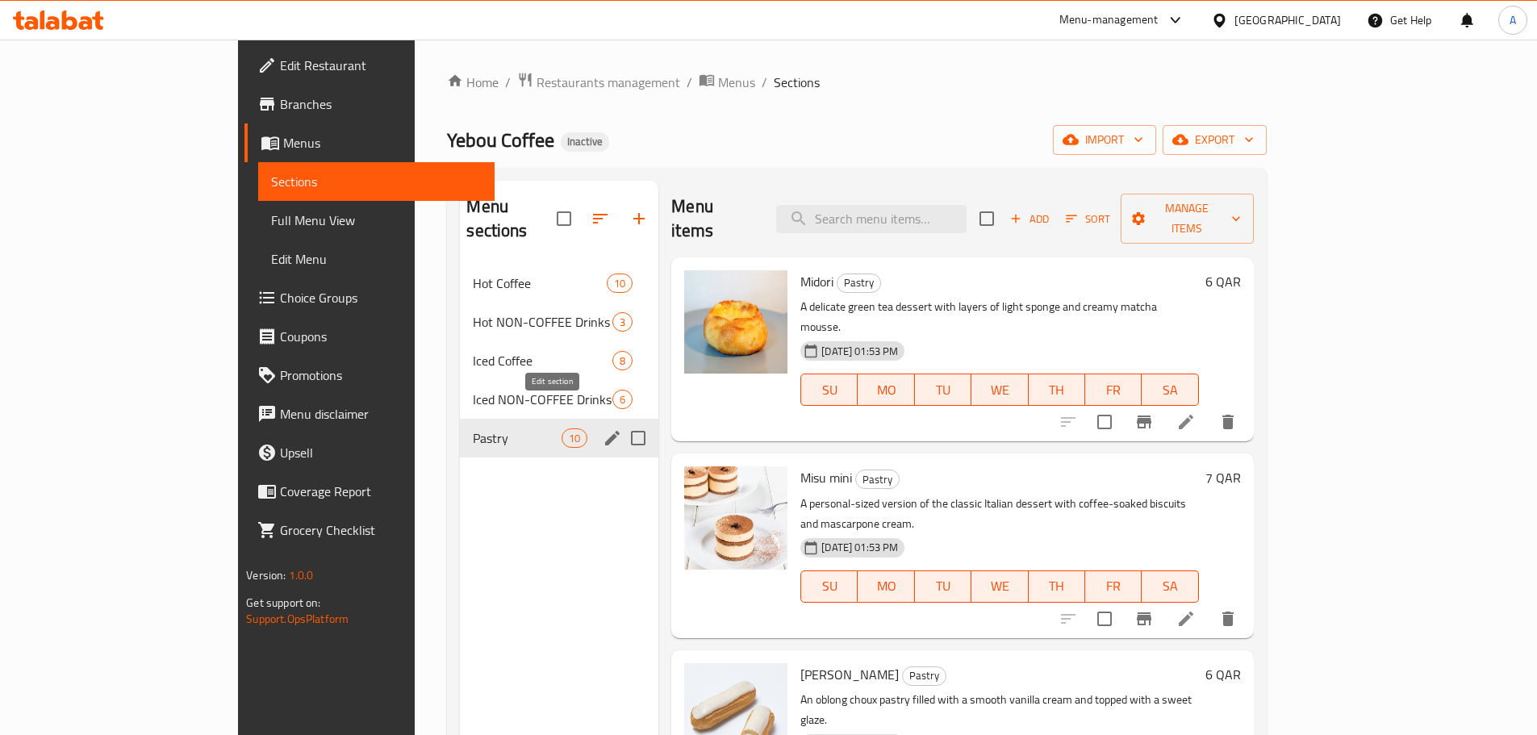
click at [603, 429] on icon "edit" at bounding box center [612, 438] width 19 height 19
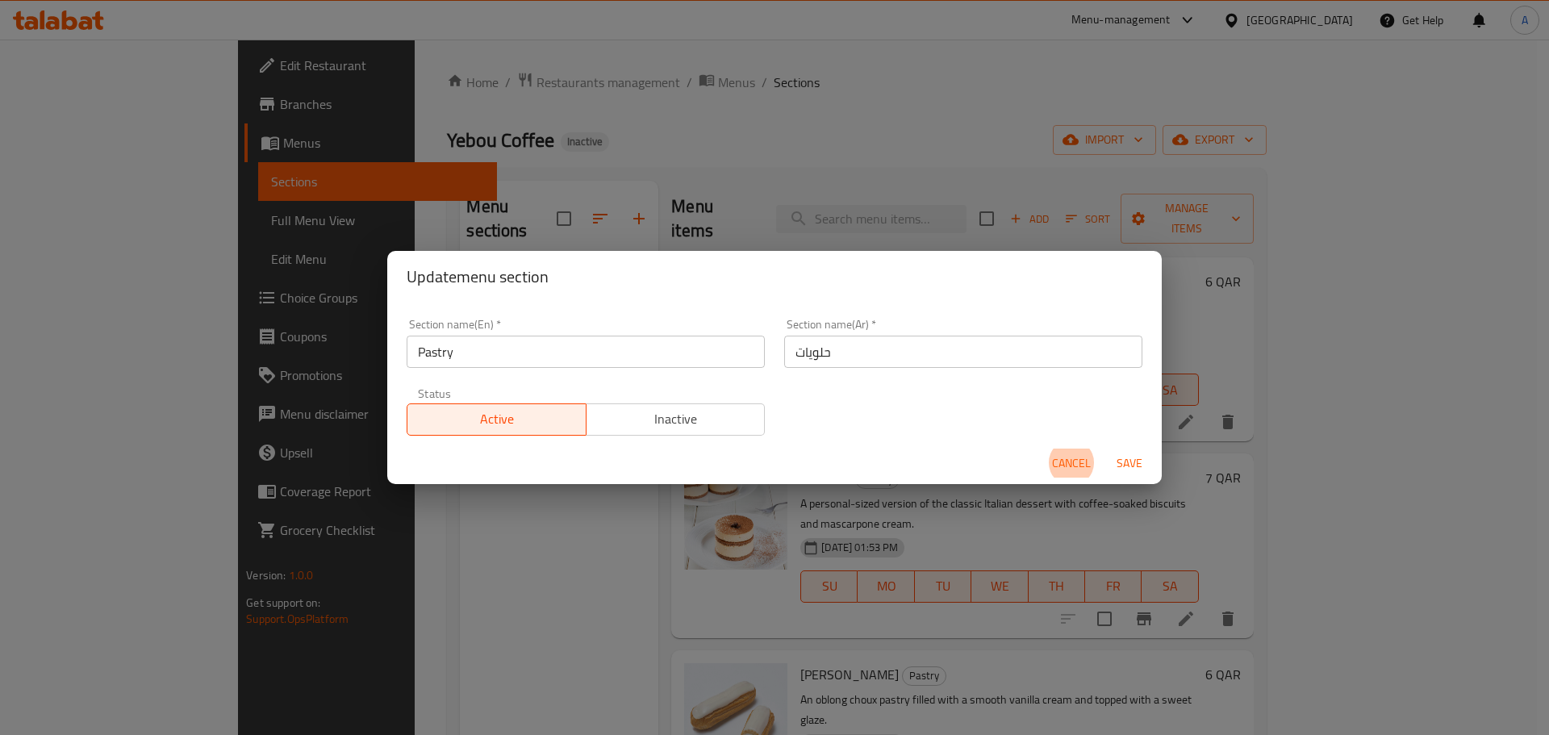
click at [857, 356] on input "حلويات" at bounding box center [963, 352] width 358 height 32
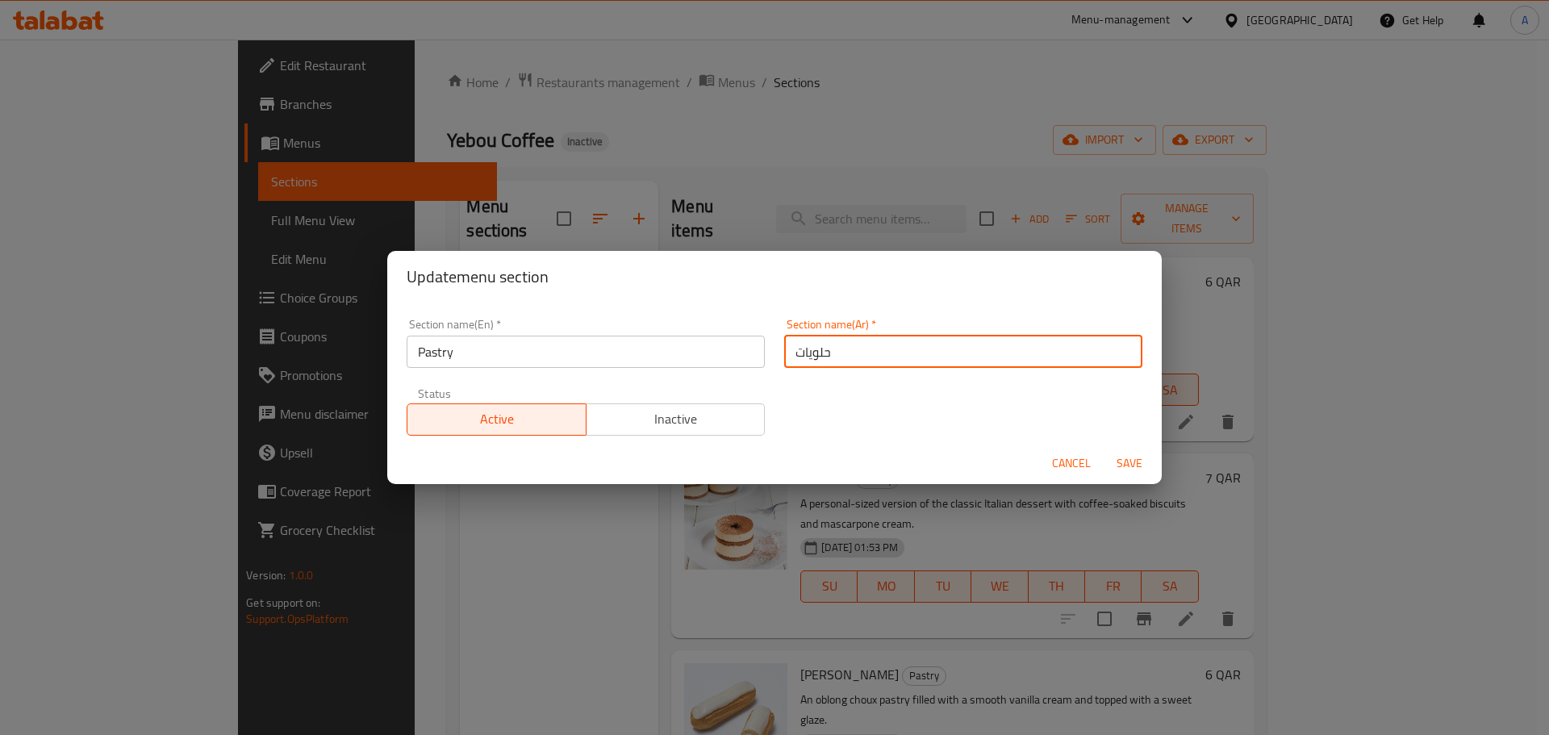
click at [857, 356] on input "حلويات" at bounding box center [963, 352] width 358 height 32
type input "المعجنات"
click at [1104, 449] on button "Save" at bounding box center [1130, 464] width 52 height 30
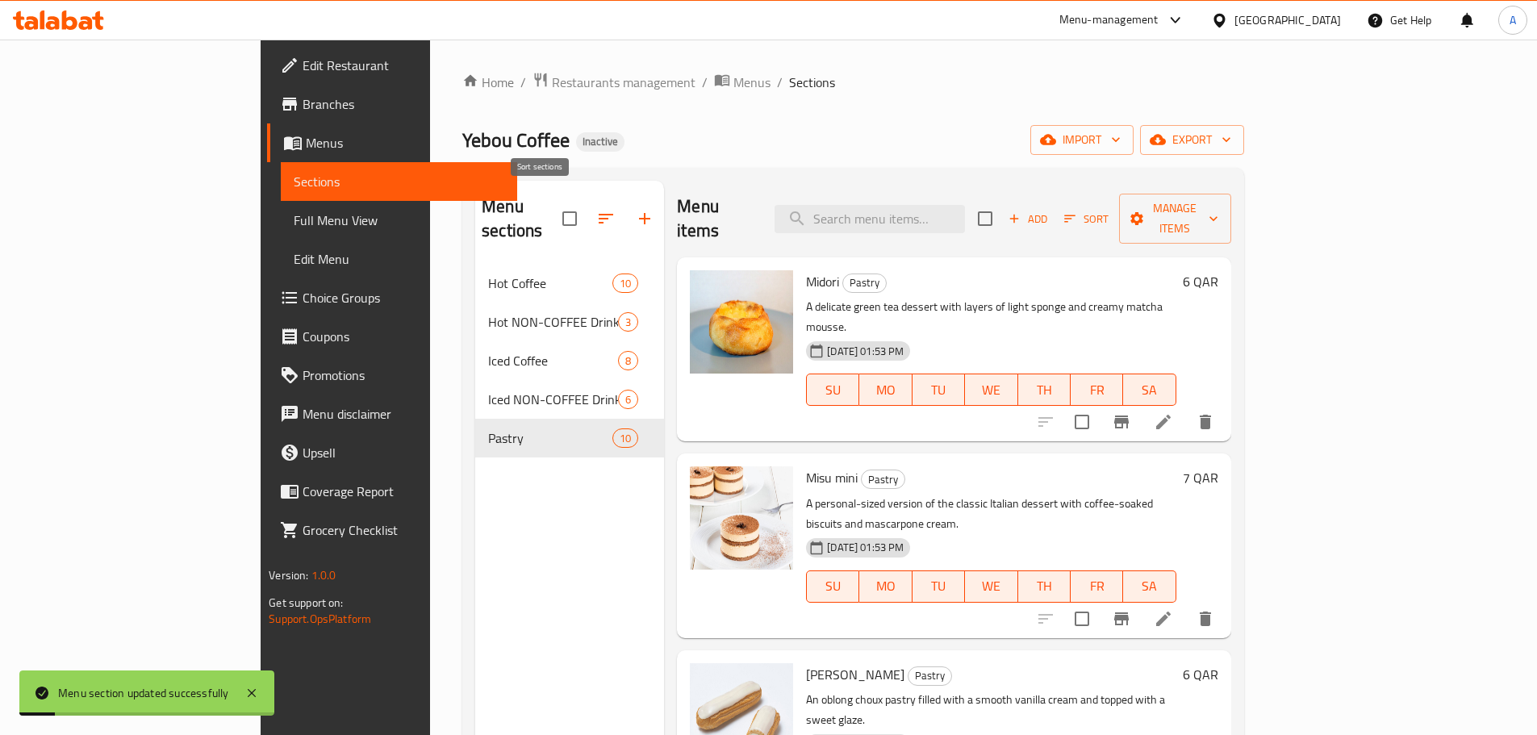
click at [596, 209] on icon "button" at bounding box center [605, 218] width 19 height 19
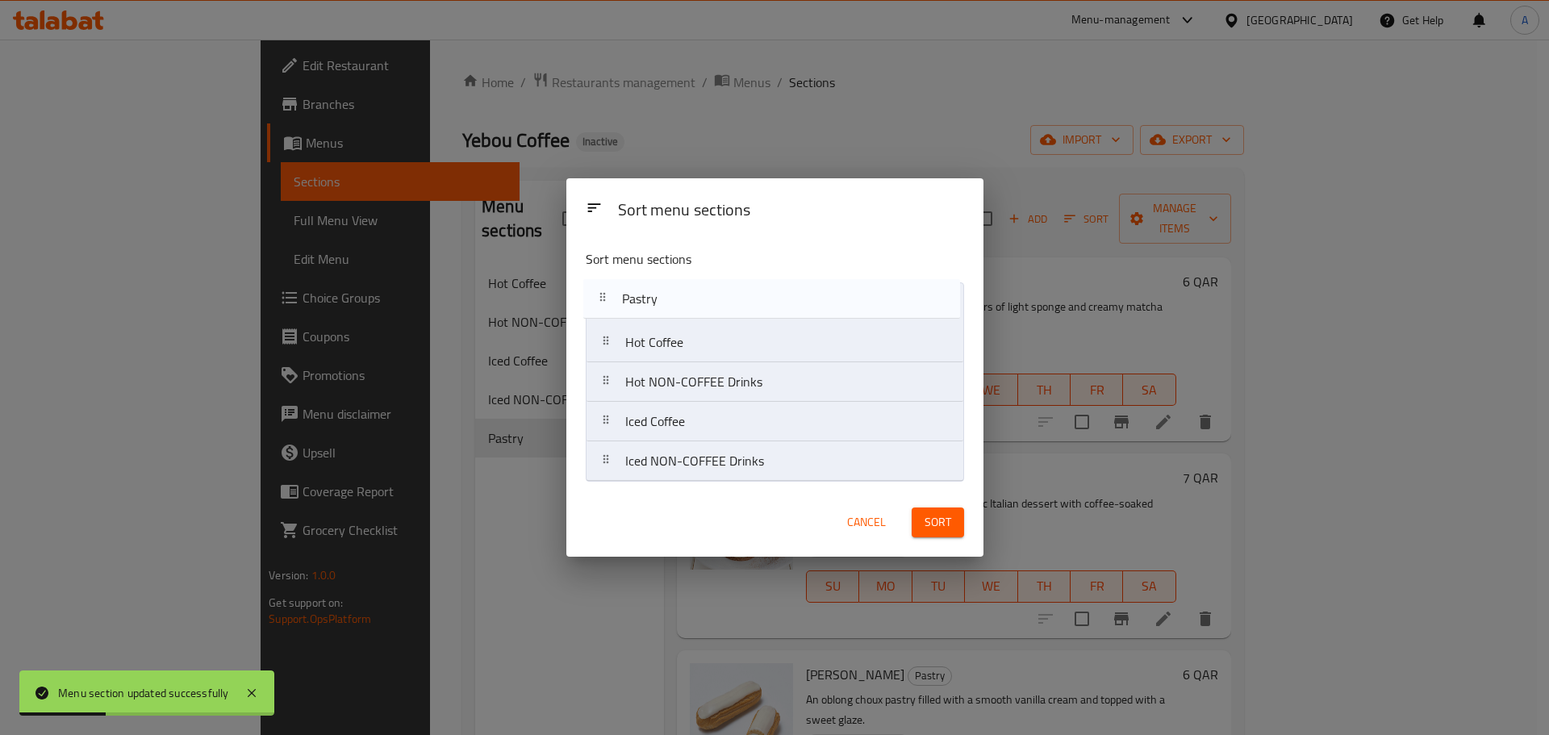
drag, startPoint x: 612, startPoint y: 472, endPoint x: 604, endPoint y: 311, distance: 161.6
click at [608, 307] on nav "Hot Coffee Hot NON-COFFEE Drinks Iced Coffee Iced NON-COFFEE Drinks Pastry" at bounding box center [775, 381] width 378 height 199
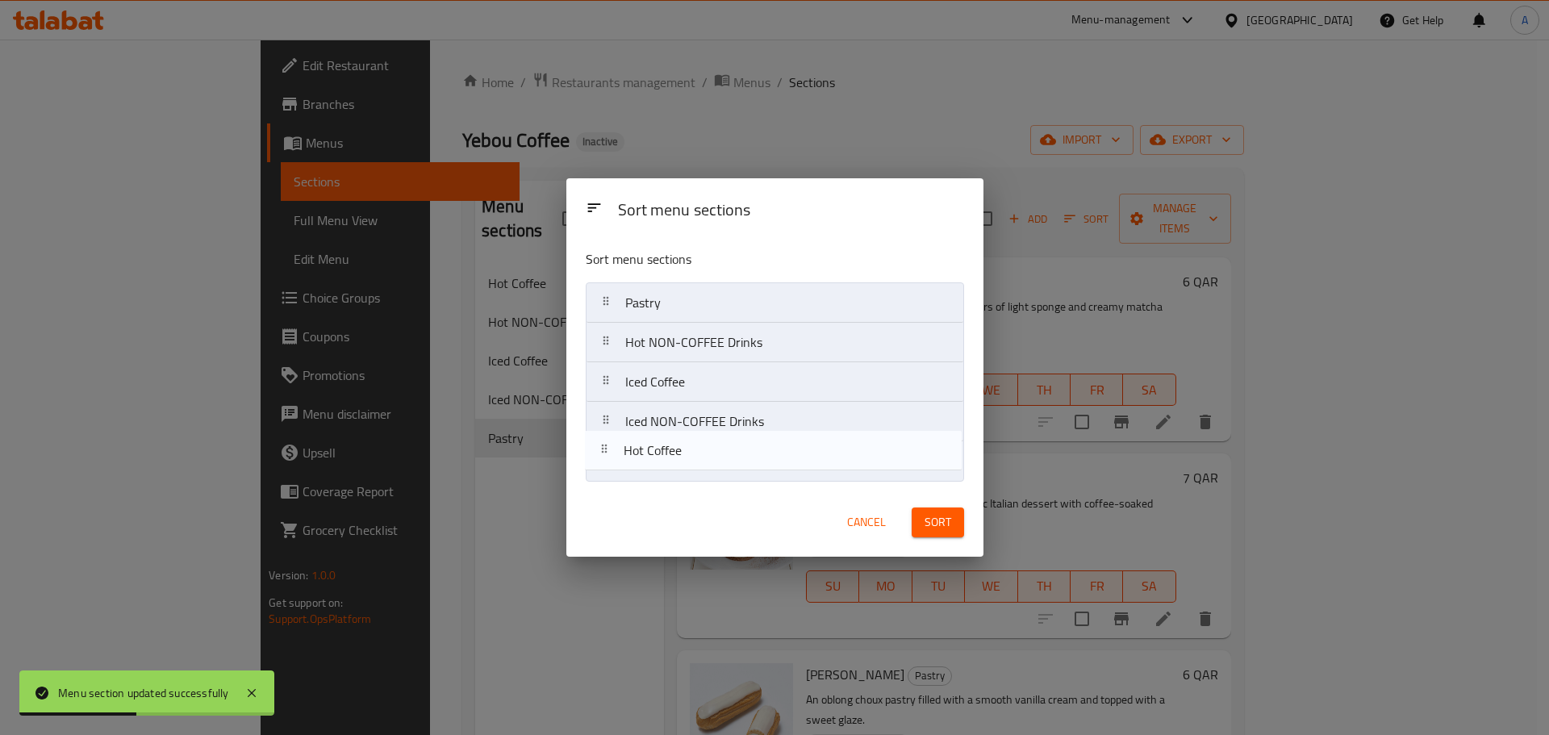
drag, startPoint x: 613, startPoint y: 352, endPoint x: 609, endPoint y: 468, distance: 116.3
click at [609, 480] on nav "Pastry Hot Coffee Hot NON-COFFEE Drinks Iced Coffee Iced NON-COFFEE Drinks" at bounding box center [775, 381] width 378 height 199
drag, startPoint x: 611, startPoint y: 383, endPoint x: 609, endPoint y: 473, distance: 90.4
click at [610, 476] on nav "Pastry Hot NON-COFFEE Drinks Iced Coffee Iced NON-COFFEE Drinks Hot Coffee" at bounding box center [775, 381] width 378 height 199
click at [610, 460] on nav "Pastry Iced Coffee Iced NON-COFFEE Drinks Hot Coffee Hot NON-COFFEE Drinks" at bounding box center [775, 381] width 378 height 199
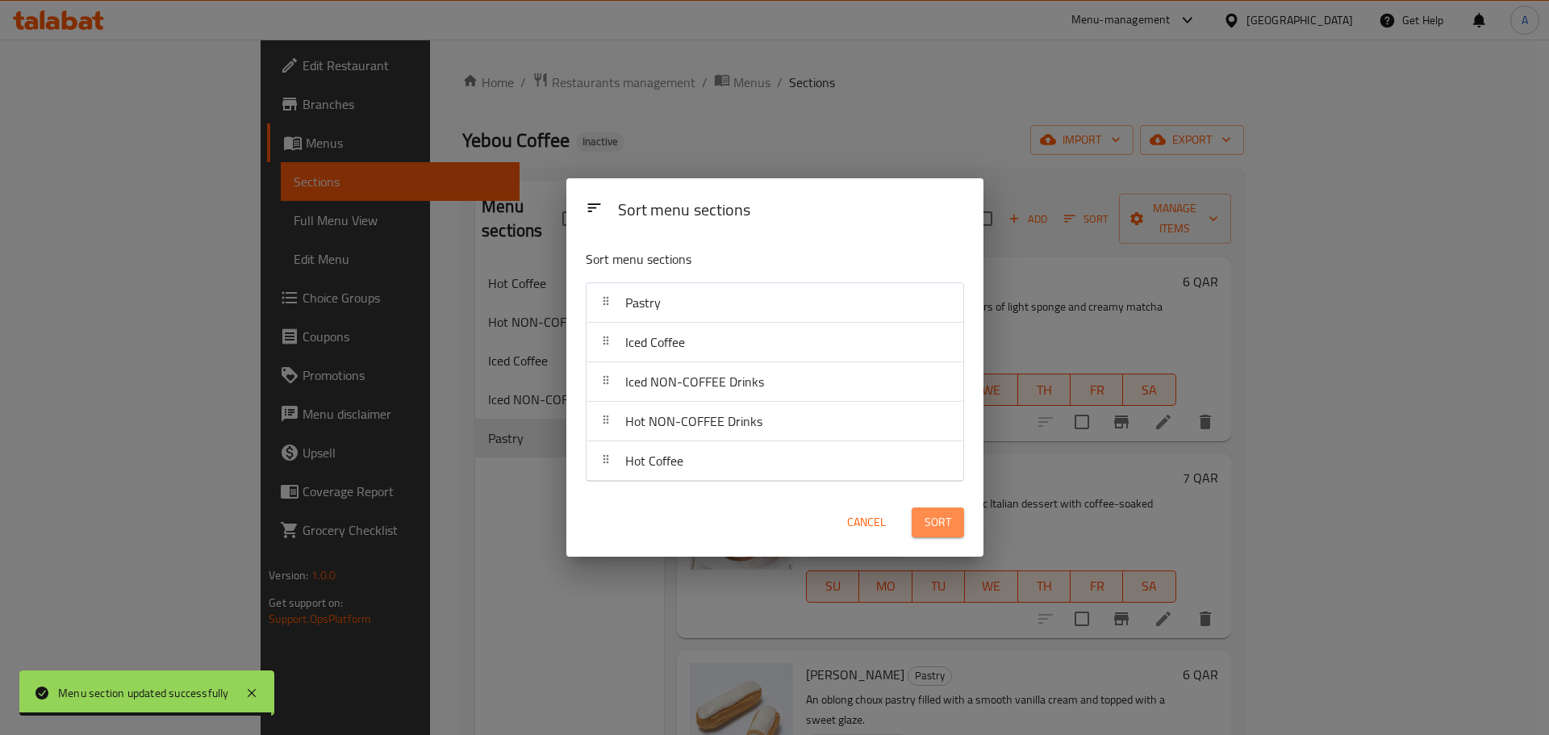
click at [935, 532] on span "Sort" at bounding box center [938, 522] width 27 height 20
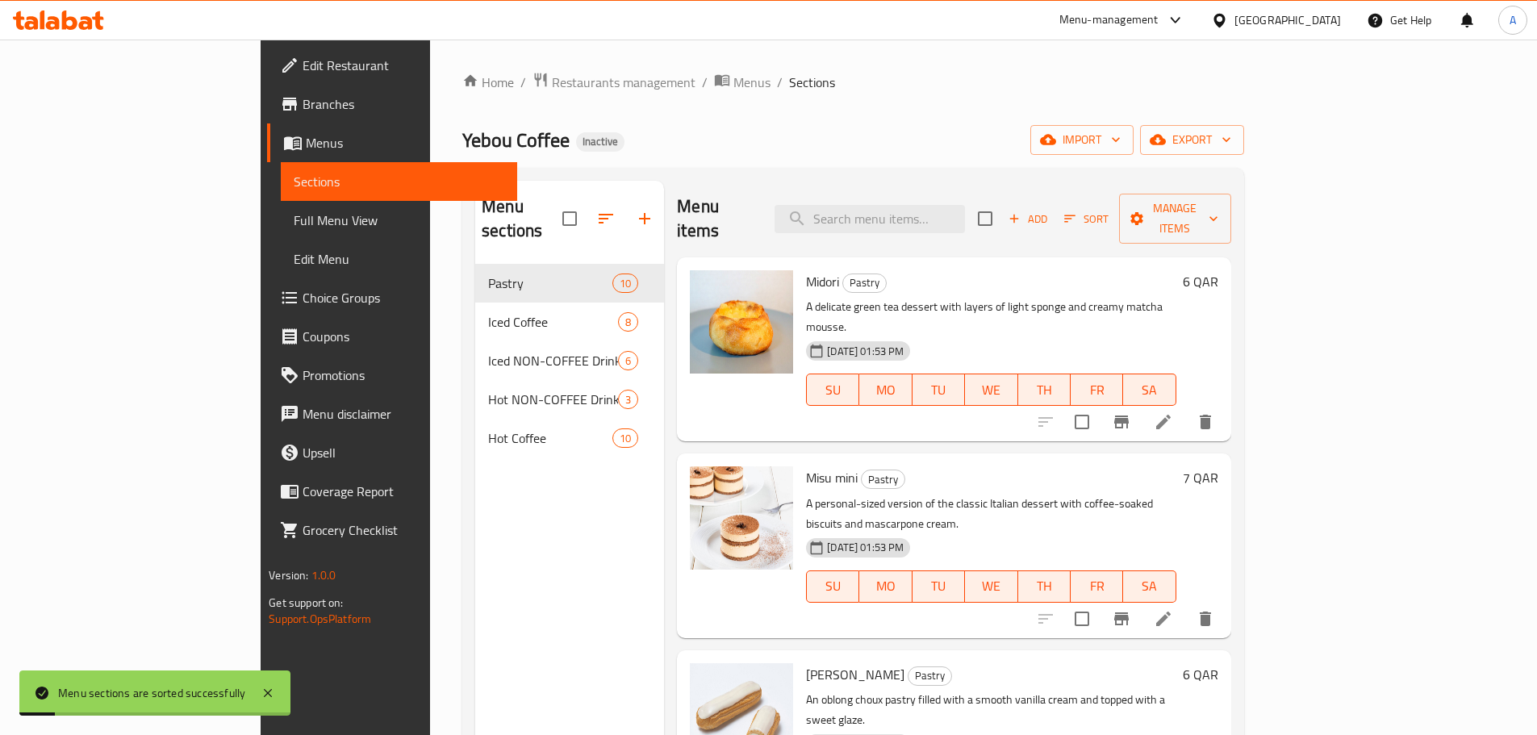
click at [294, 215] on span "Full Menu View" at bounding box center [399, 220] width 211 height 19
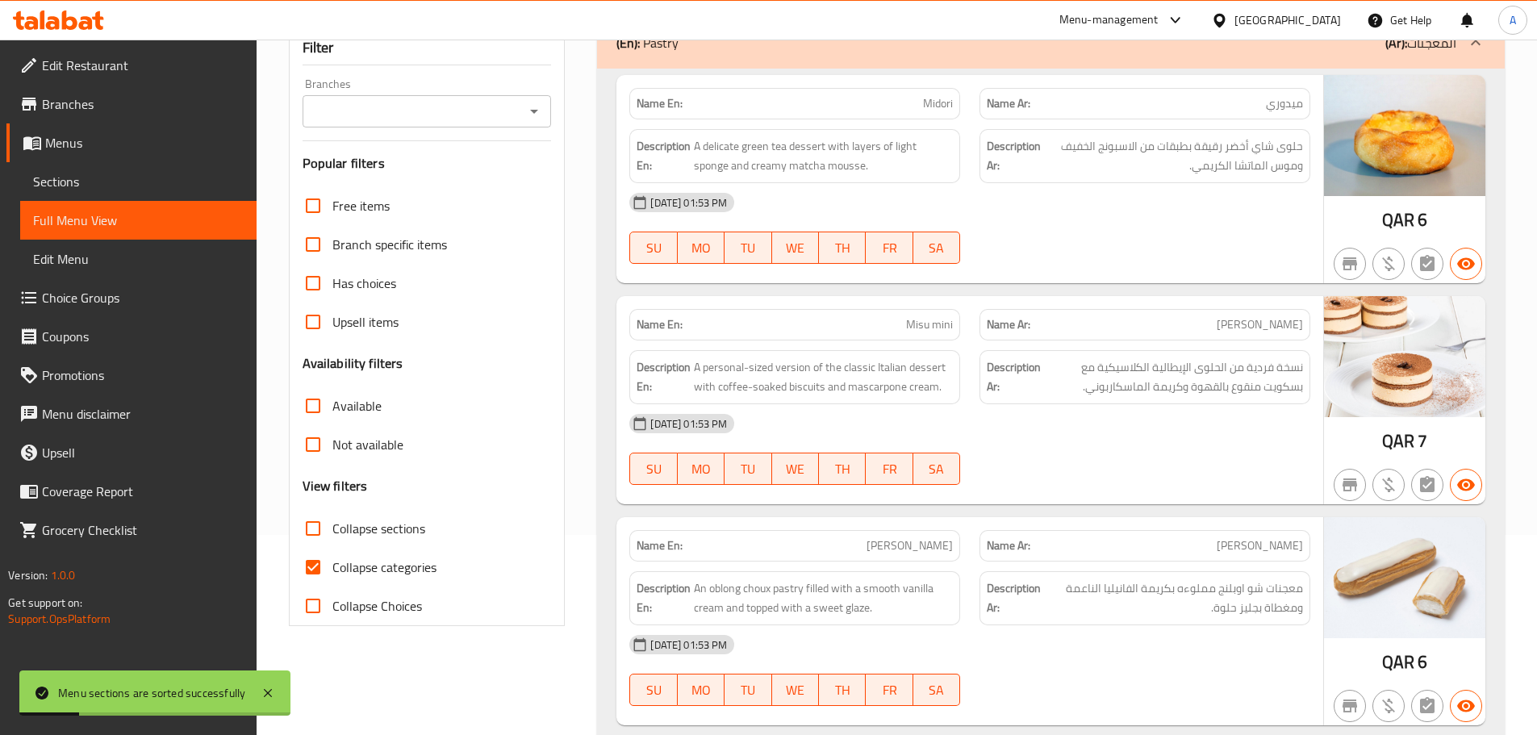
scroll to position [323, 0]
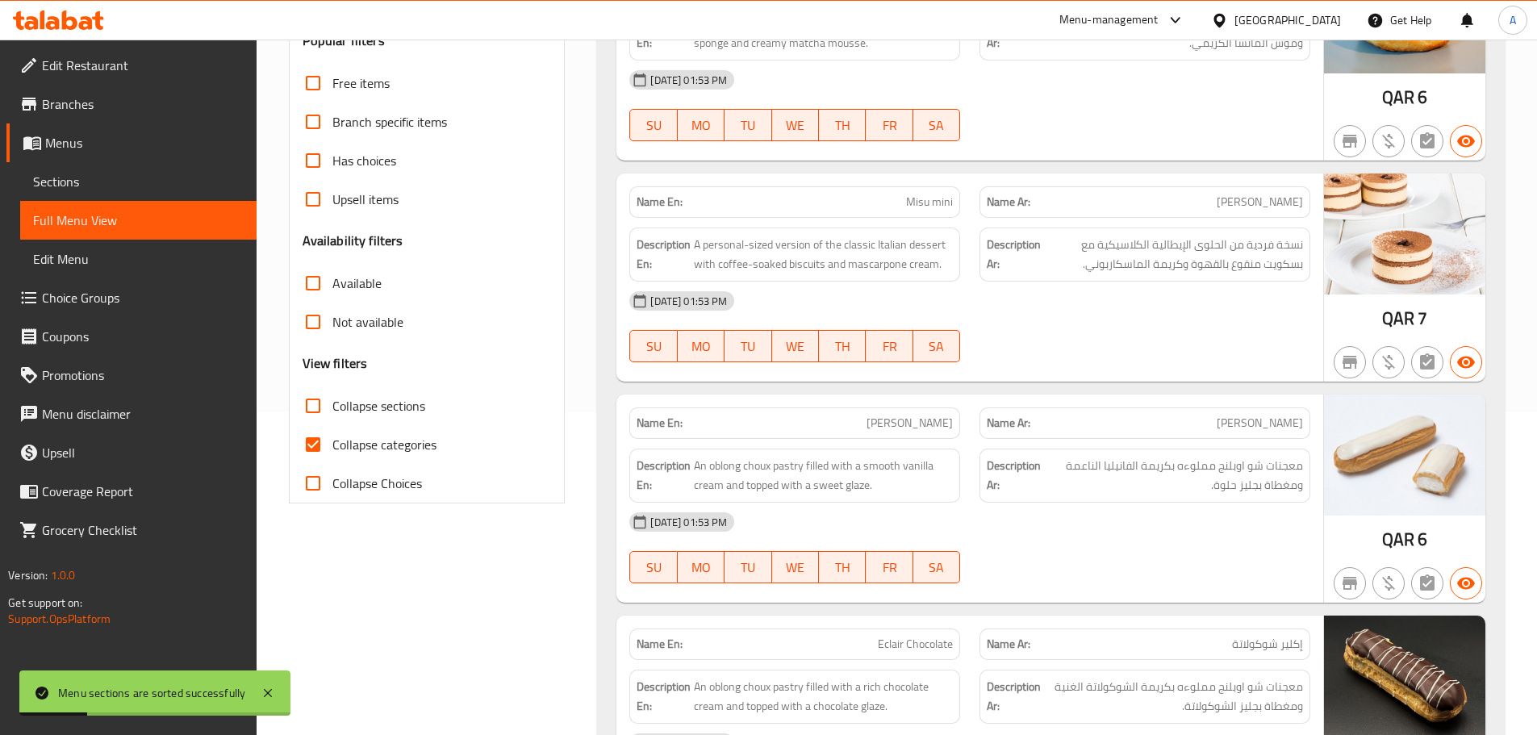
click at [368, 435] on span "Collapse categories" at bounding box center [384, 444] width 104 height 19
click at [332, 434] on input "Collapse categories" at bounding box center [313, 444] width 39 height 39
checkbox input "false"
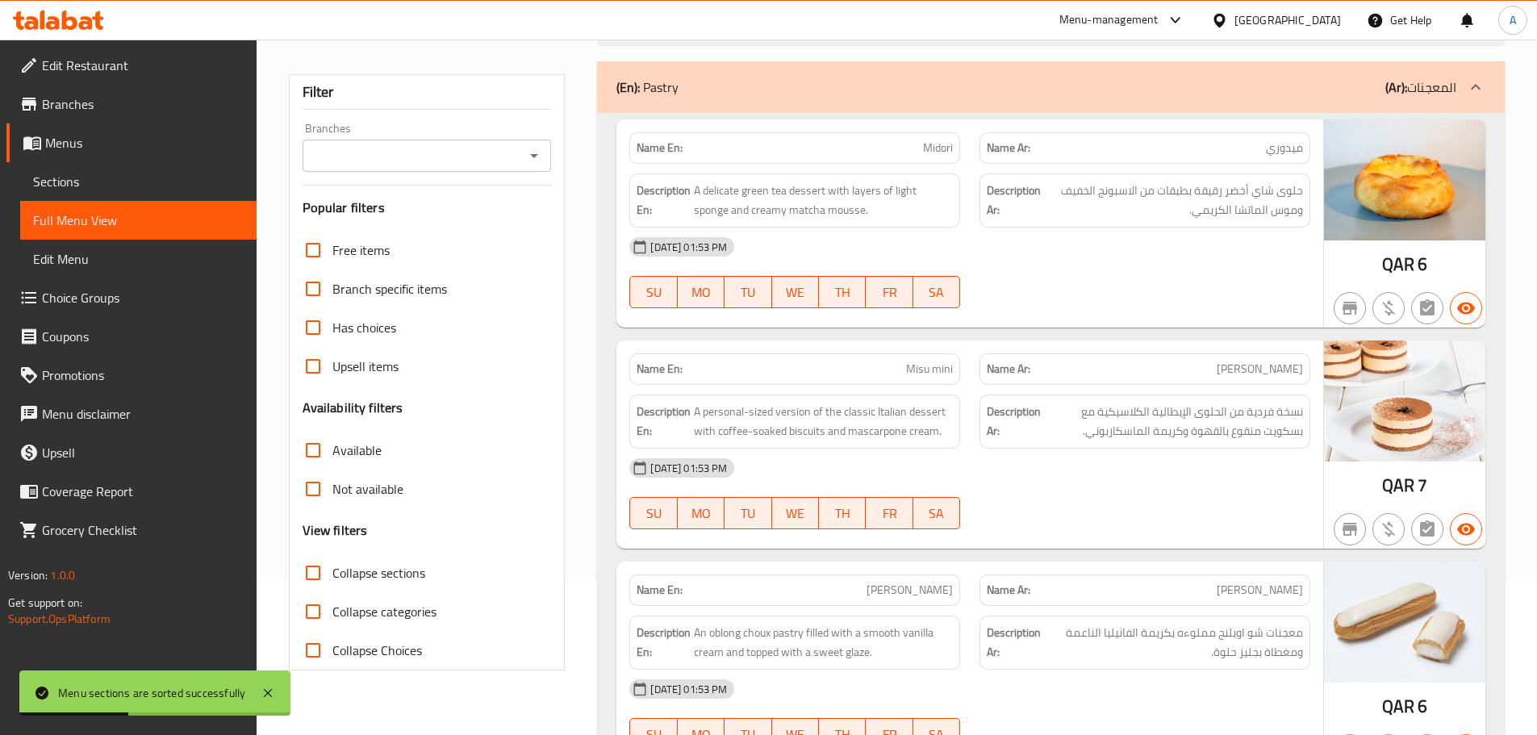
scroll to position [0, 0]
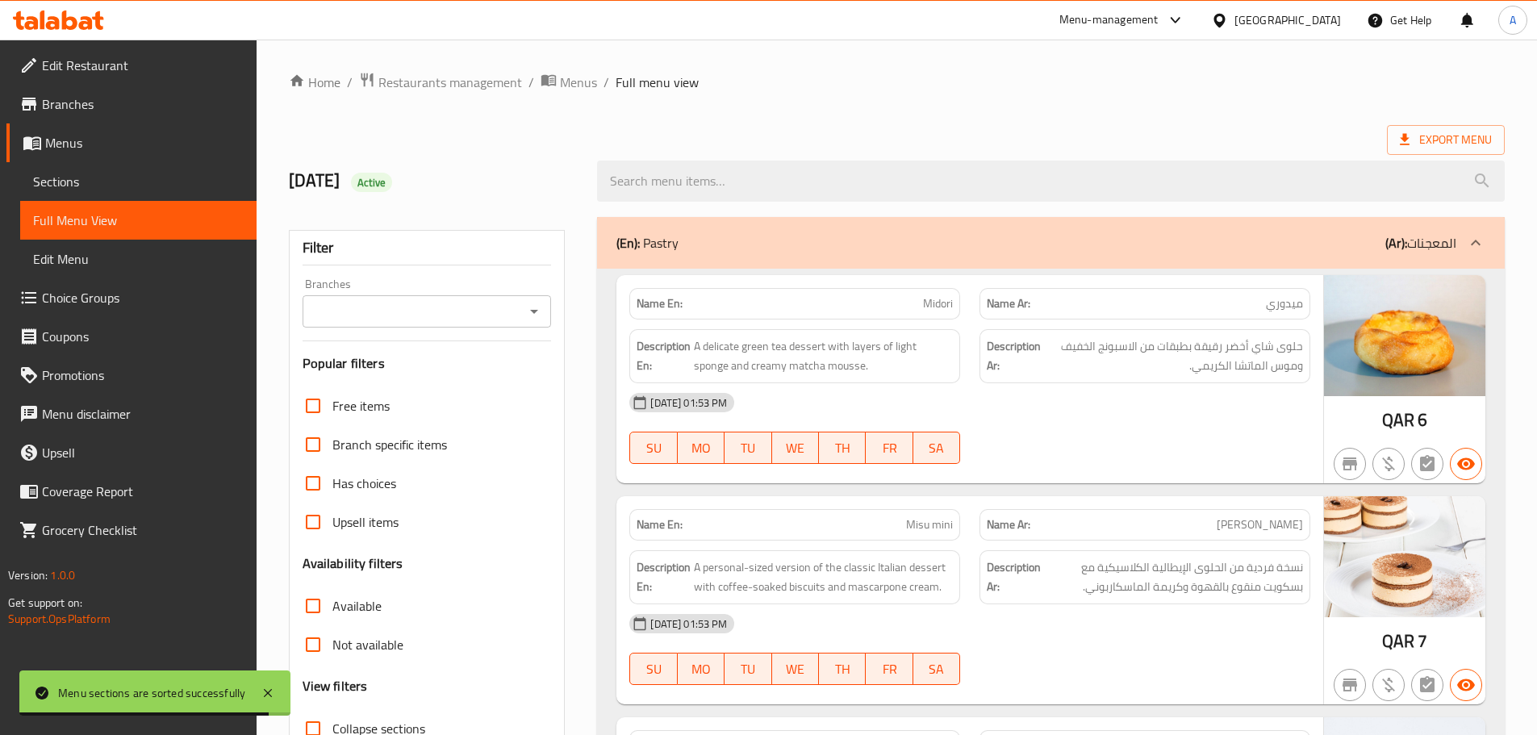
click at [819, 379] on div "Description En: A delicate green tea dessert with layers of light sponge and cr…" at bounding box center [794, 356] width 331 height 54
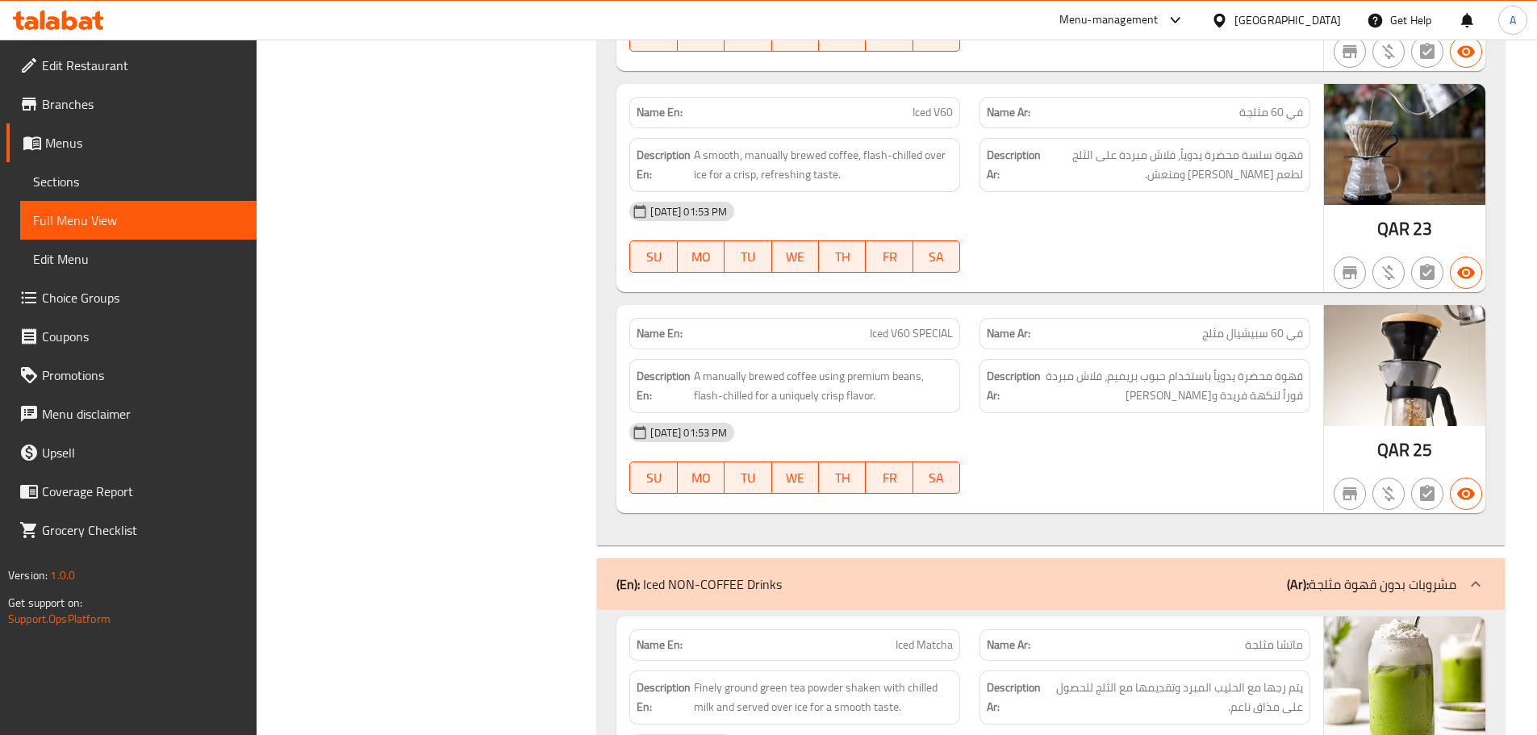
scroll to position [3893, 0]
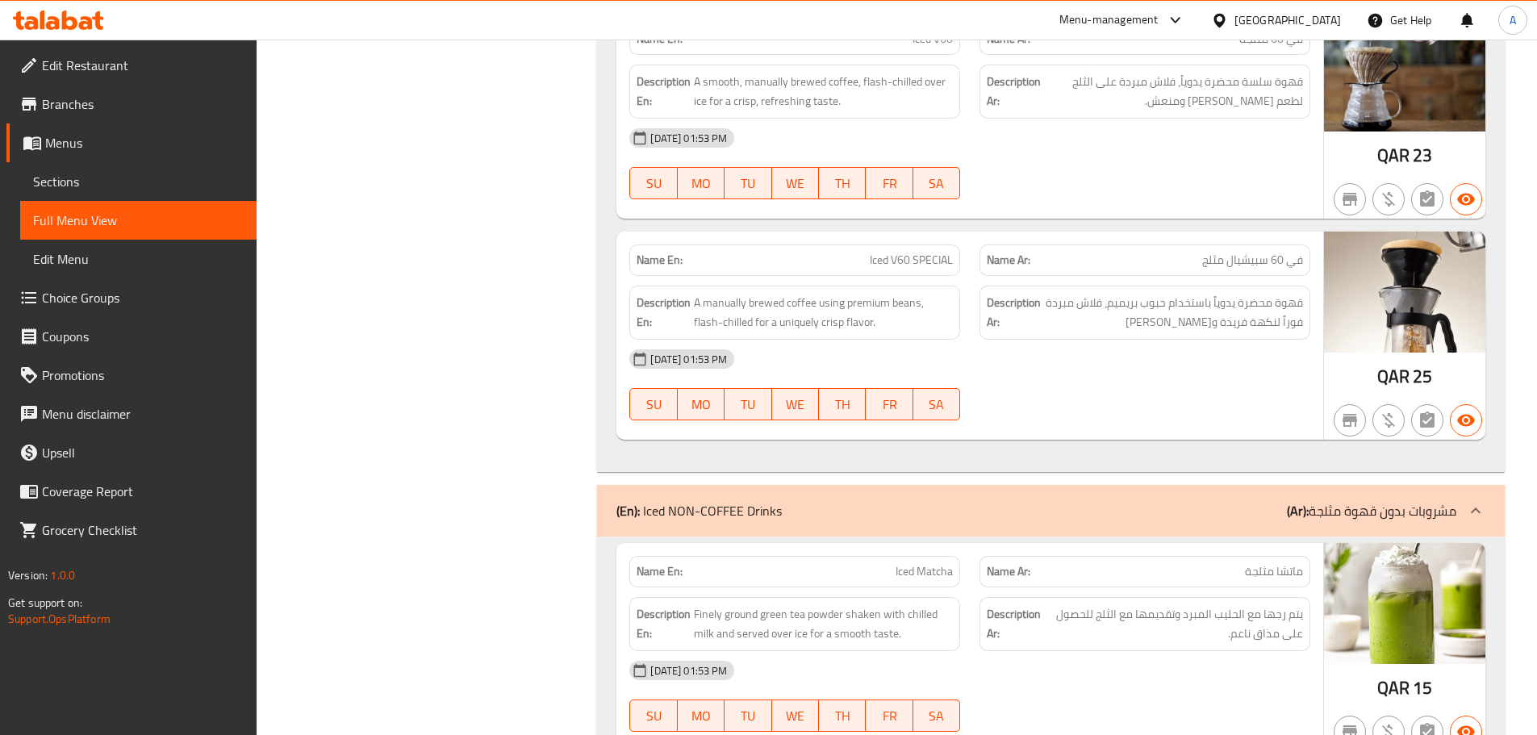
drag, startPoint x: 85, startPoint y: 182, endPoint x: 135, endPoint y: 193, distance: 51.1
click at [85, 182] on span "Sections" at bounding box center [138, 181] width 211 height 19
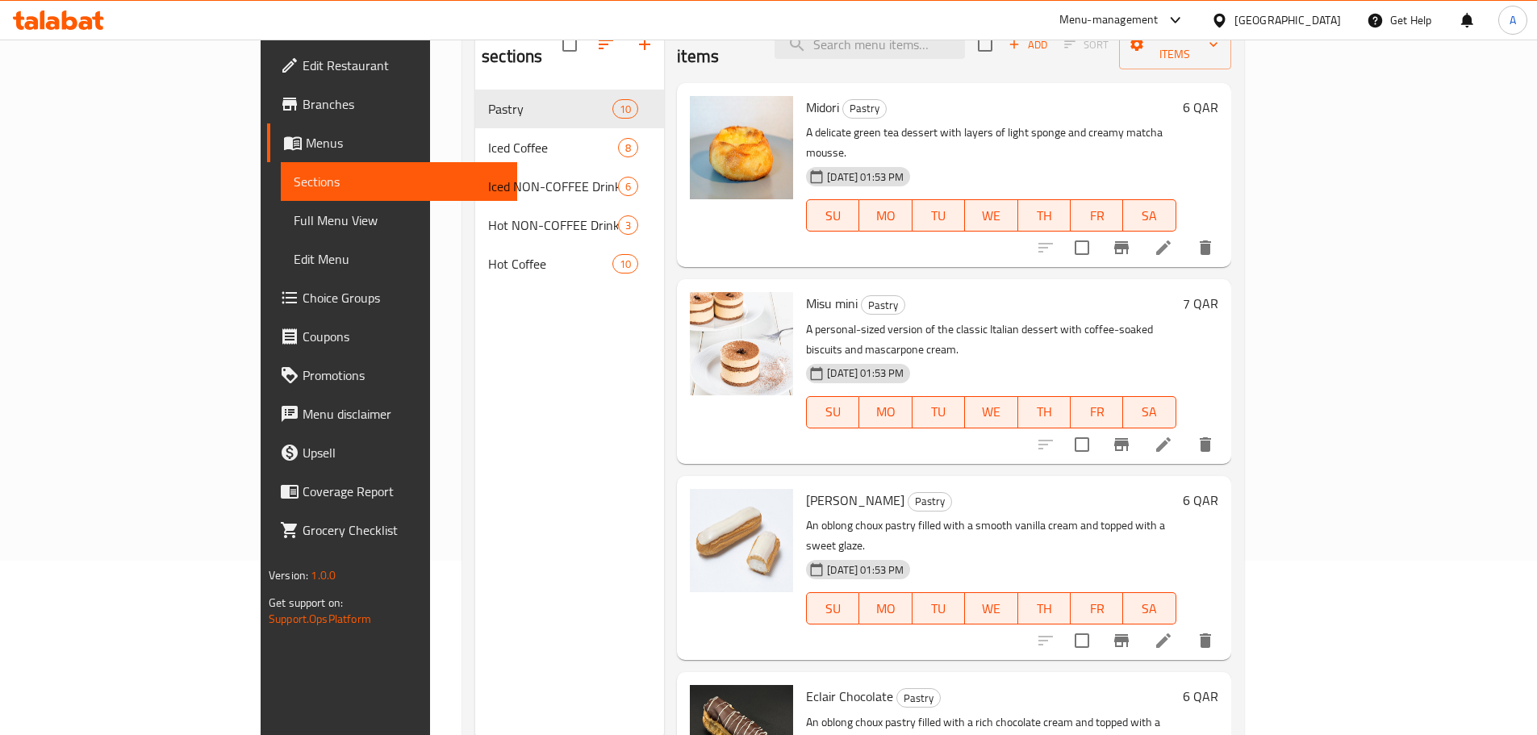
scroll to position [145, 0]
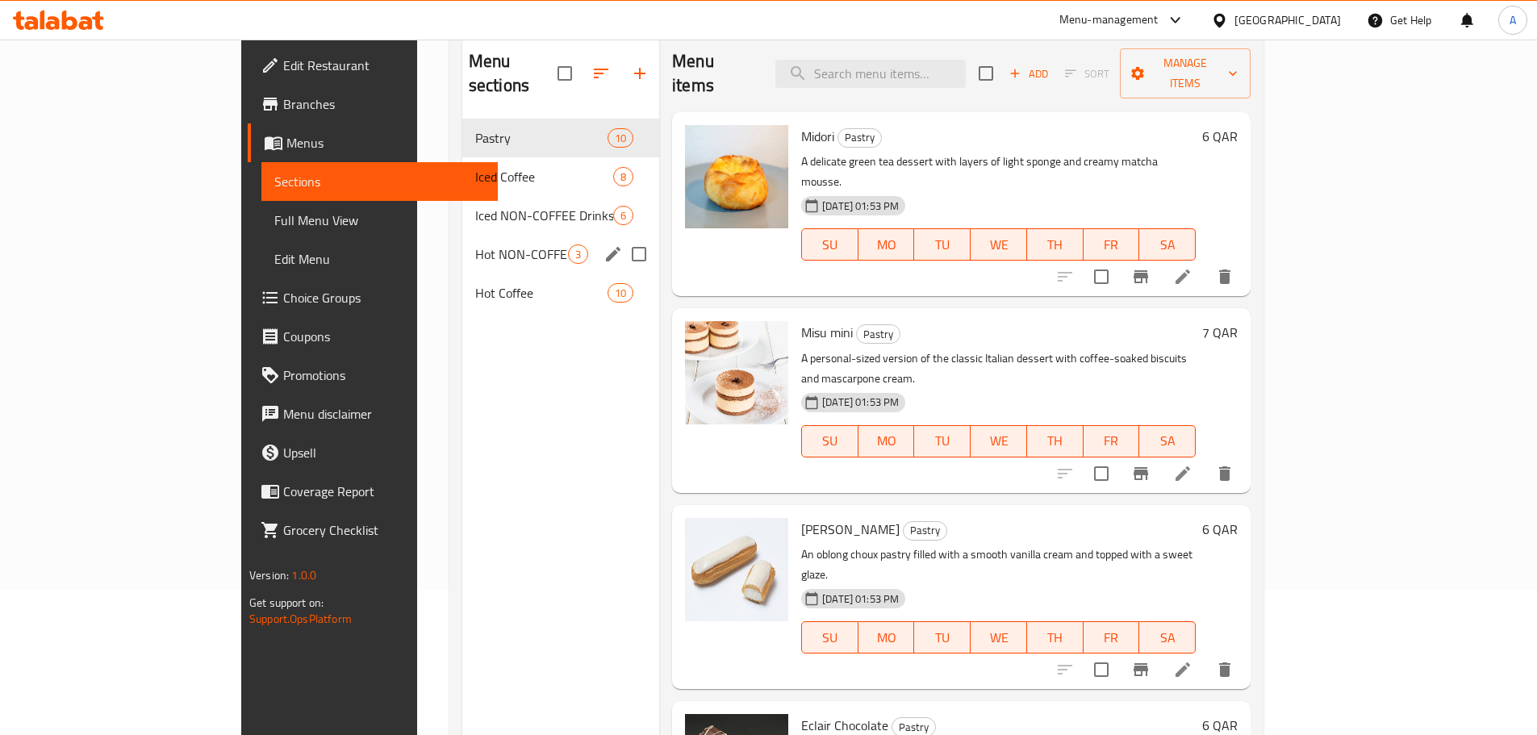
click at [475, 245] on span "Hot NON-COFFEE Drinks" at bounding box center [521, 254] width 93 height 19
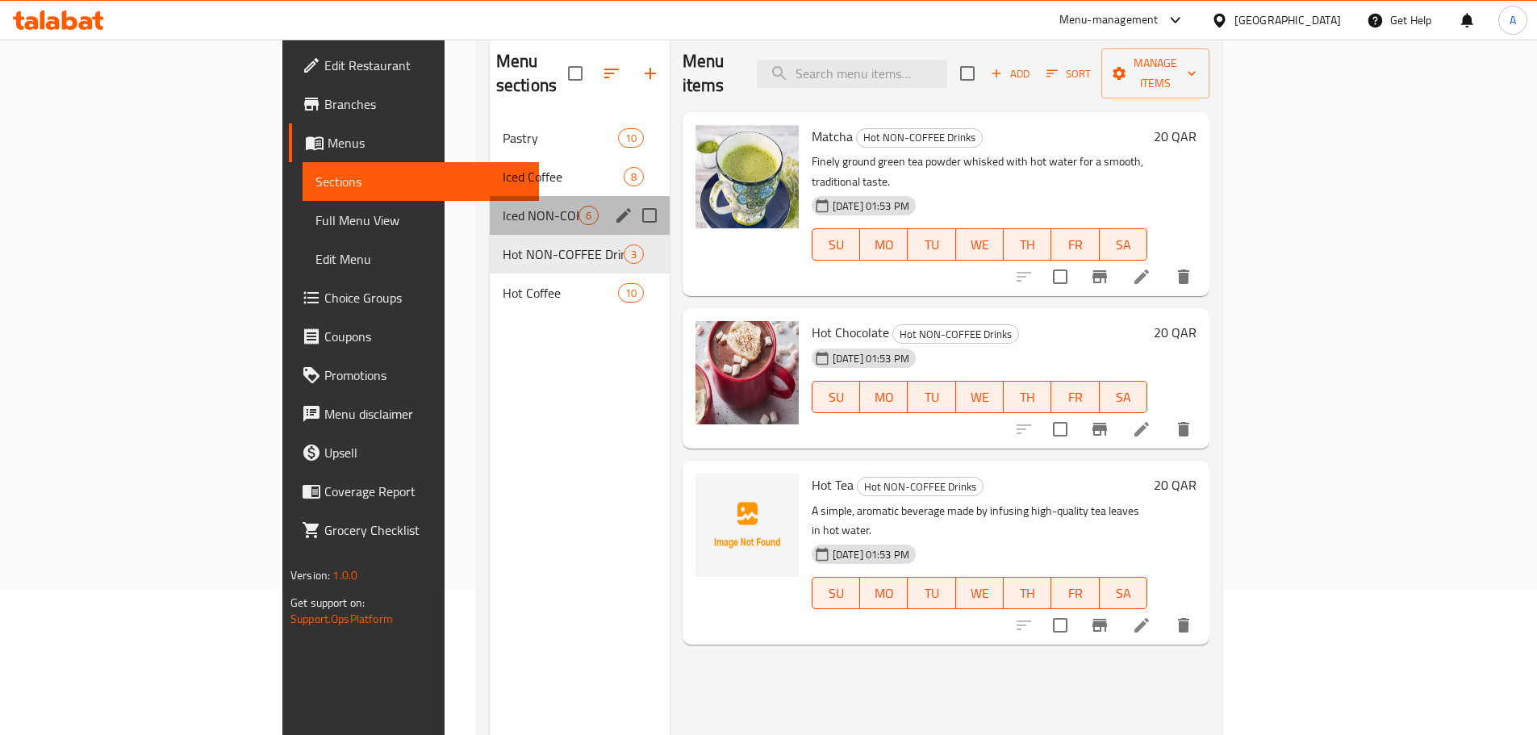
click at [490, 196] on div "Iced NON-COFFEE Drinks 6" at bounding box center [580, 215] width 180 height 39
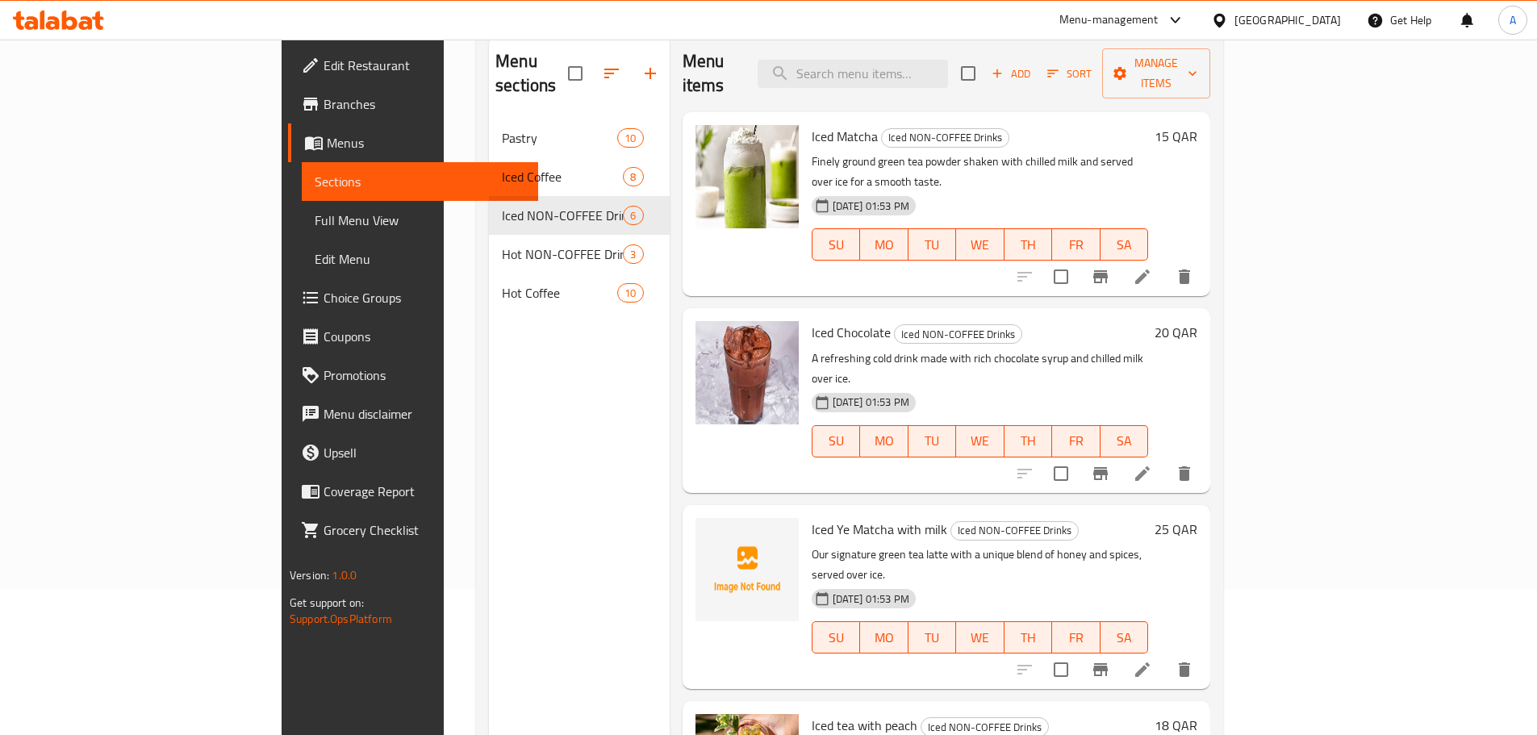
click at [1149, 349] on p "A refreshing cold drink made with rich chocolate syrup and chilled milk over ic…" at bounding box center [980, 369] width 337 height 40
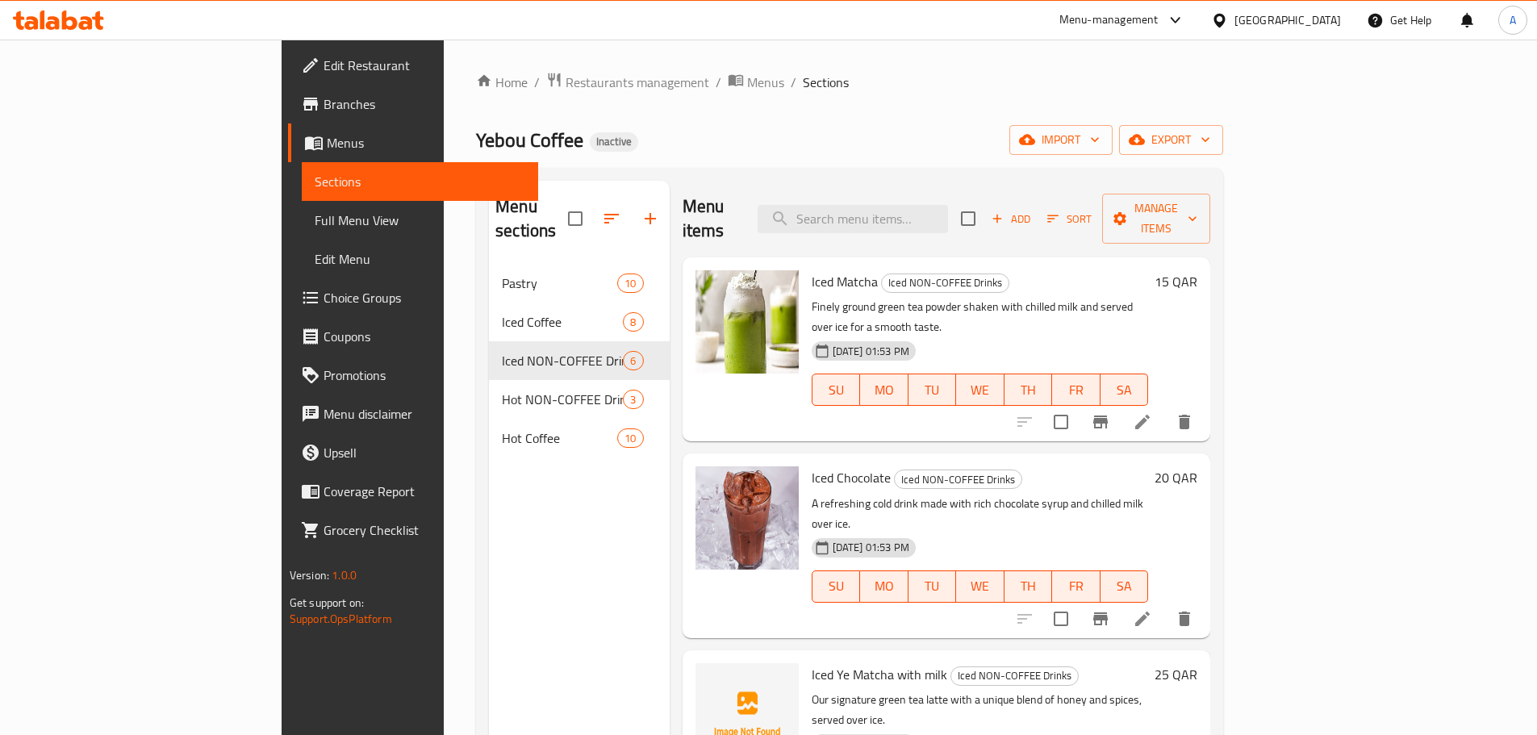
click at [1150, 415] on icon at bounding box center [1142, 422] width 15 height 15
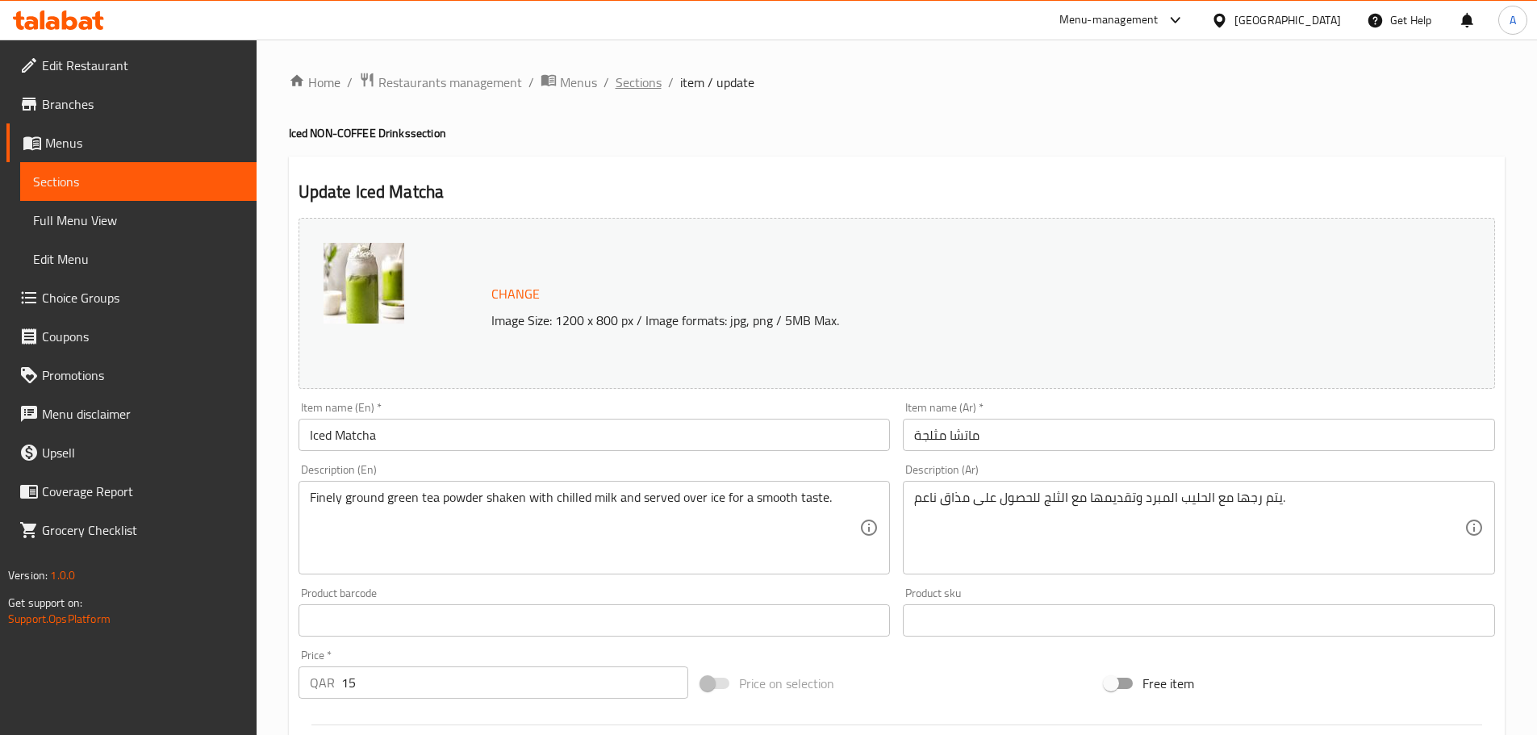
click at [654, 83] on span "Sections" at bounding box center [639, 82] width 46 height 19
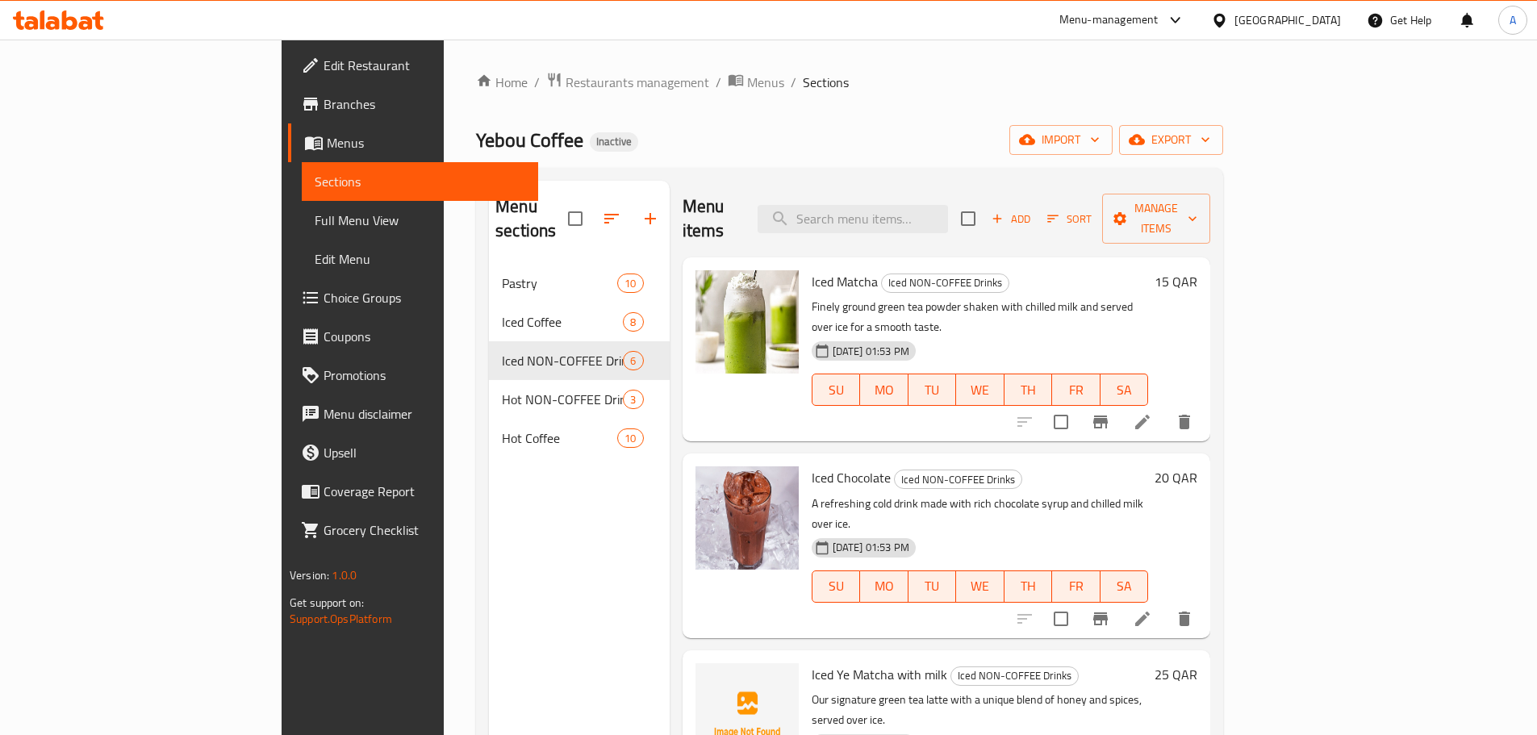
scroll to position [323, 0]
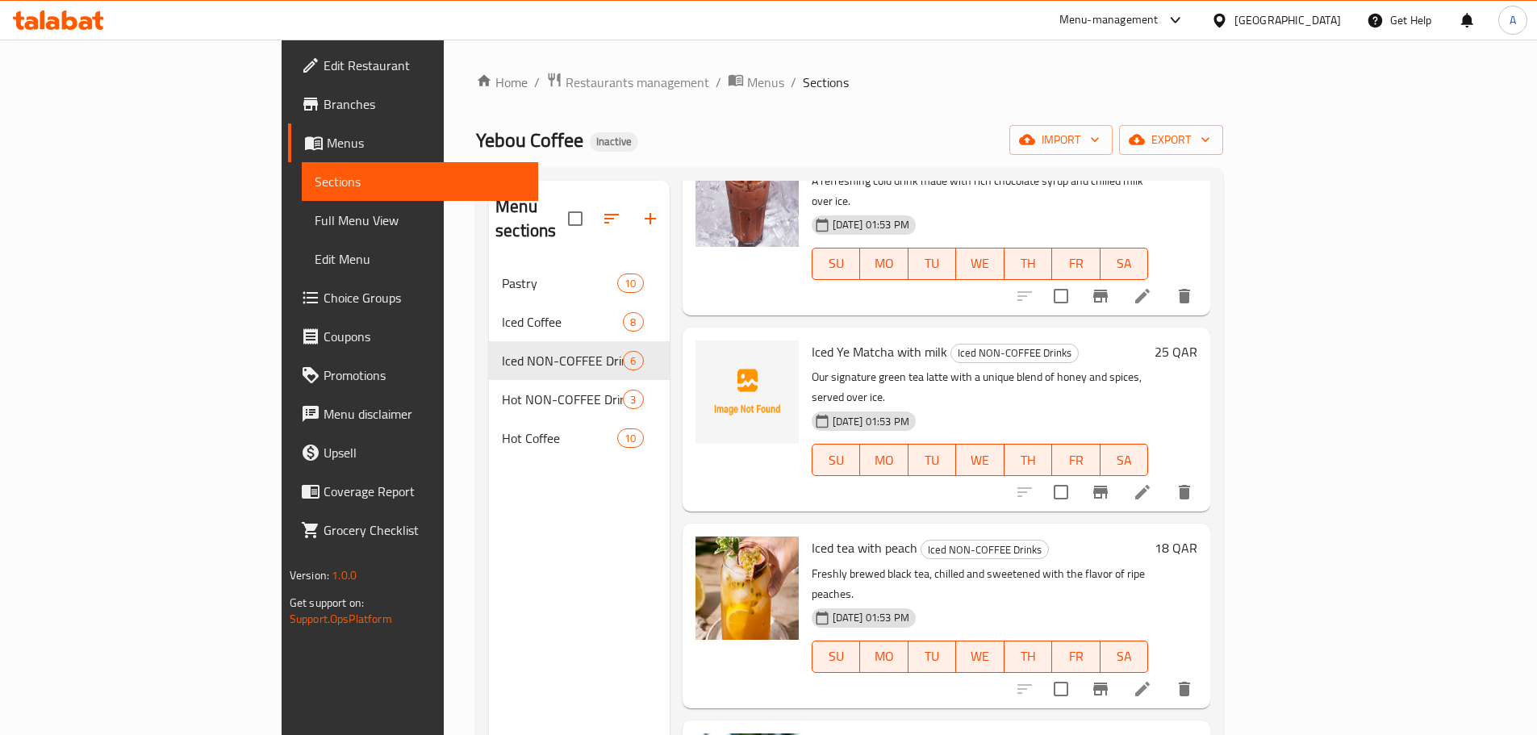
click at [1165, 478] on li at bounding box center [1142, 492] width 45 height 29
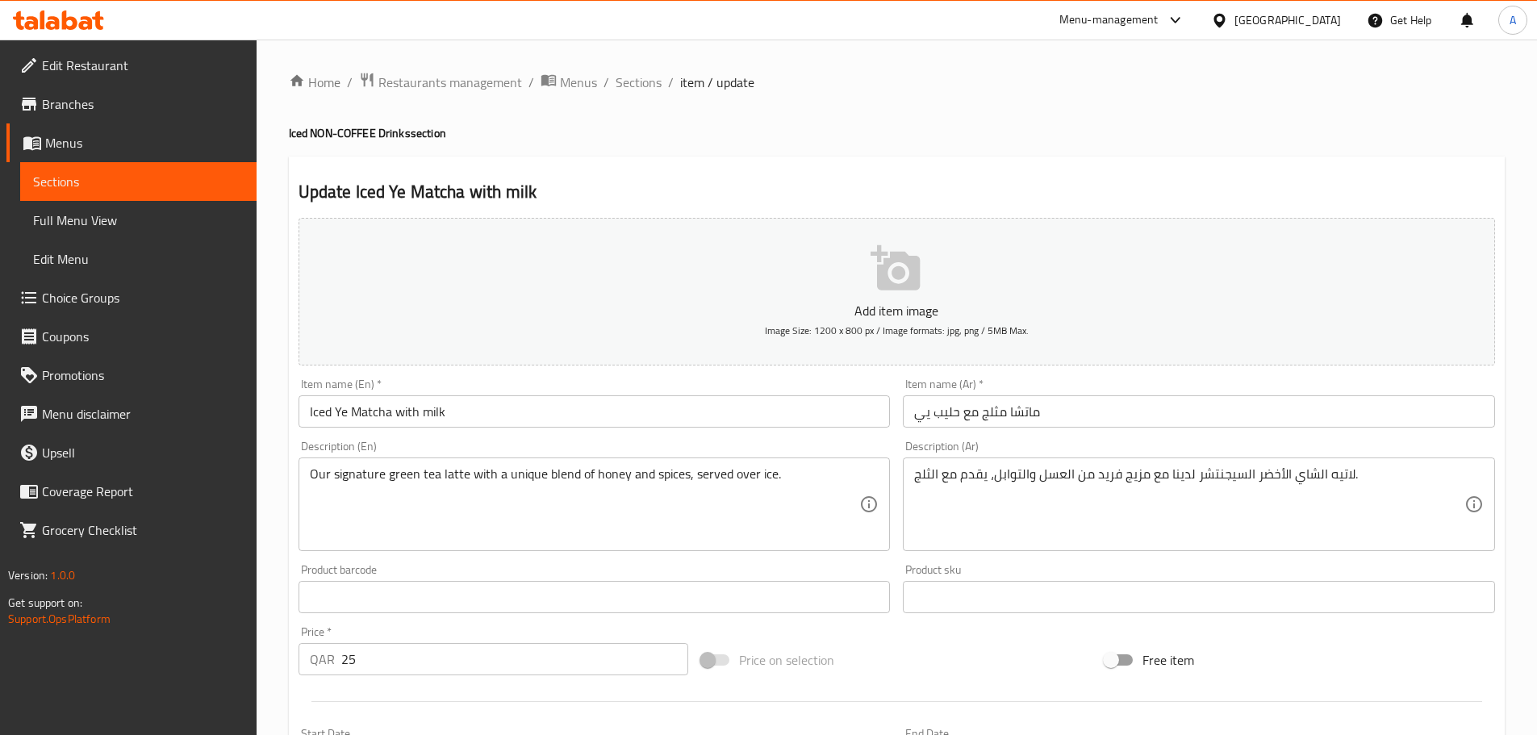
click at [1056, 404] on input "ماتشا مثلج مع حليب يي" at bounding box center [1199, 411] width 592 height 32
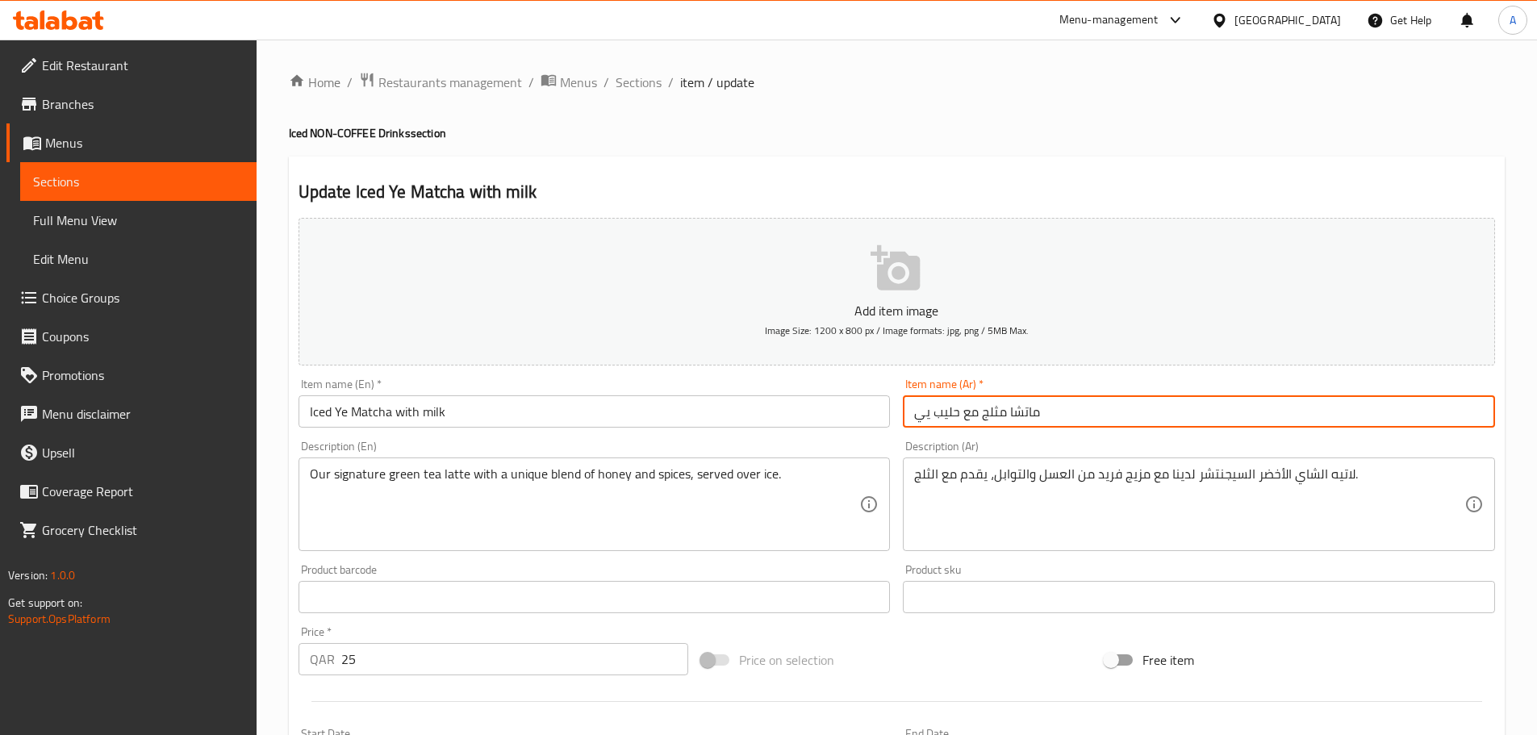
click at [1056, 404] on input "ماتشا مثلج مع حليب يي" at bounding box center [1199, 411] width 592 height 32
paste input "ي مع حليب مثلج"
type input "ماتشا يي مع حليب مثلج"
click at [650, 383] on div "Item name (En)   * Iced Ye Matcha with milk Item name (En) *" at bounding box center [595, 402] width 592 height 49
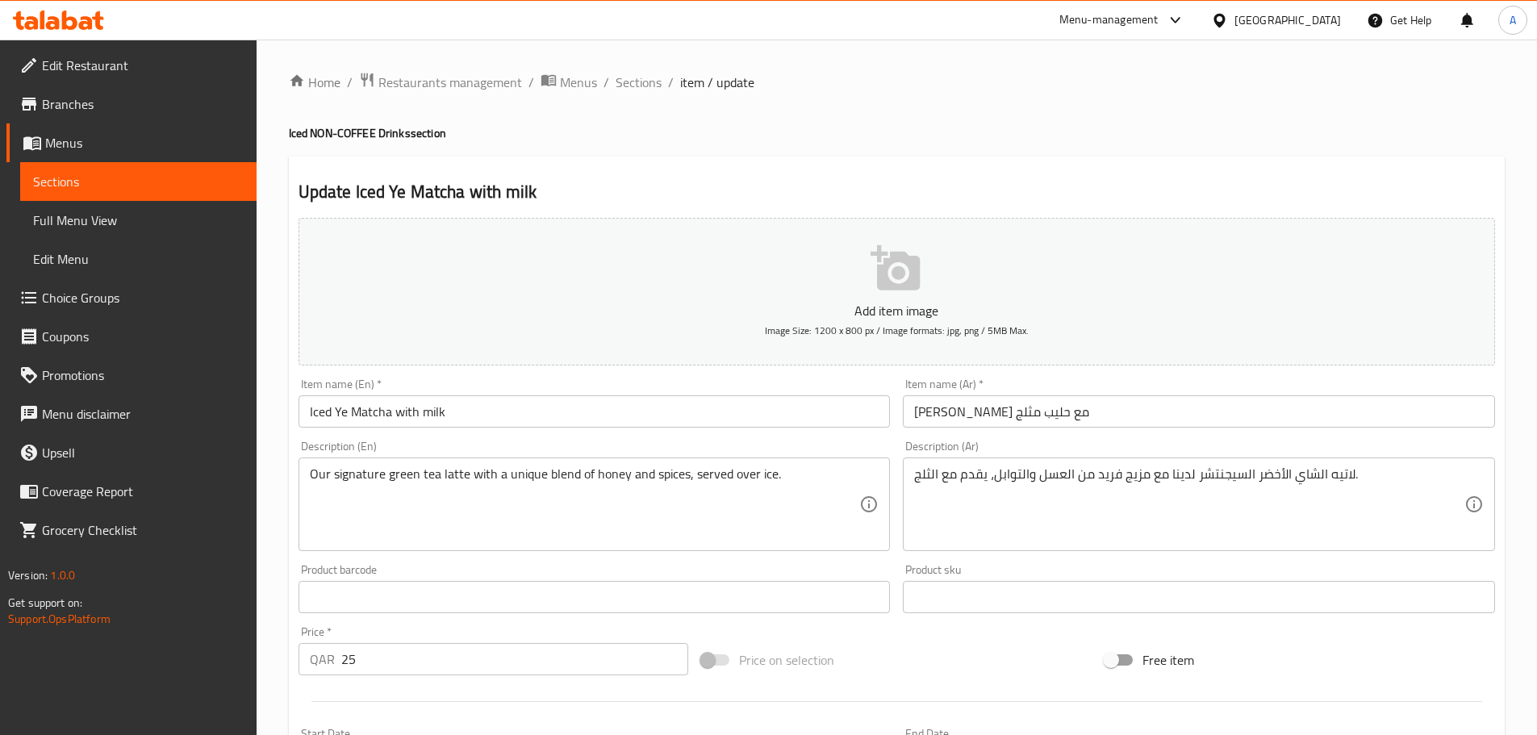
click at [650, 412] on input "Iced Ye Matcha with milk" at bounding box center [595, 411] width 592 height 32
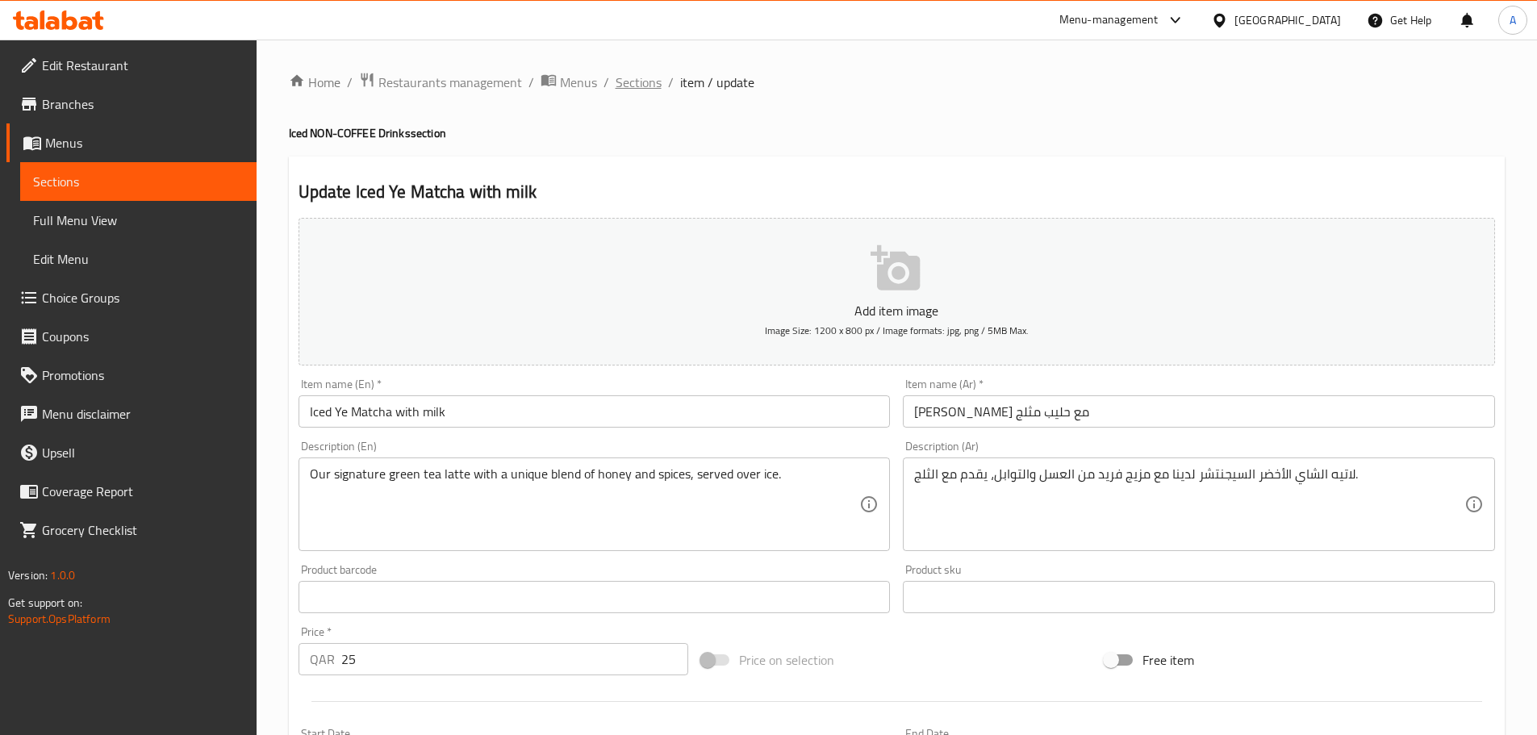
click at [637, 92] on span "Sections" at bounding box center [639, 82] width 46 height 19
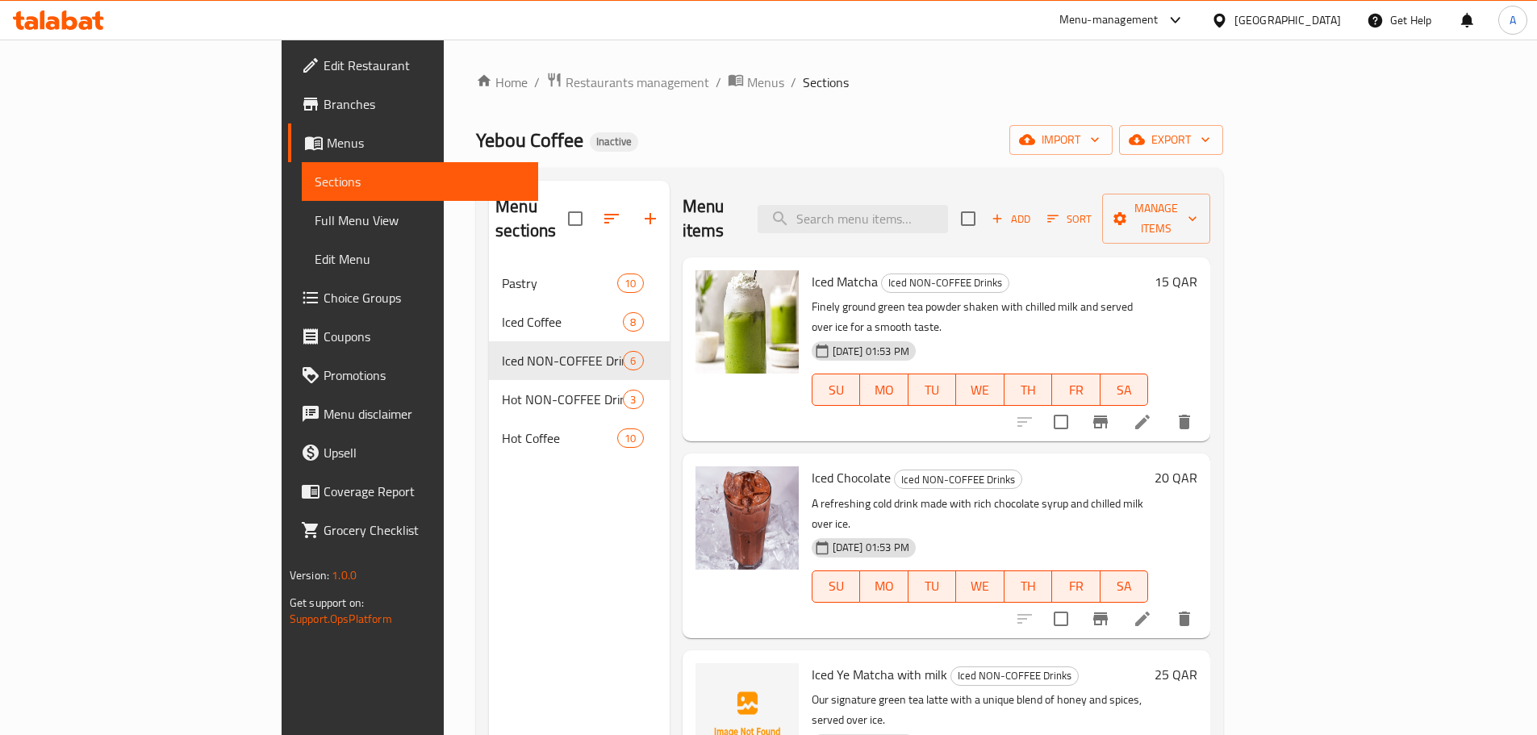
click at [489, 497] on div "Menu sections Pastry 10 Iced Coffee 8 Iced NON-COFFEE Drinks 6 Hot NON-COFFEE D…" at bounding box center [579, 548] width 181 height 735
click at [315, 221] on span "Full Menu View" at bounding box center [420, 220] width 211 height 19
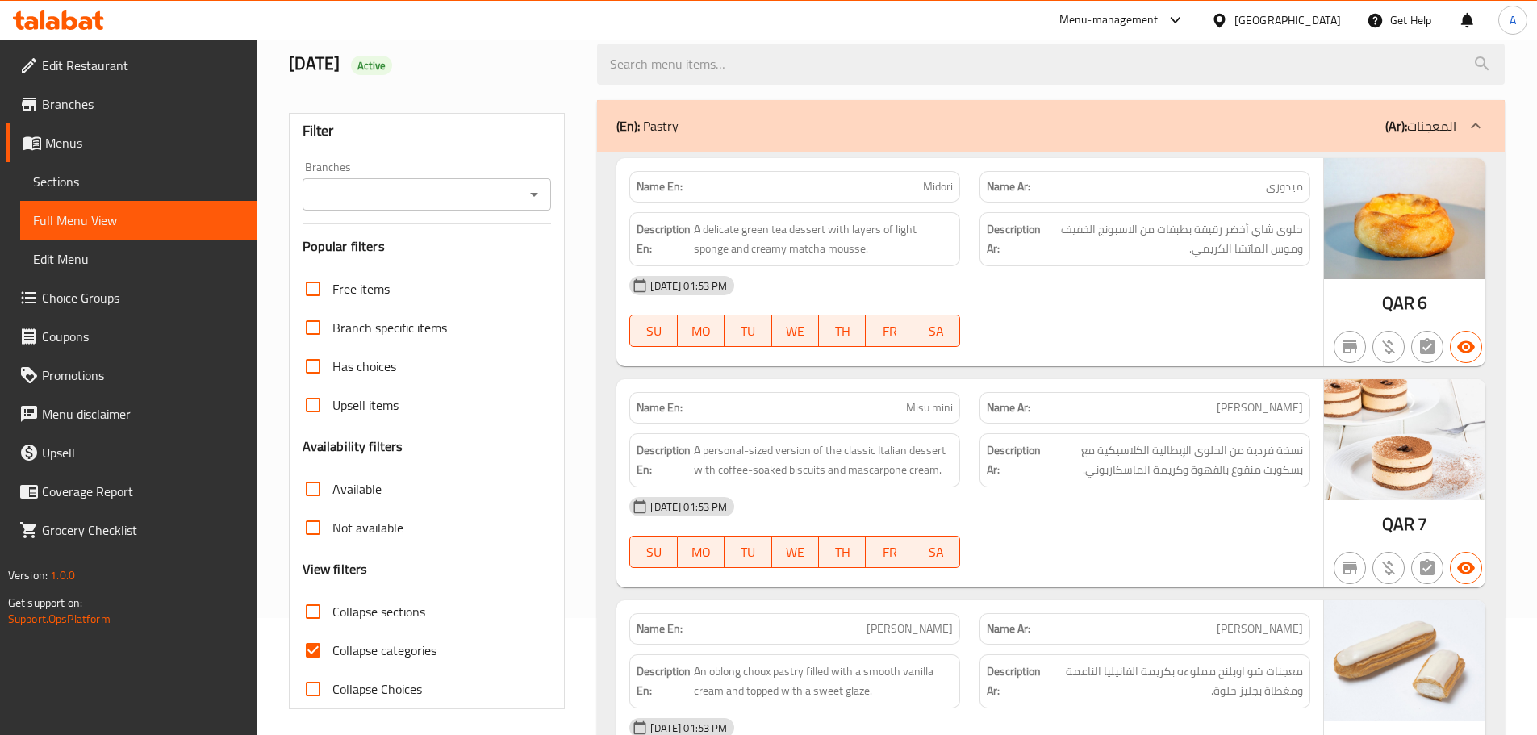
scroll to position [242, 0]
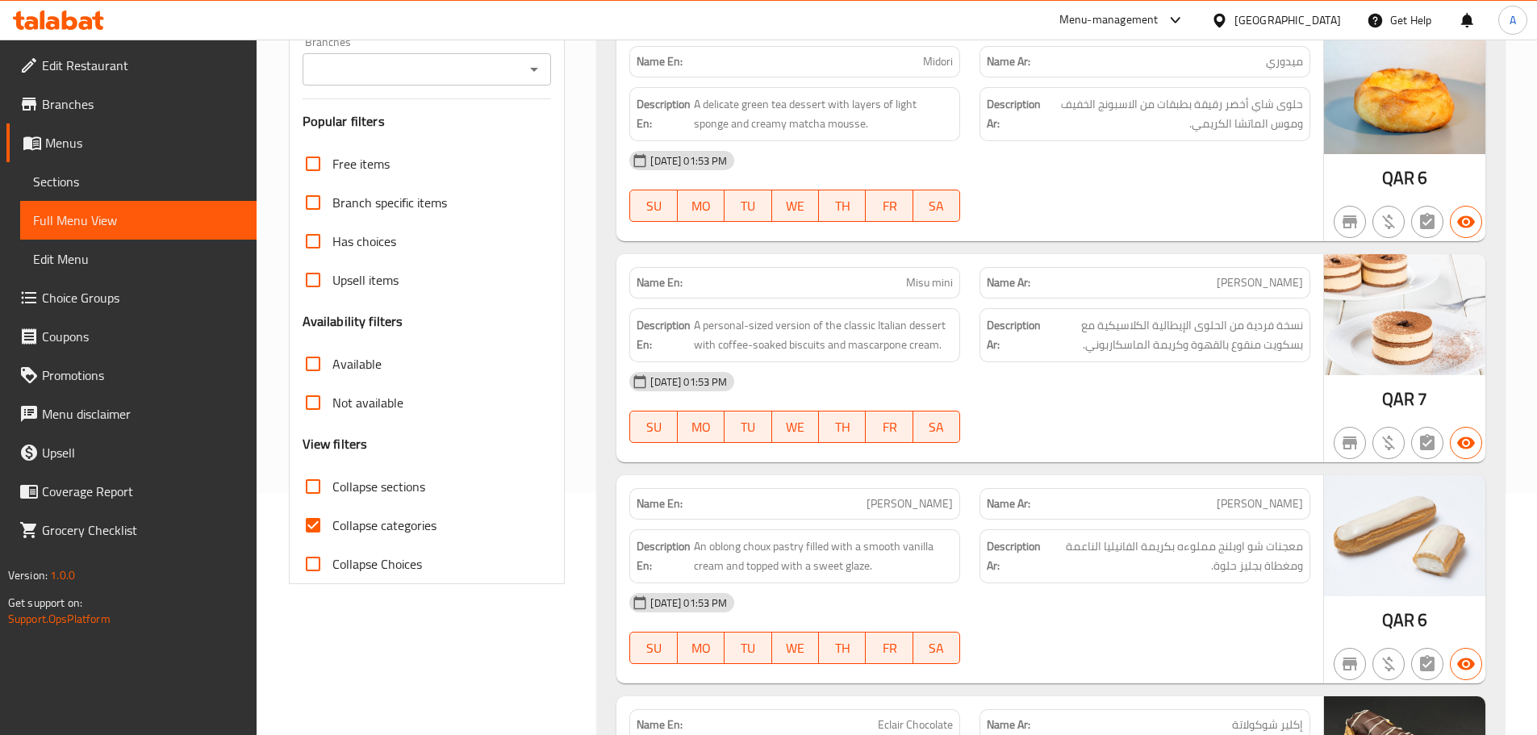
click at [373, 521] on span "Collapse categories" at bounding box center [384, 525] width 104 height 19
click at [332, 521] on input "Collapse categories" at bounding box center [313, 525] width 39 height 39
checkbox input "false"
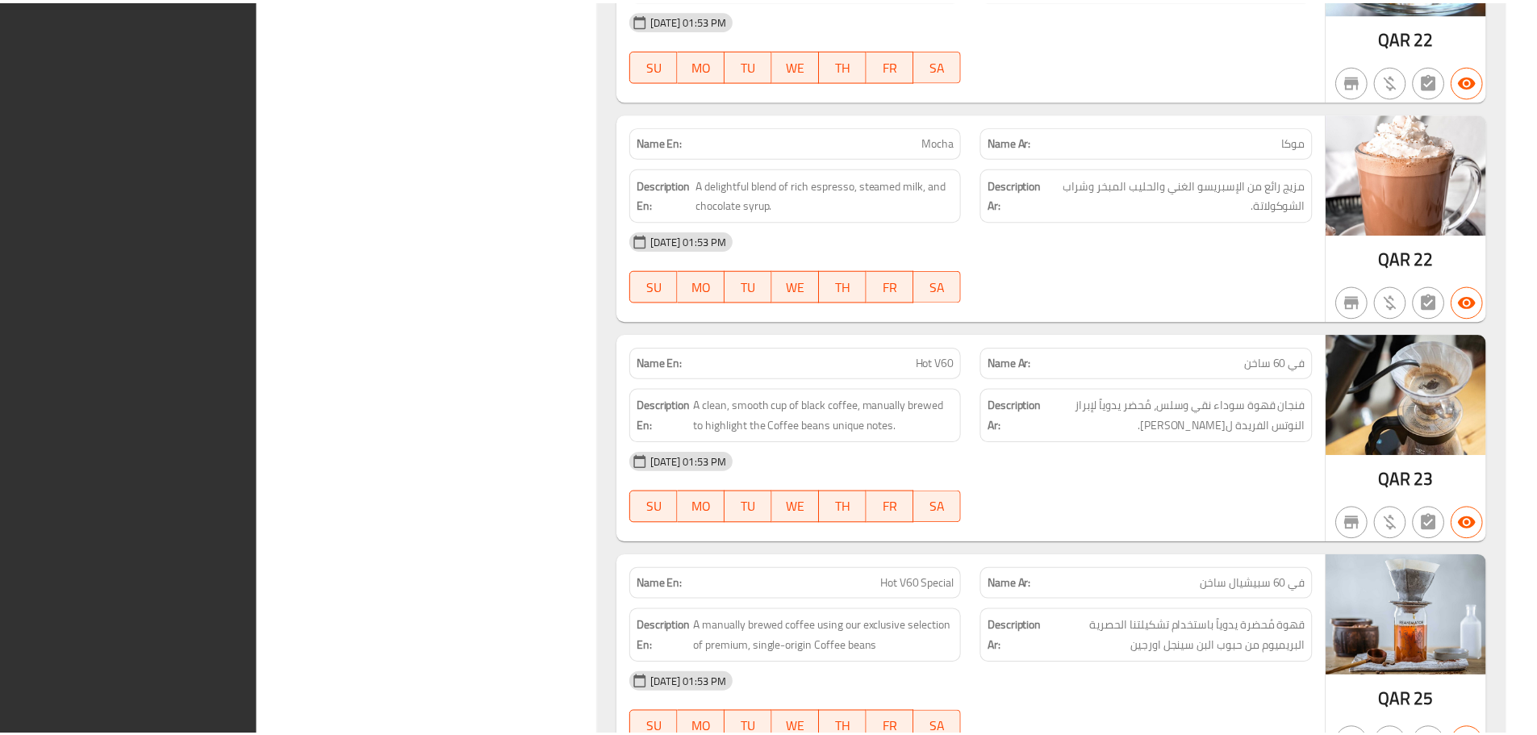
scroll to position [8114, 0]
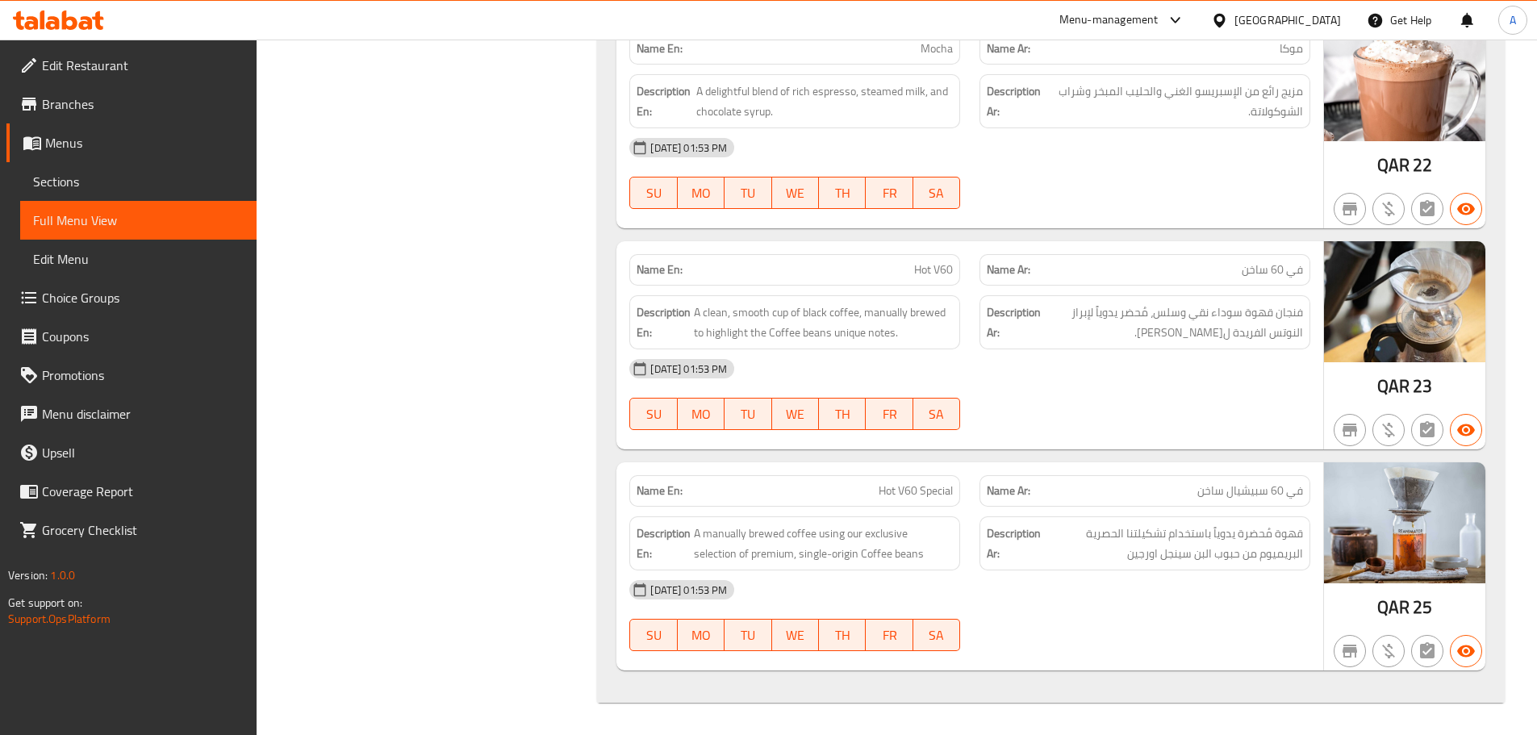
drag, startPoint x: 461, startPoint y: 383, endPoint x: 390, endPoint y: 246, distance: 154.5
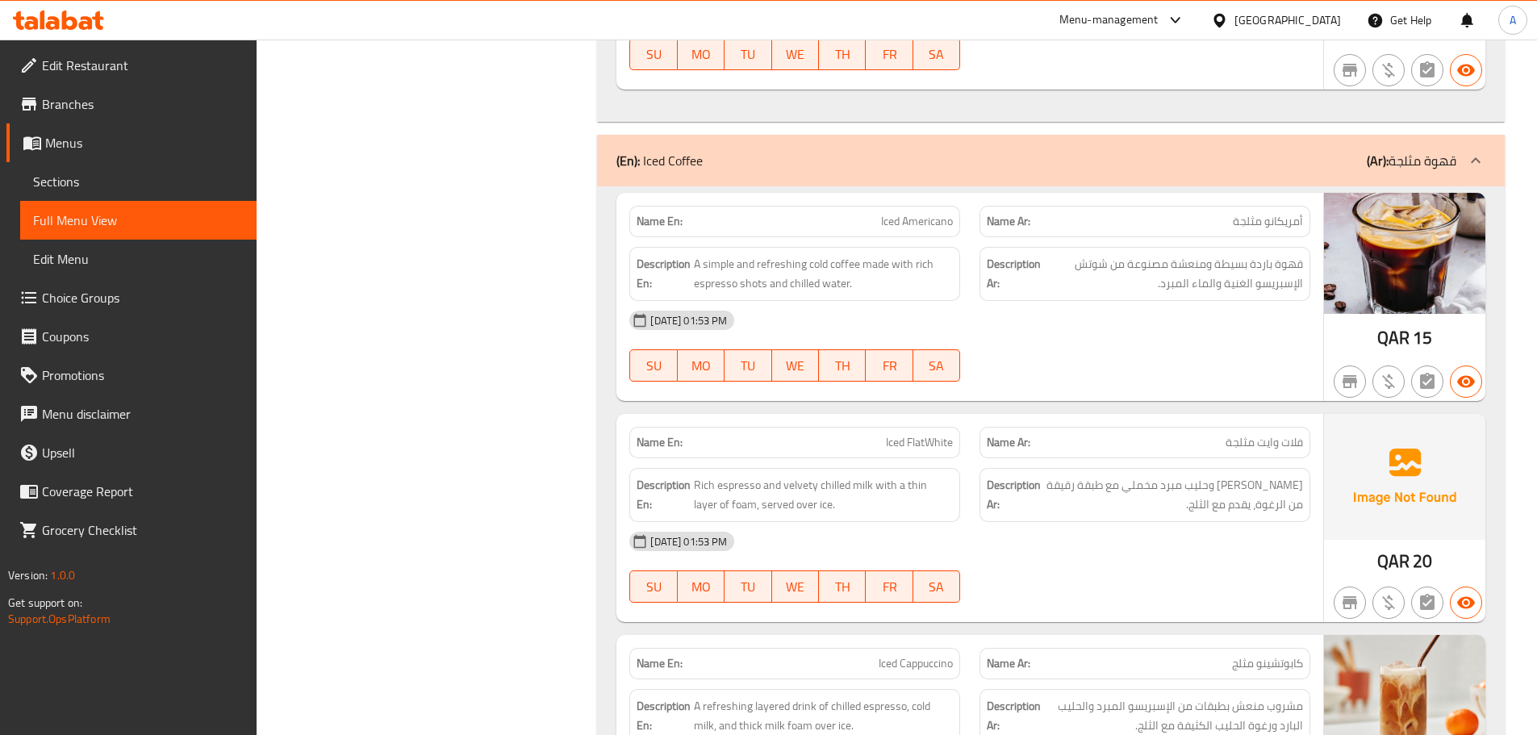
scroll to position [1908, 0]
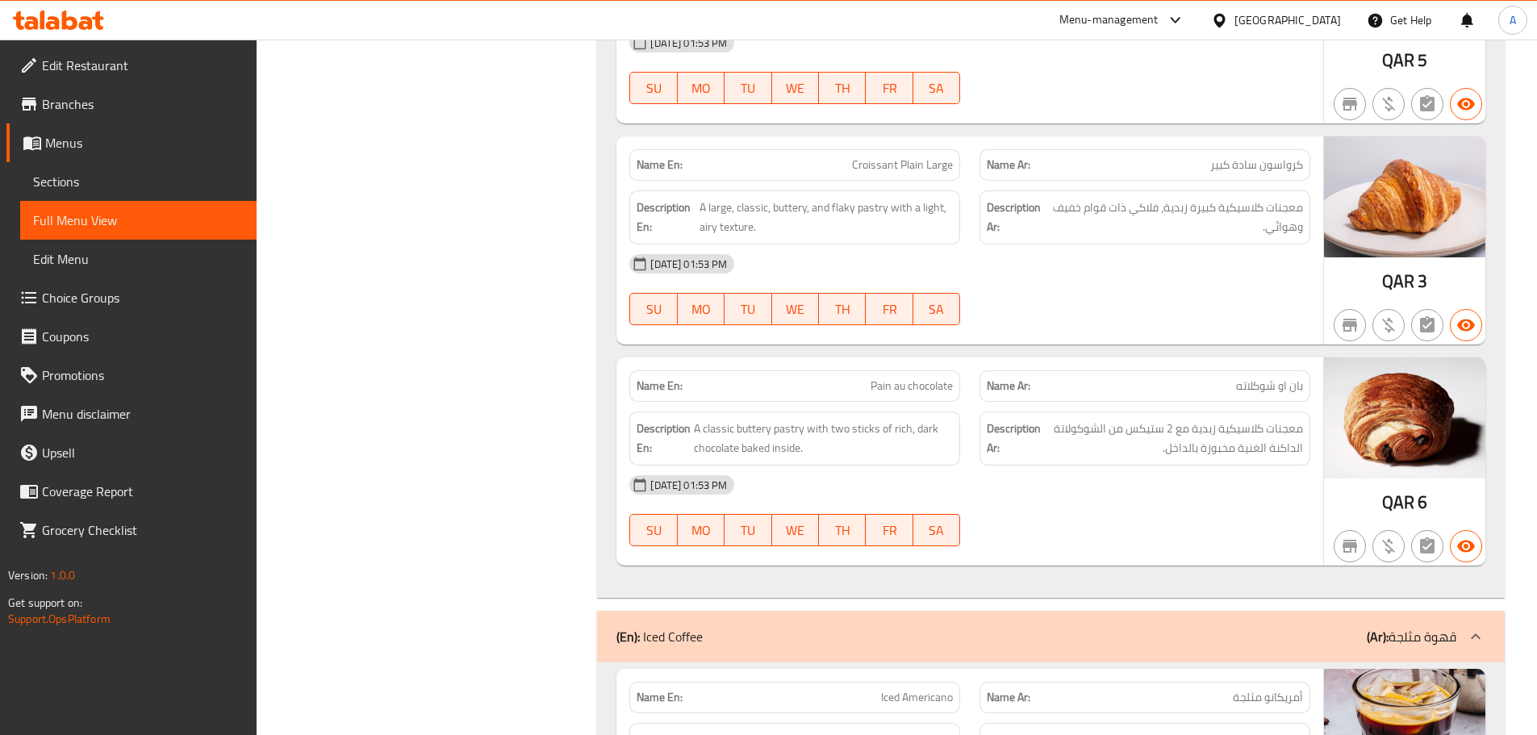
click at [128, 83] on link "Edit Restaurant" at bounding box center [131, 65] width 250 height 39
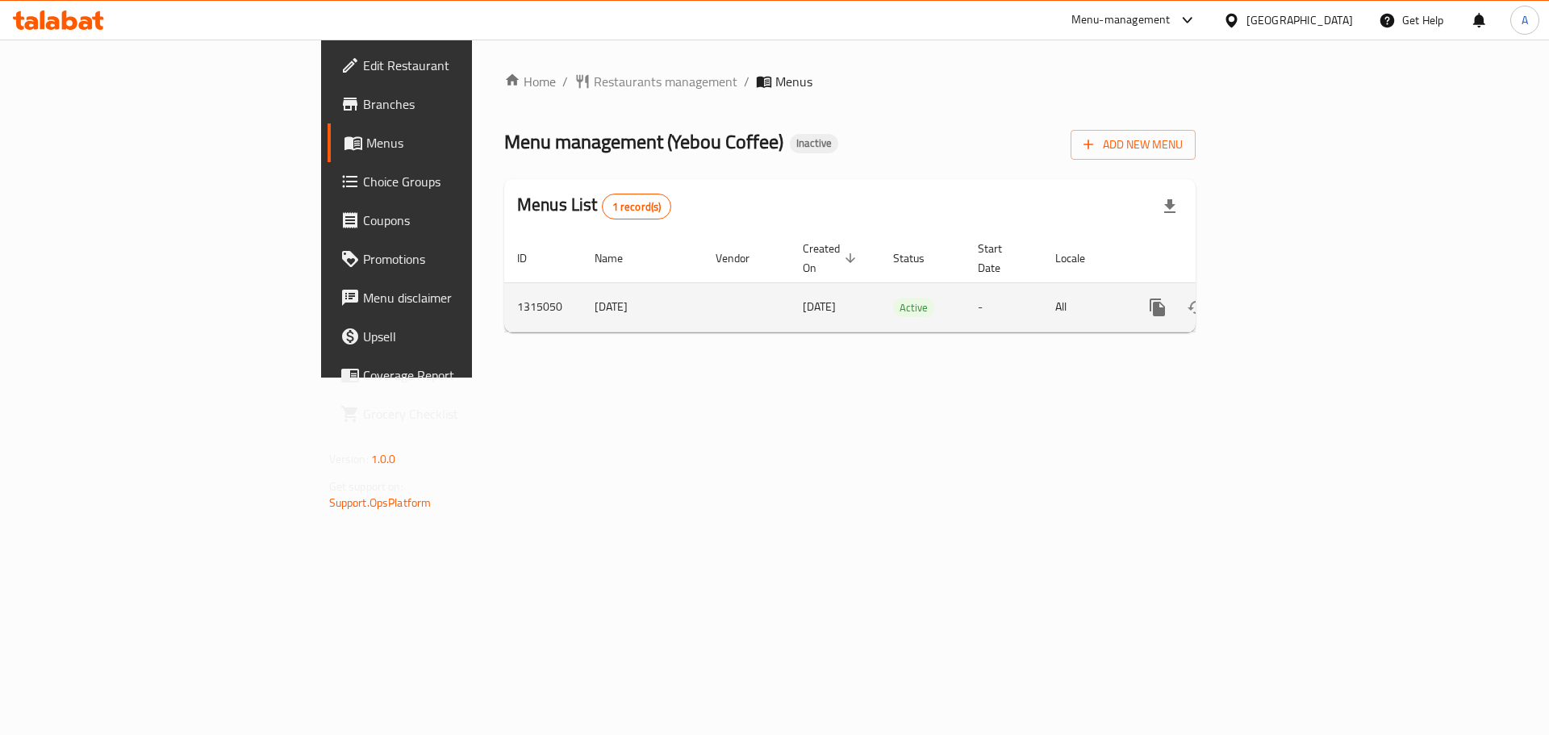
drag, startPoint x: 0, startPoint y: 0, endPoint x: 1483, endPoint y: 286, distance: 1510.5
click at [1284, 298] on icon "enhanced table" at bounding box center [1274, 307] width 19 height 19
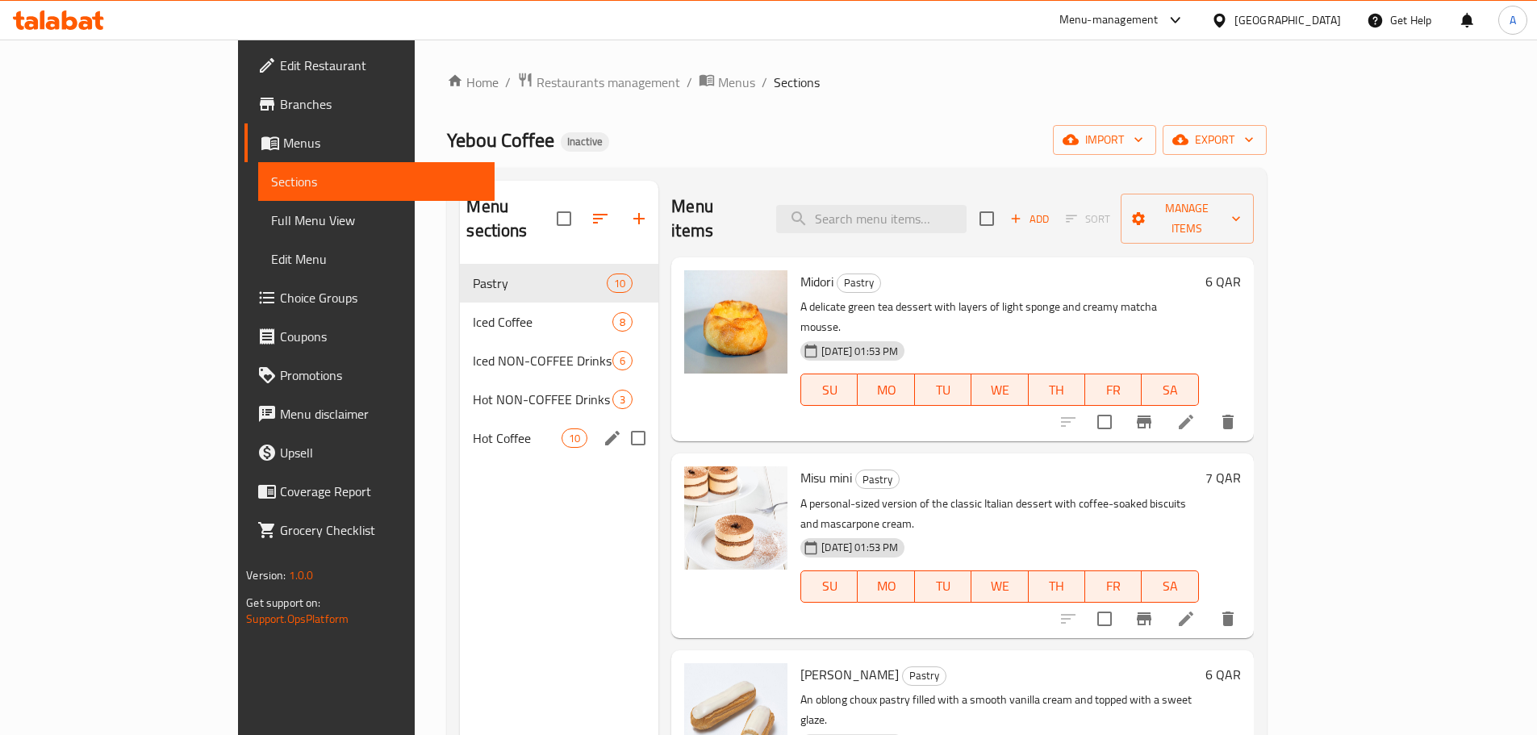
click at [473, 429] on span "Hot Coffee" at bounding box center [517, 438] width 89 height 19
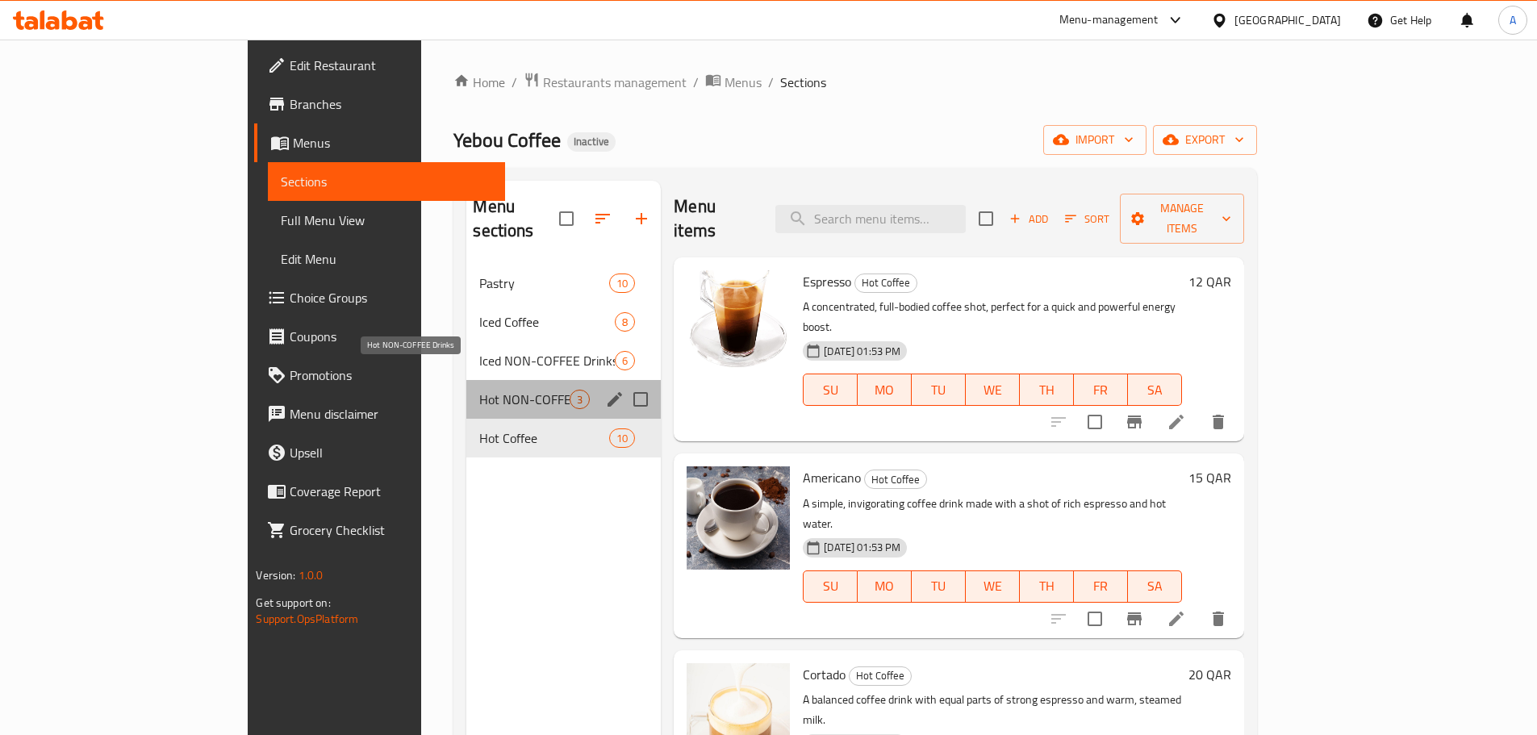
click at [479, 390] on span "Hot NON-COFFEE Drinks" at bounding box center [524, 399] width 90 height 19
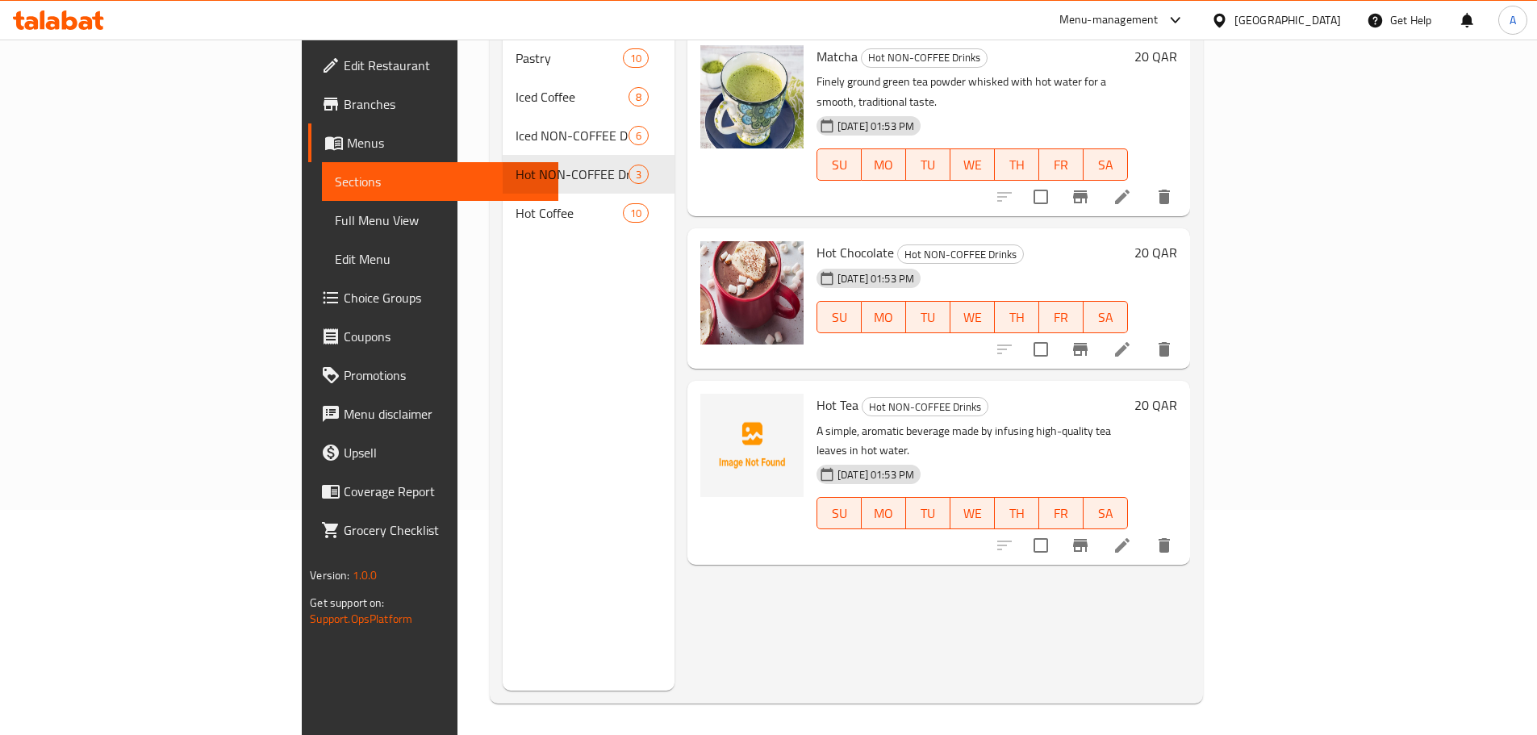
scroll to position [226, 0]
click at [335, 222] on span "Full Menu View" at bounding box center [440, 220] width 211 height 19
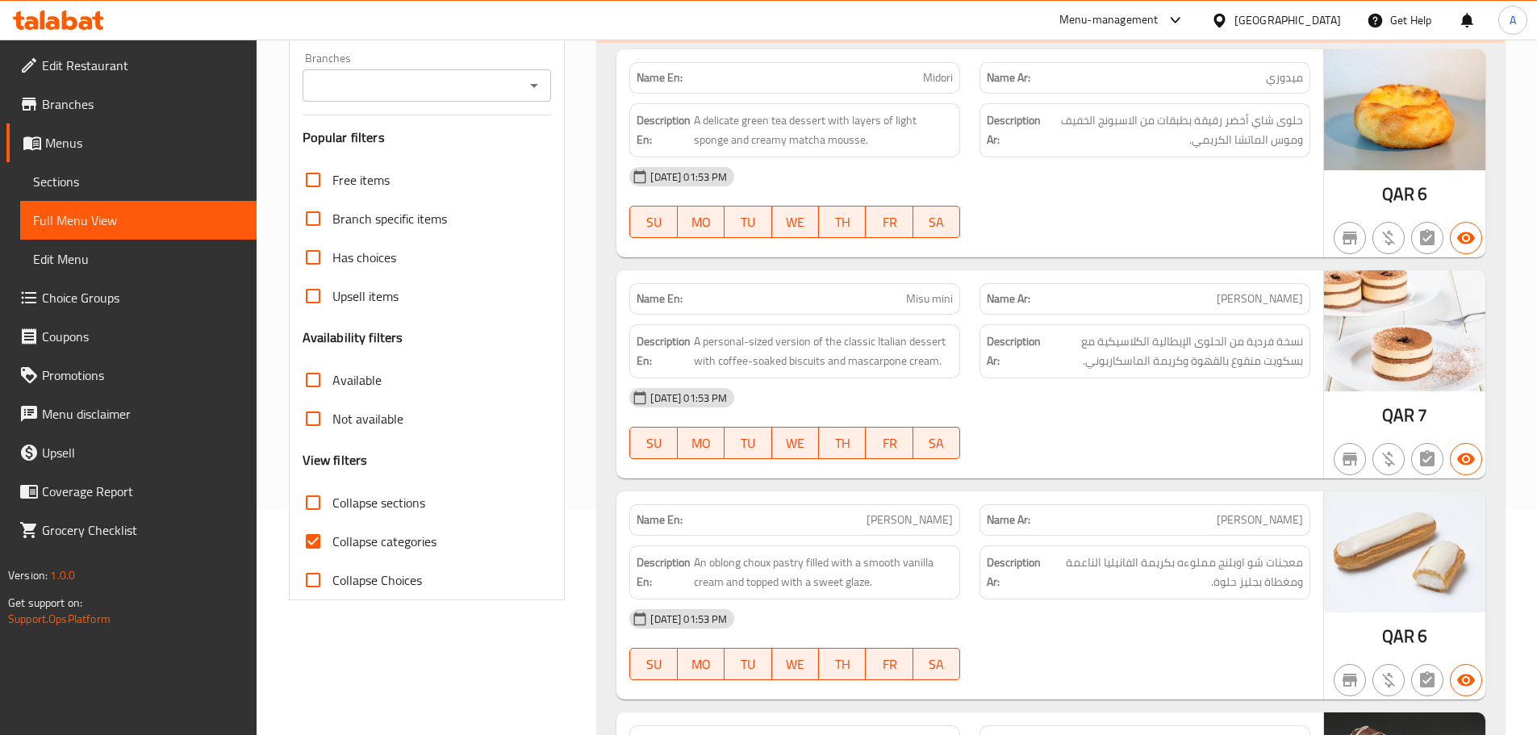
click at [400, 534] on span "Collapse categories" at bounding box center [384, 541] width 104 height 19
click at [332, 534] on input "Collapse categories" at bounding box center [313, 541] width 39 height 39
checkbox input "false"
